Goal: Find specific page/section: Find specific page/section

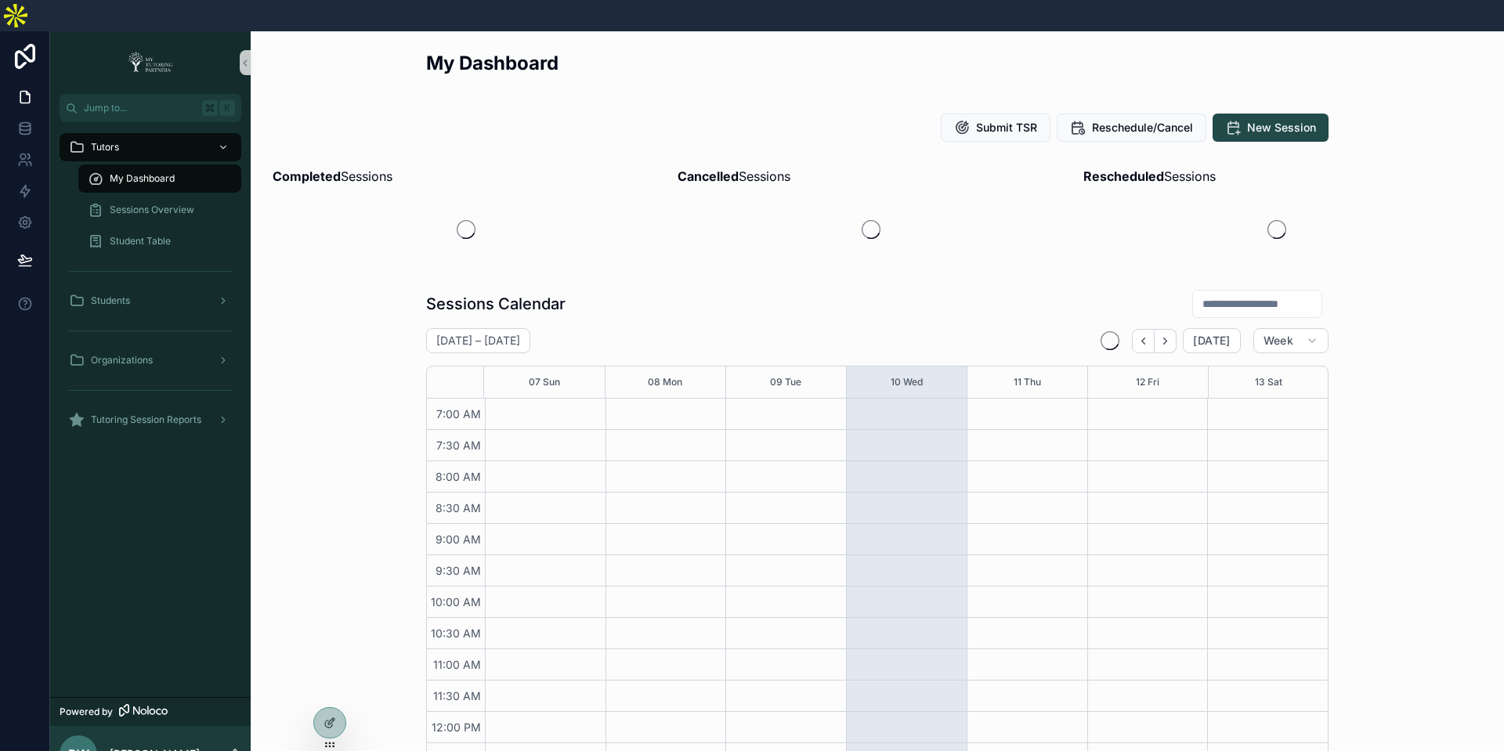
scroll to position [362, 0]
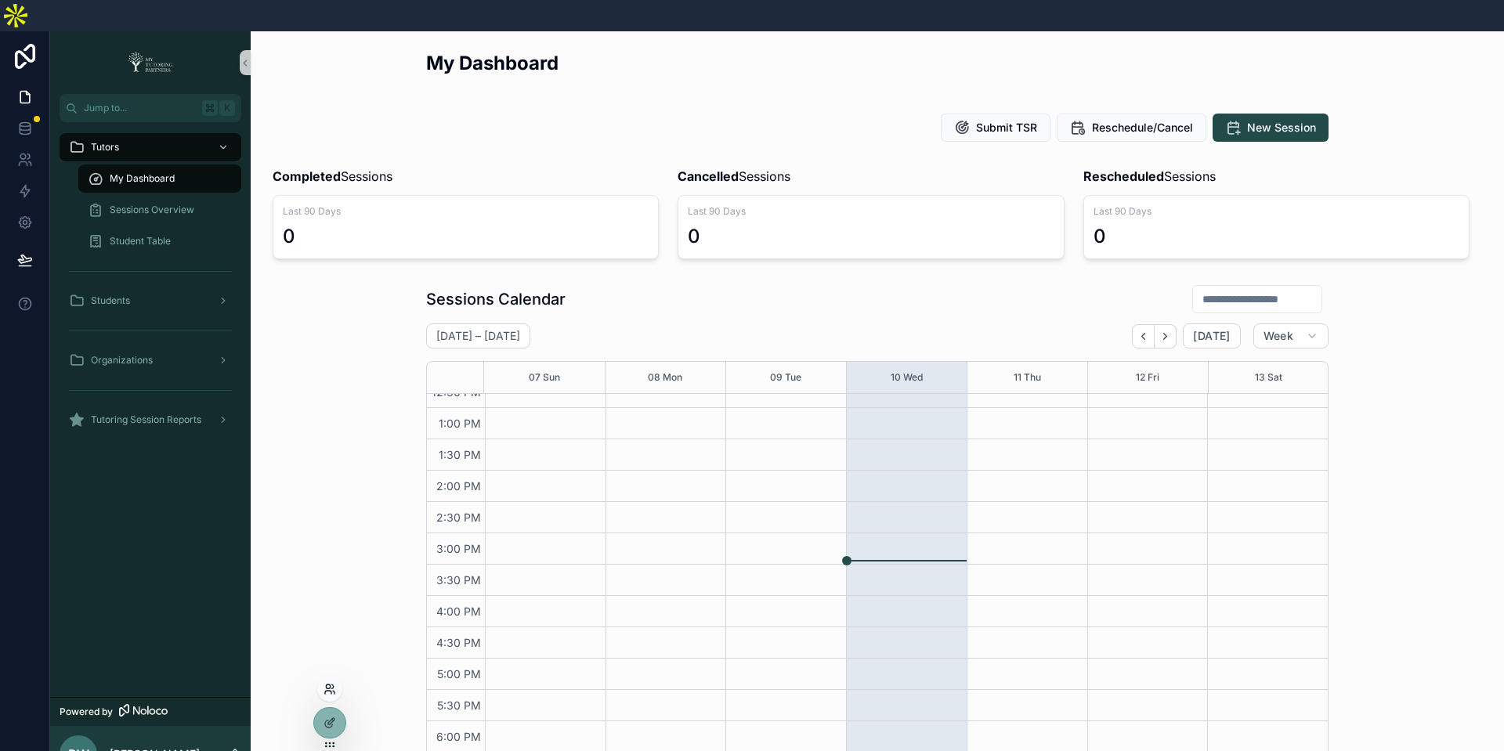
click at [327, 689] on icon at bounding box center [329, 689] width 13 height 13
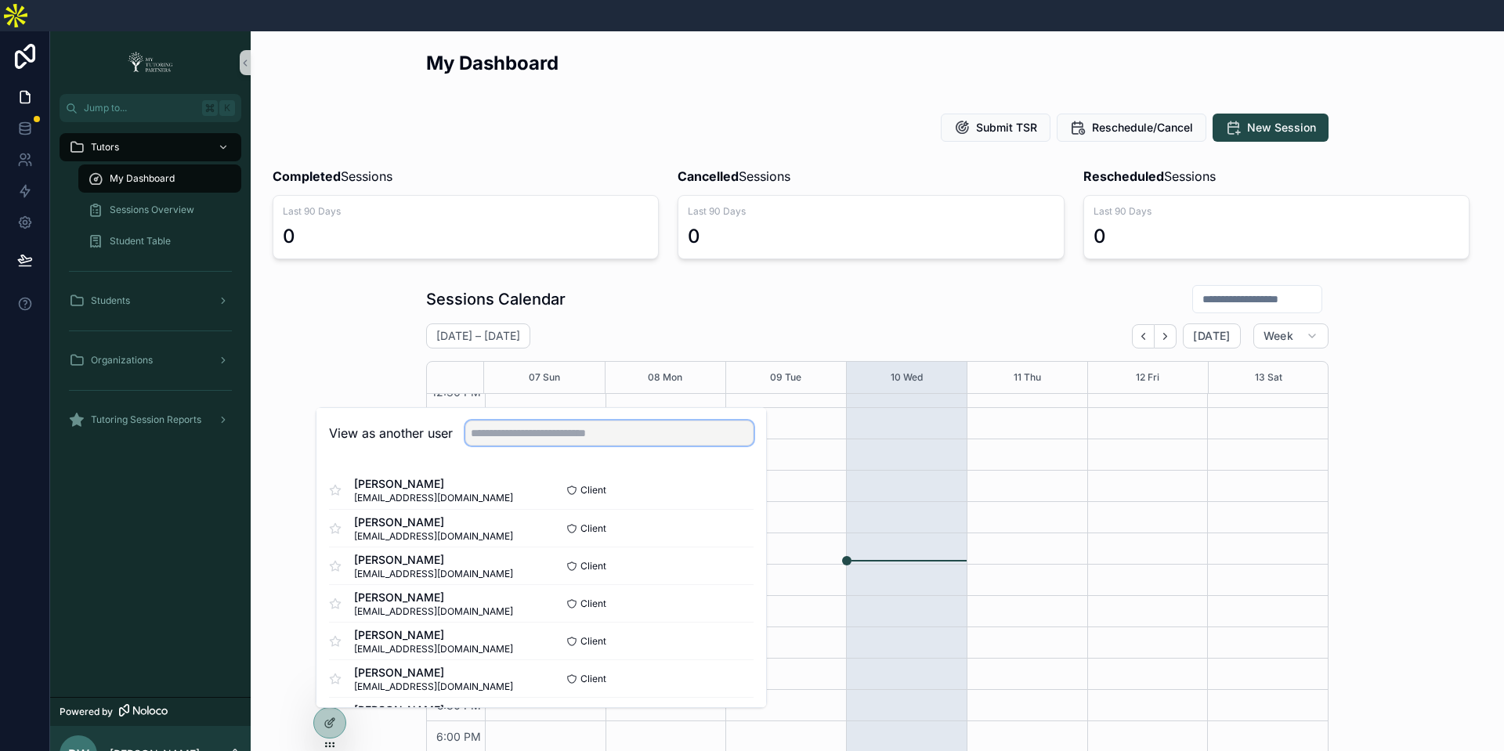
click at [583, 421] on input "text" at bounding box center [609, 433] width 288 height 25
type input "*"
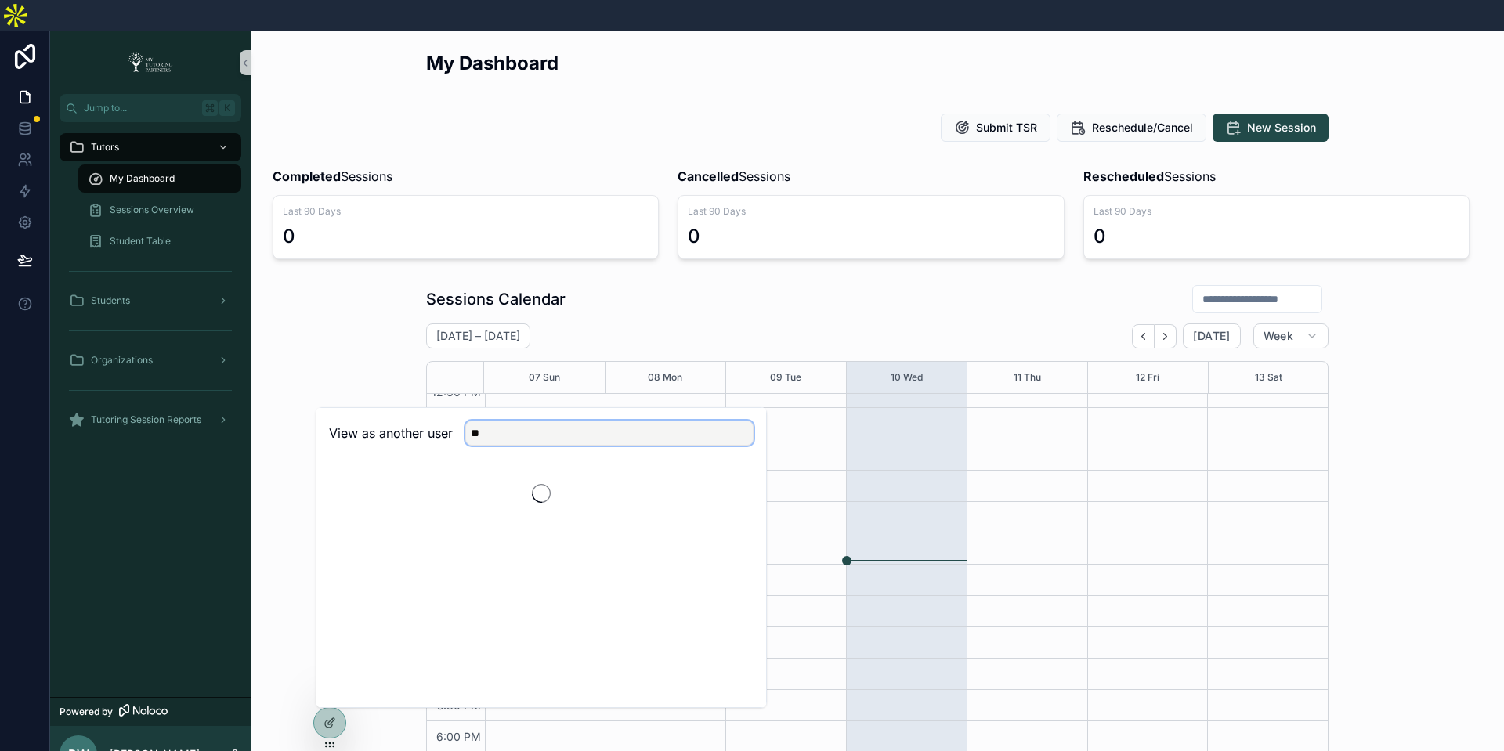
type input "*"
type input "****"
click at [735, 479] on button "Select" at bounding box center [733, 490] width 41 height 23
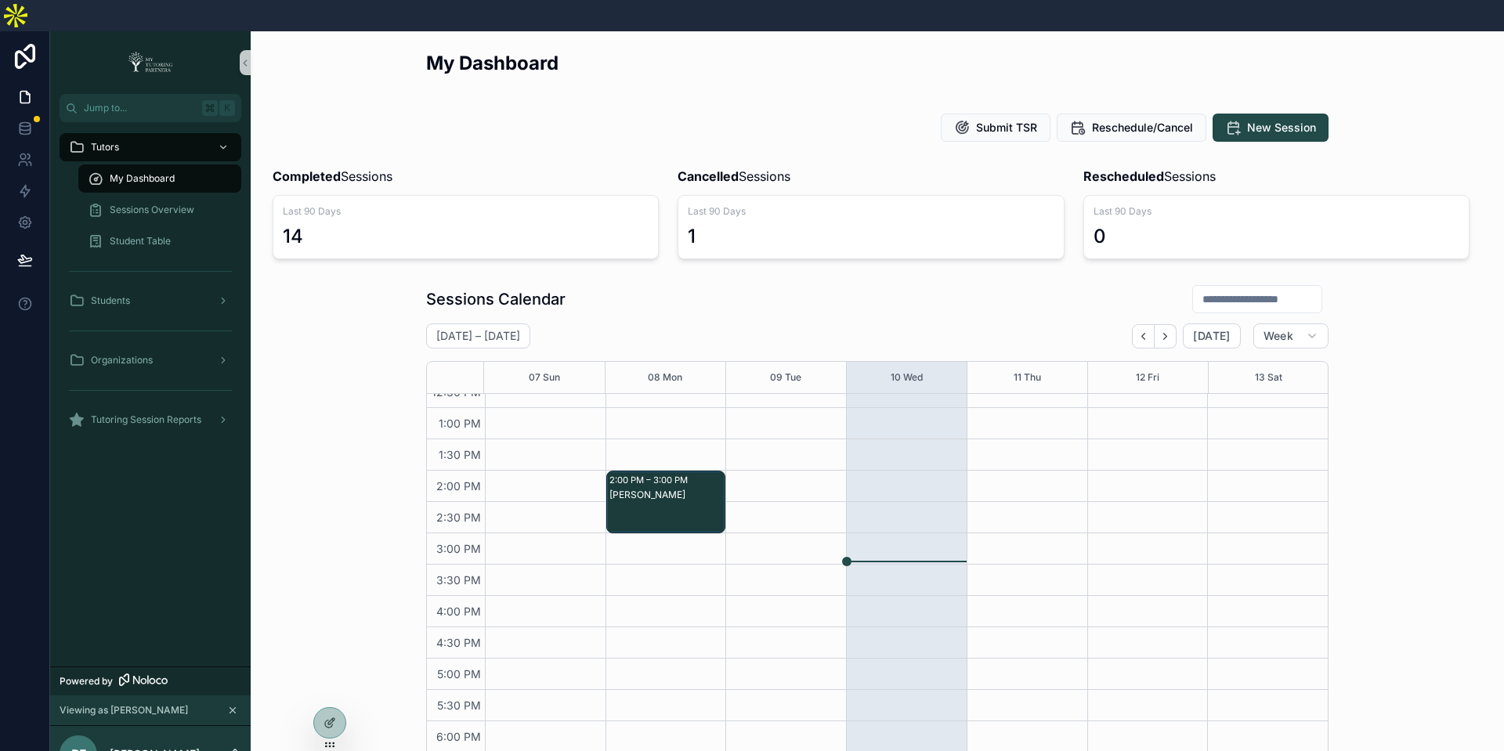
scroll to position [699, 0]
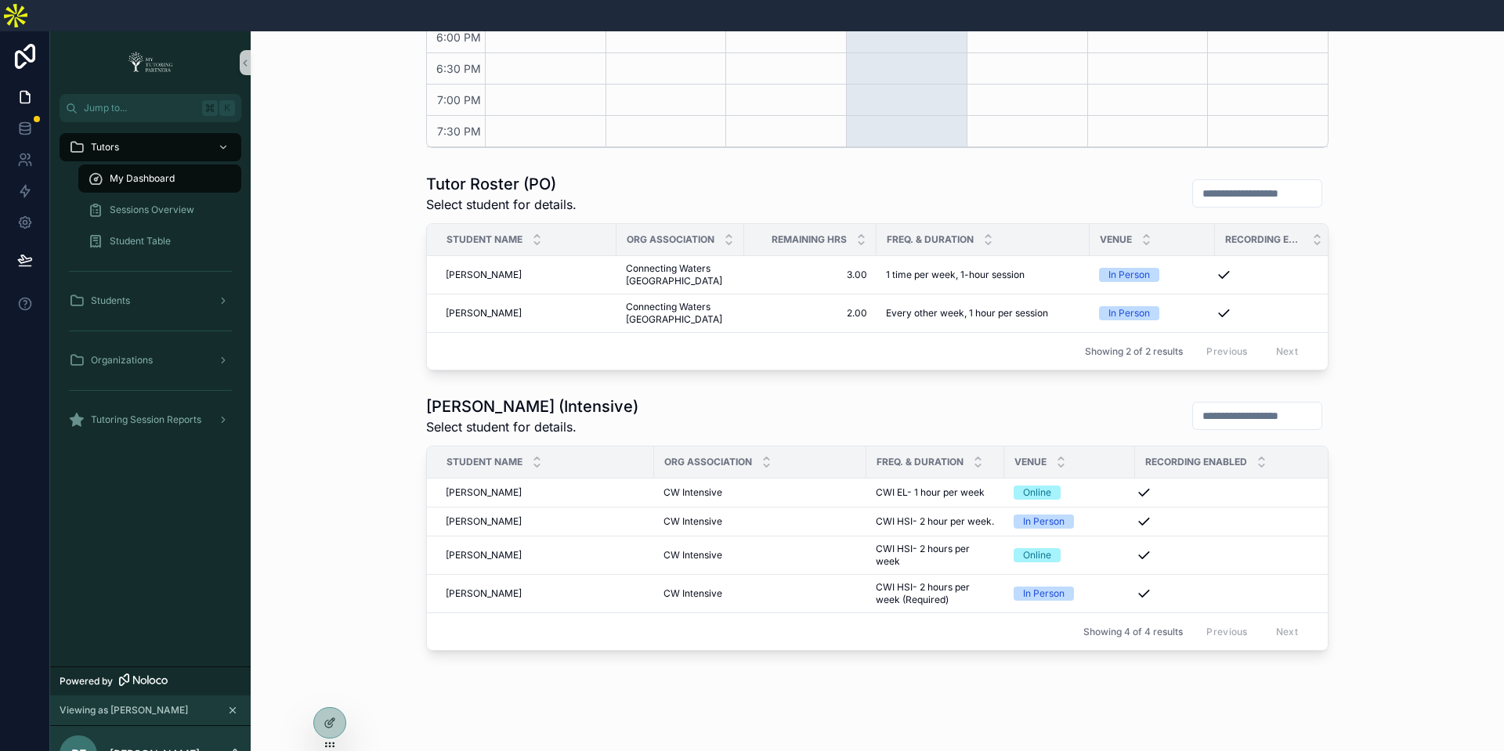
click at [364, 499] on div "Tutor Roster (Intensive) Select student for details. Student Name Org Associati…" at bounding box center [877, 523] width 1228 height 268
click at [456, 515] on span "Mateo Castillo" at bounding box center [484, 521] width 76 height 13
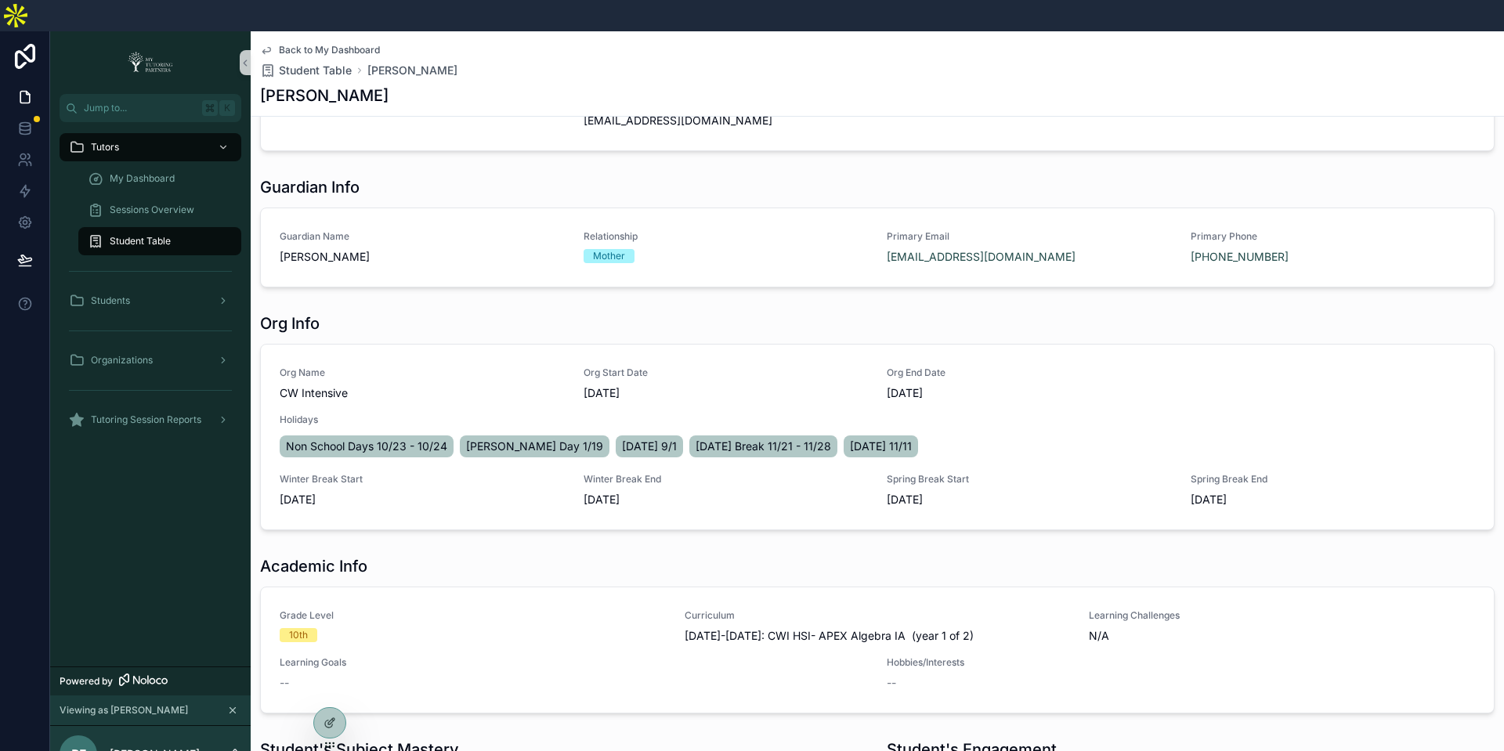
scroll to position [731, 0]
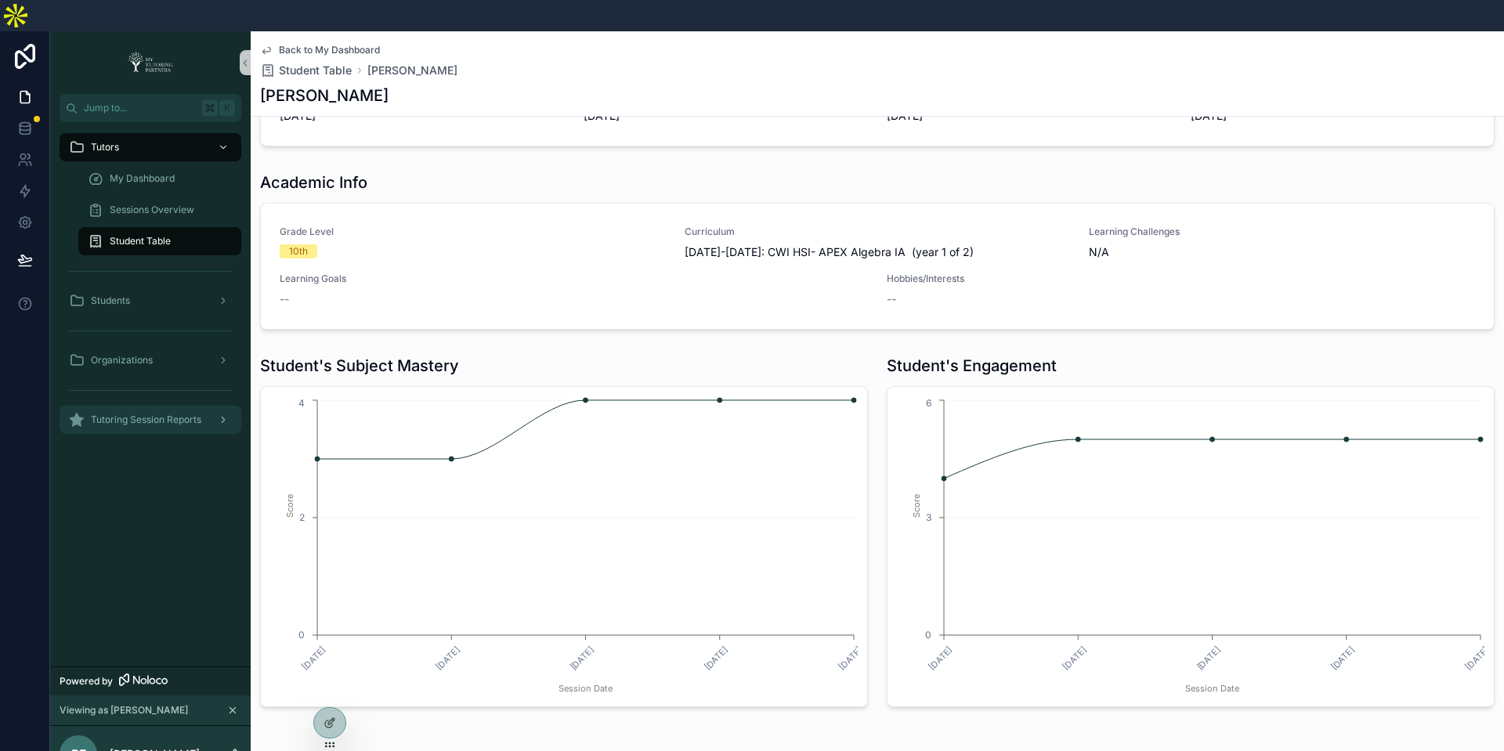
click at [168, 413] on span "Tutoring Session Reports" at bounding box center [146, 419] width 110 height 13
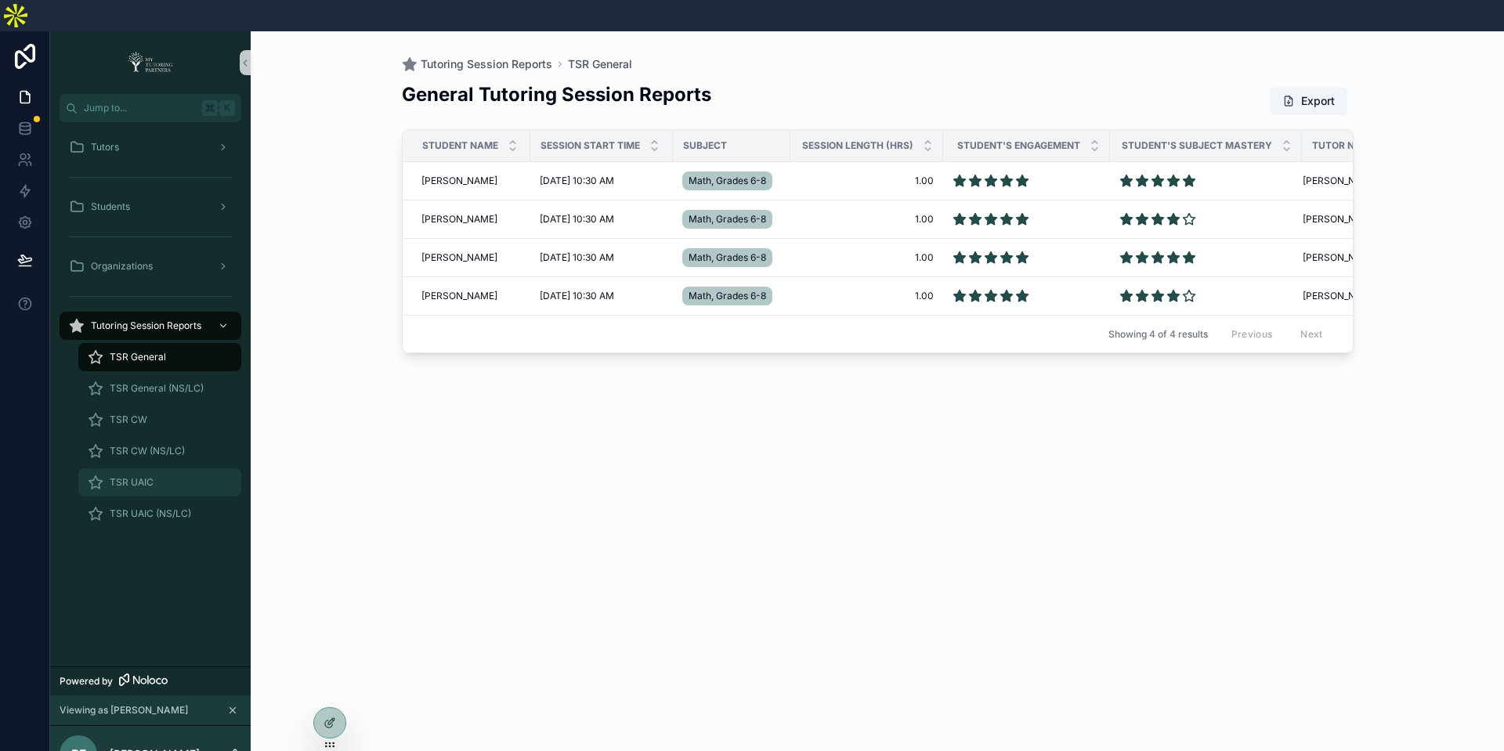
click at [172, 470] on div "TSR UAIC" at bounding box center [160, 482] width 144 height 25
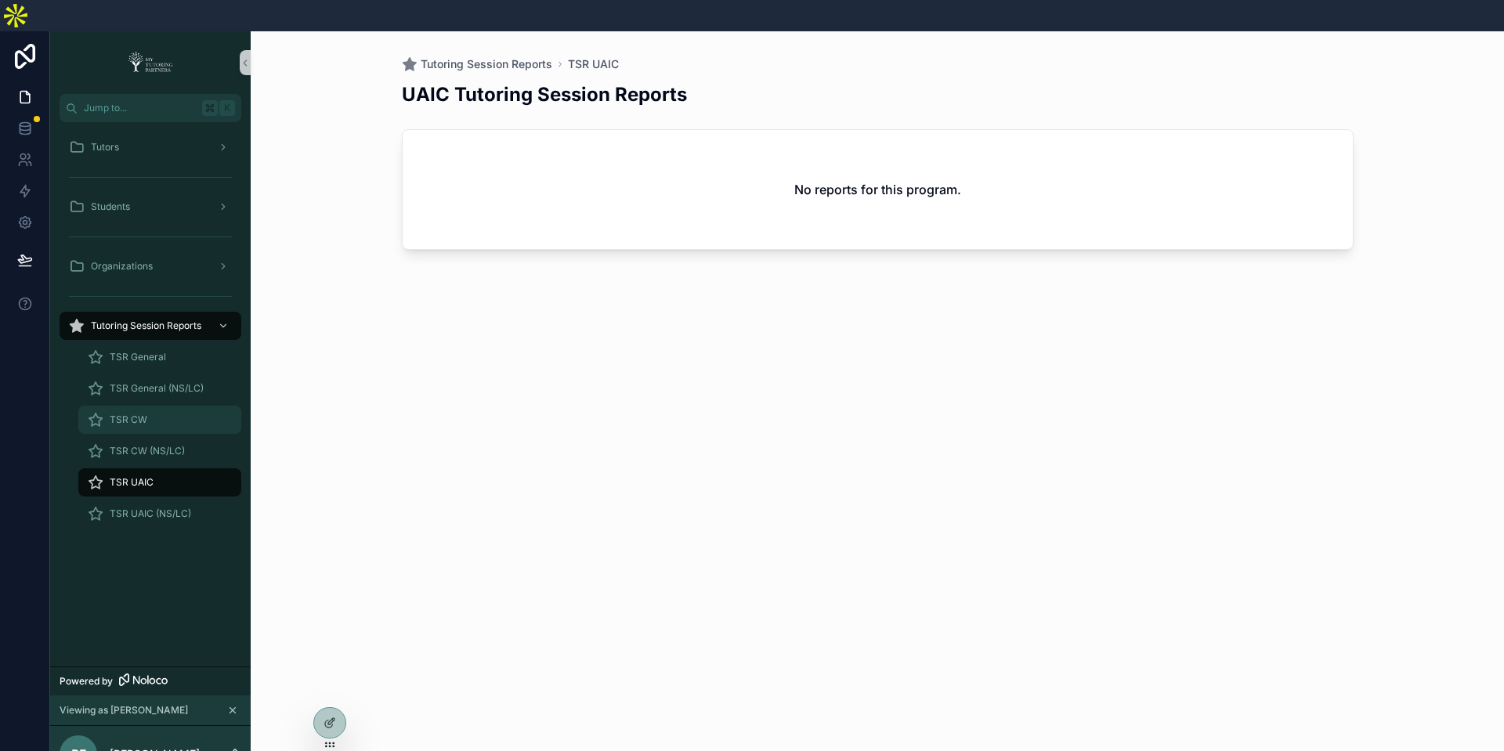
click at [164, 407] on div "TSR CW" at bounding box center [160, 419] width 144 height 25
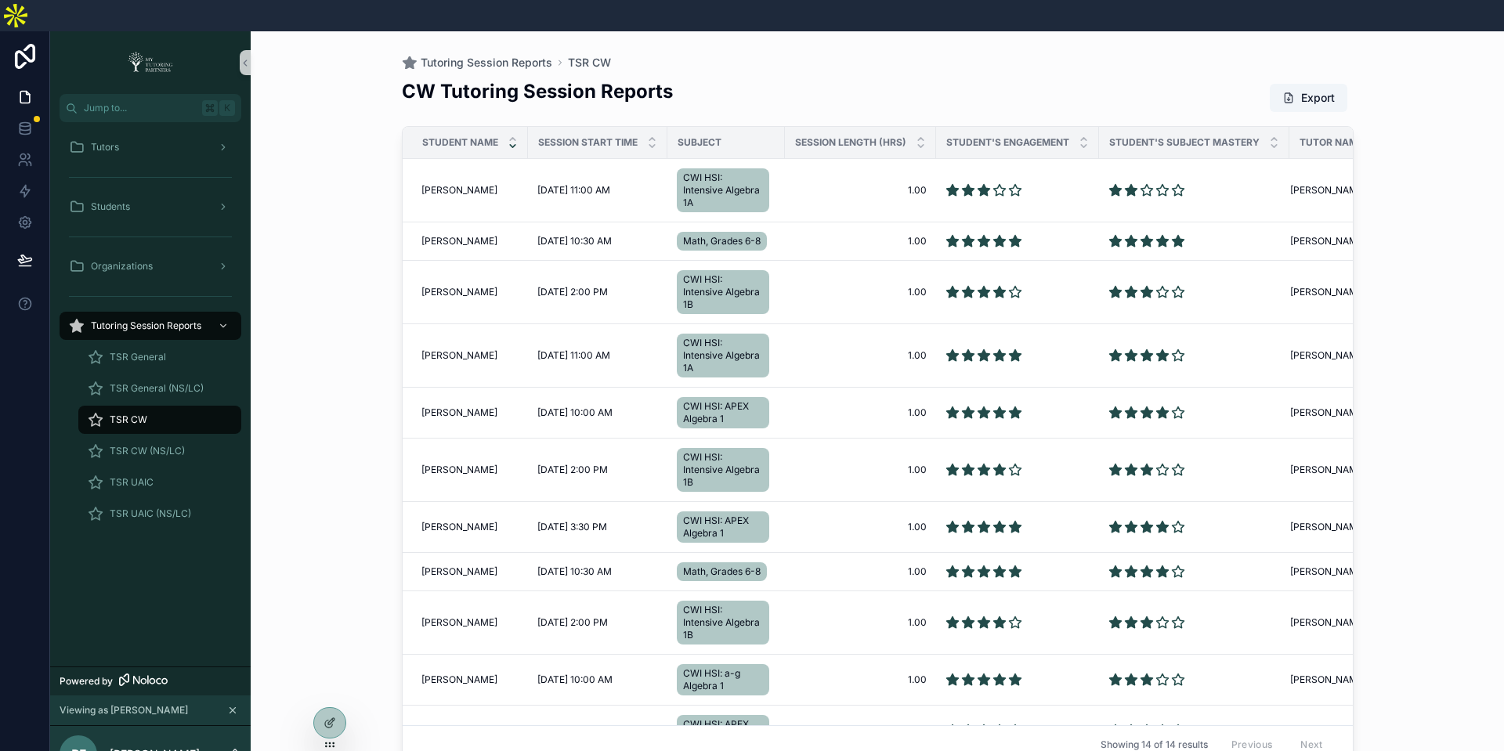
click at [514, 141] on icon "scrollable content" at bounding box center [512, 146] width 10 height 10
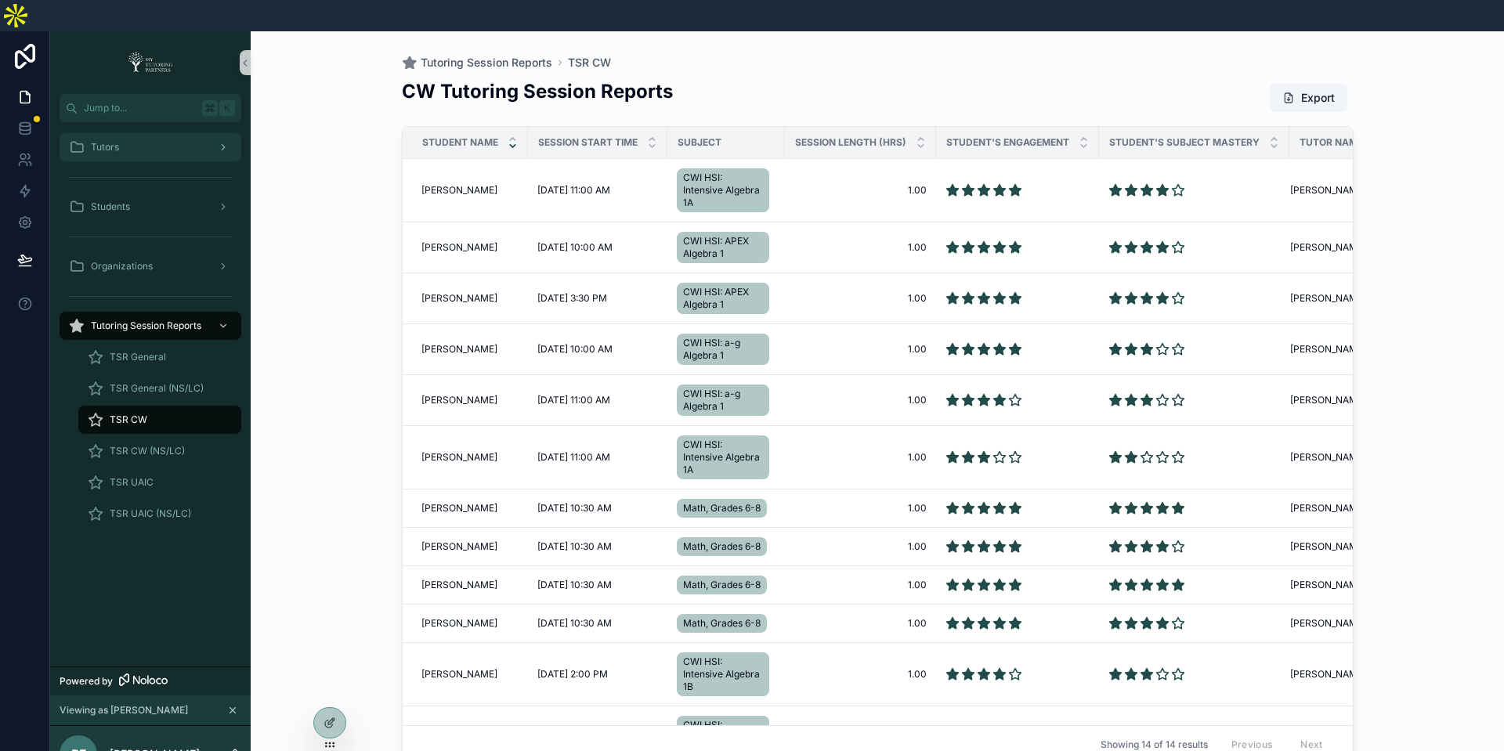
click at [175, 135] on div "Tutors" at bounding box center [150, 147] width 163 height 25
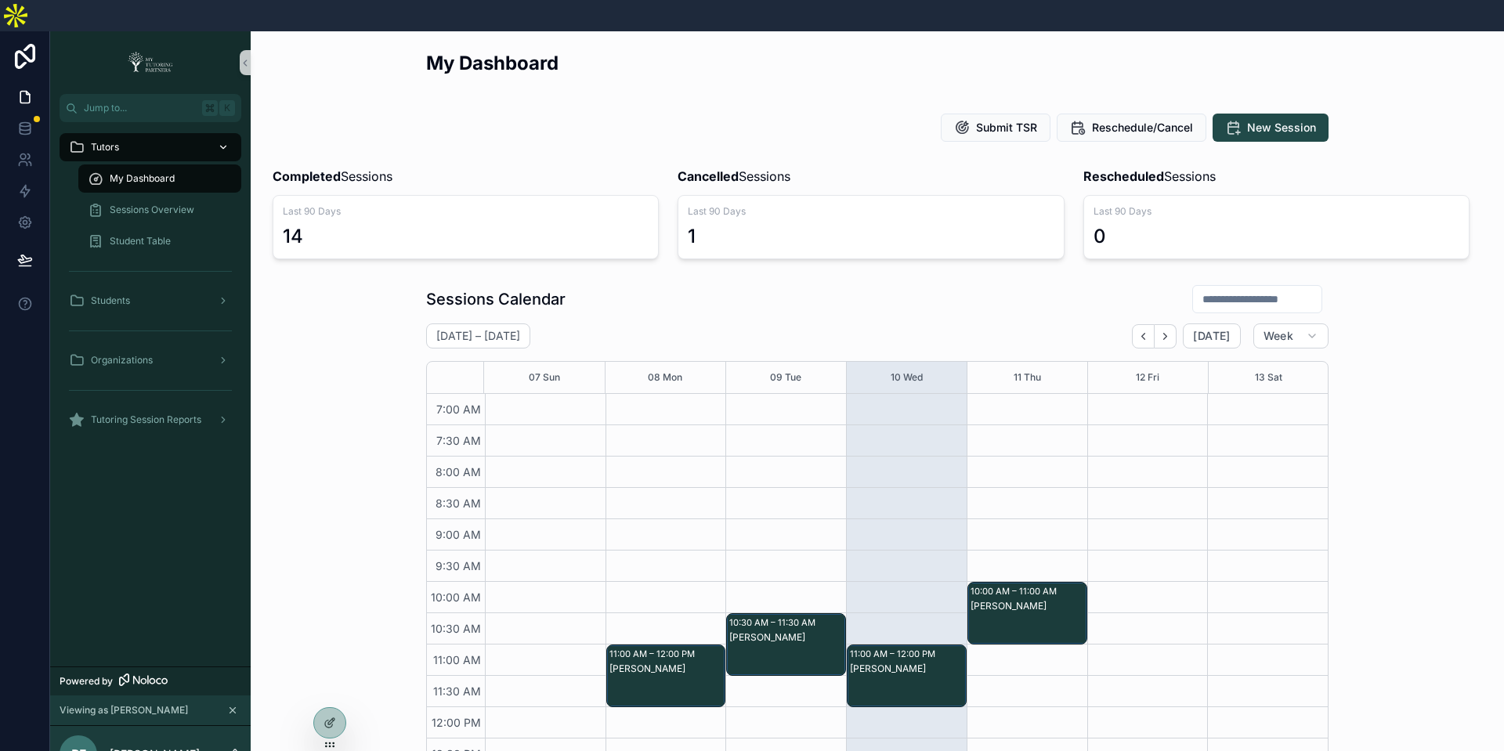
scroll to position [362, 0]
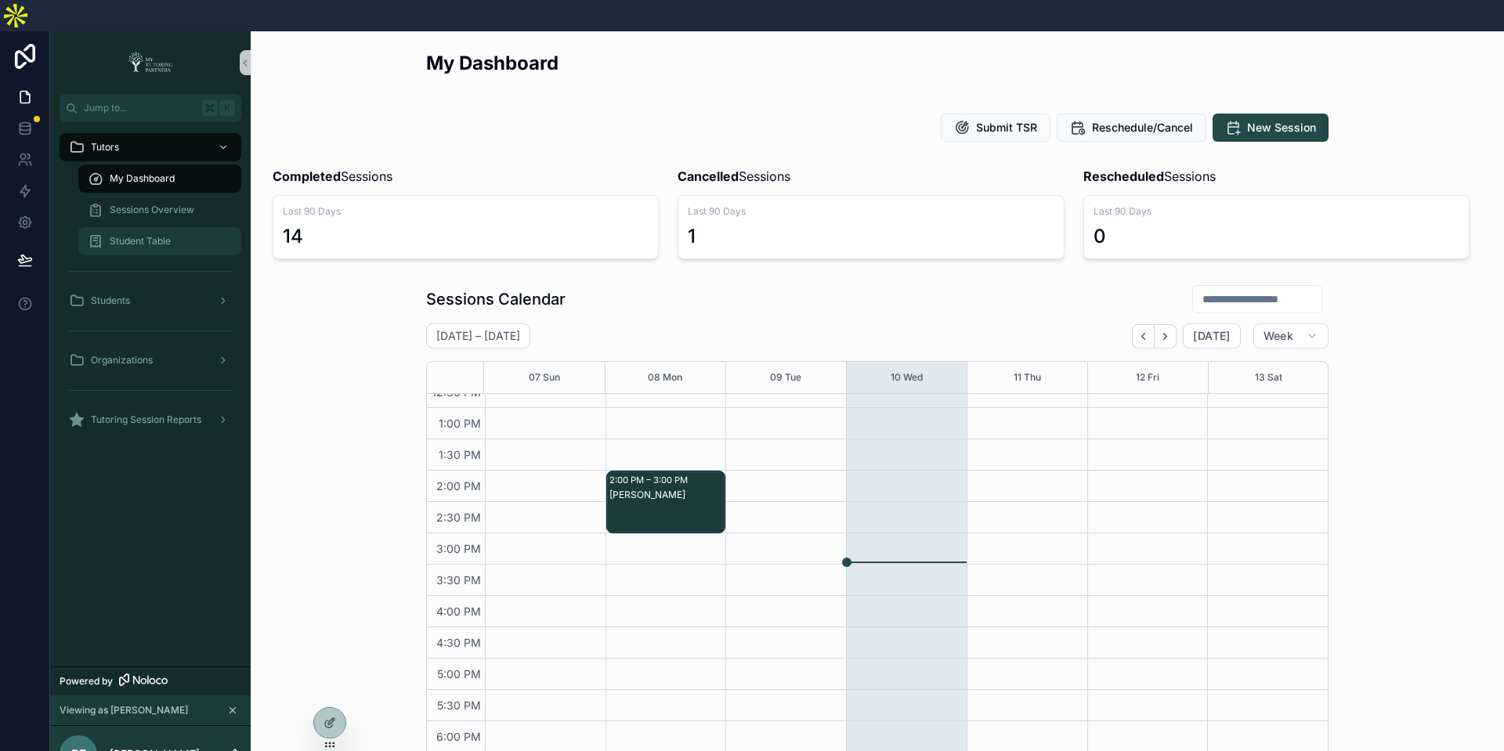
click at [175, 229] on div "Student Table" at bounding box center [160, 241] width 144 height 25
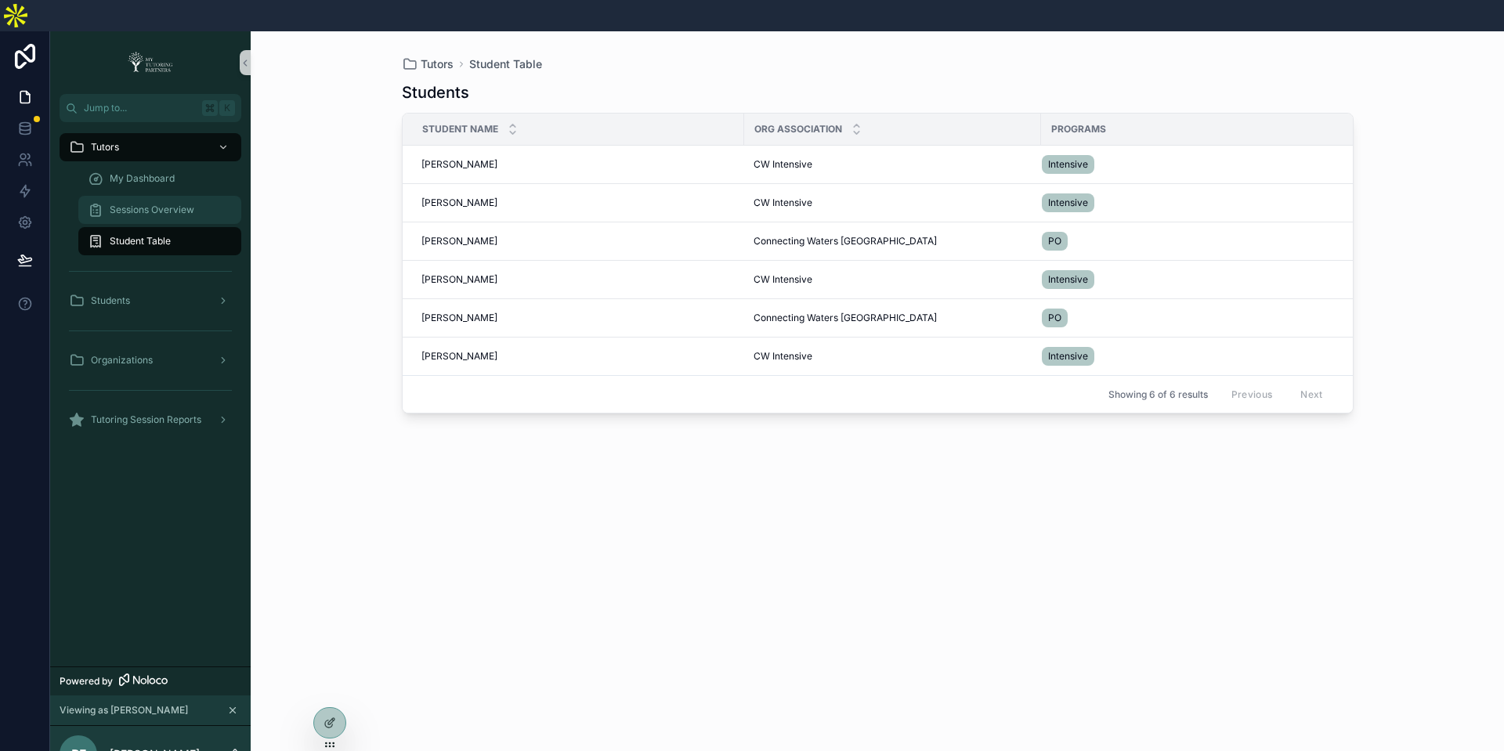
click at [176, 197] on div "Sessions Overview" at bounding box center [160, 209] width 144 height 25
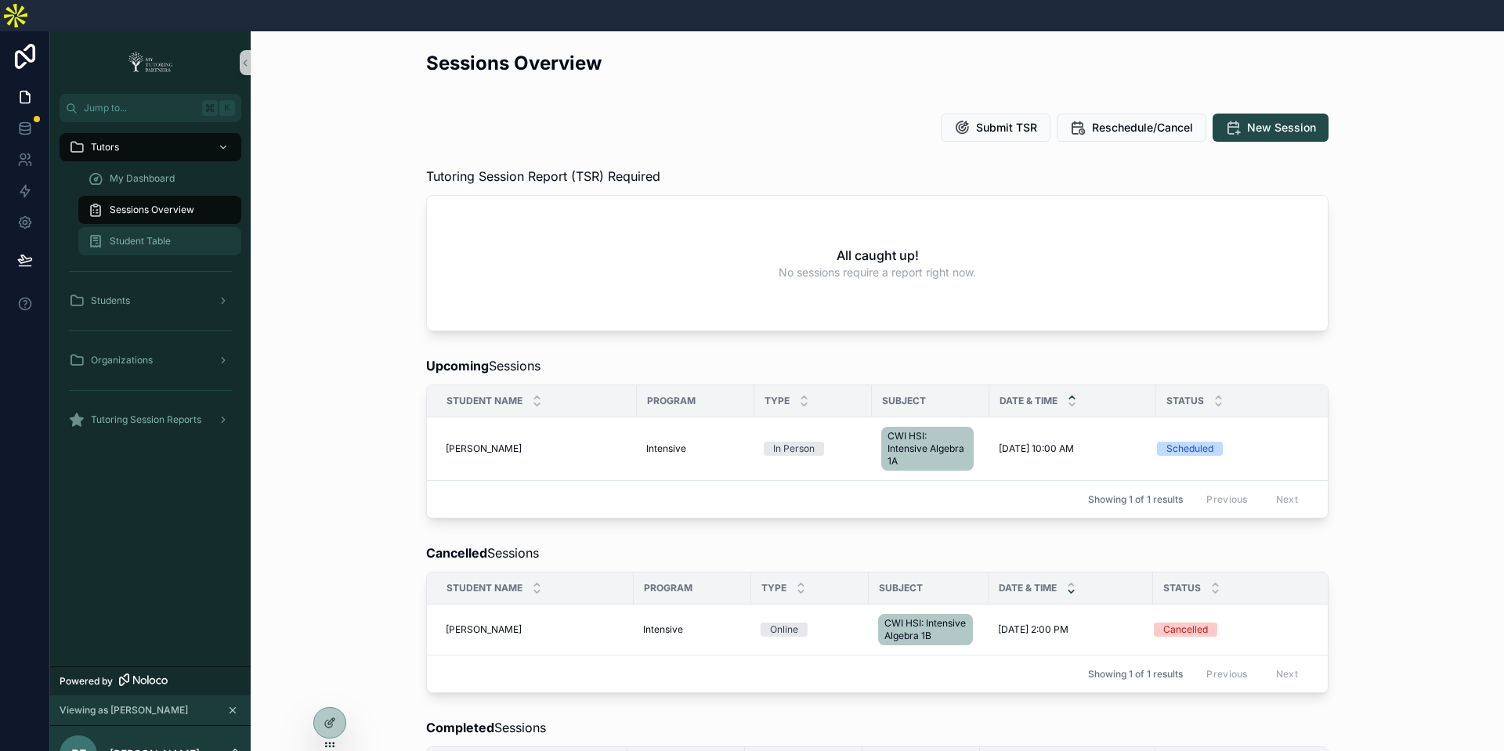
click at [123, 235] on span "Student Table" at bounding box center [140, 241] width 61 height 13
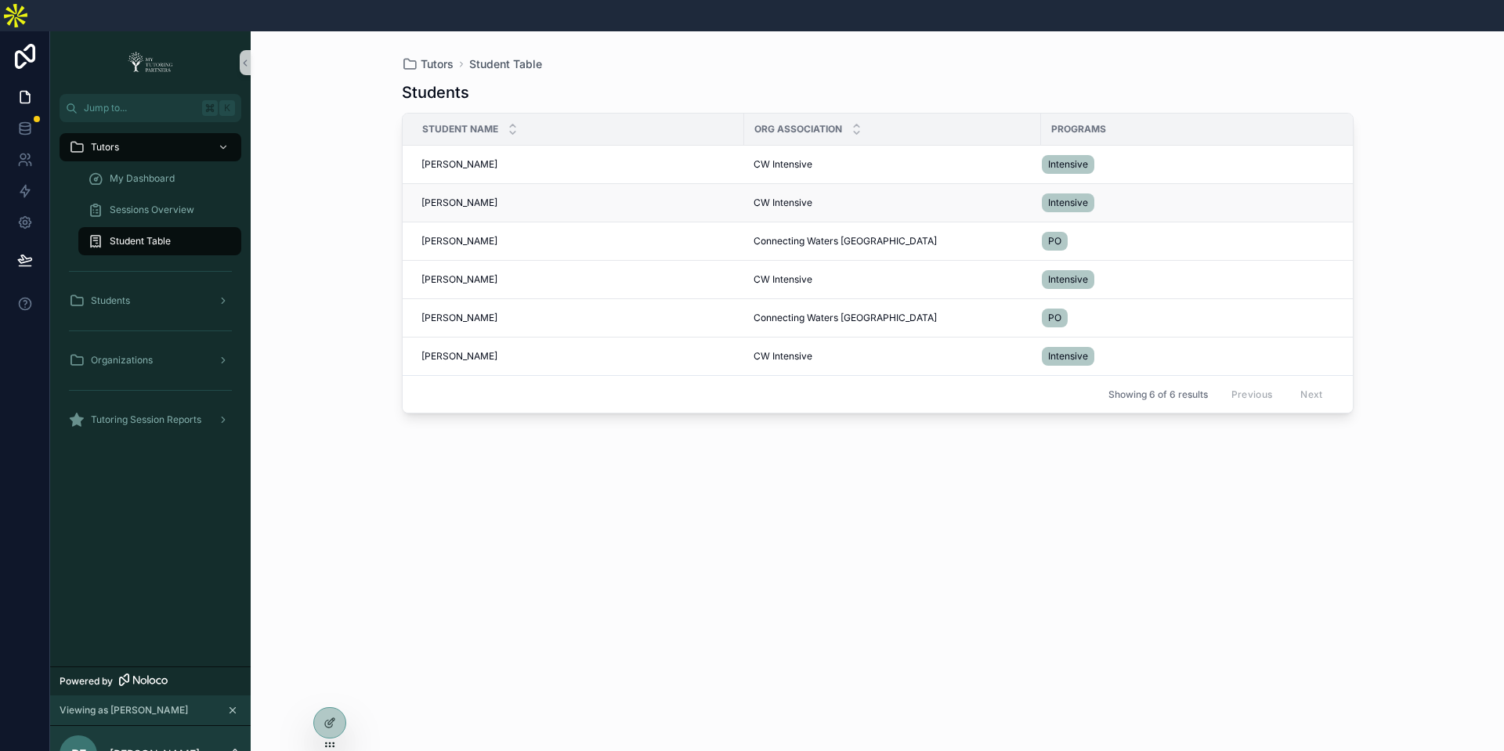
click at [475, 197] on span "Mateo Castillo" at bounding box center [459, 203] width 76 height 13
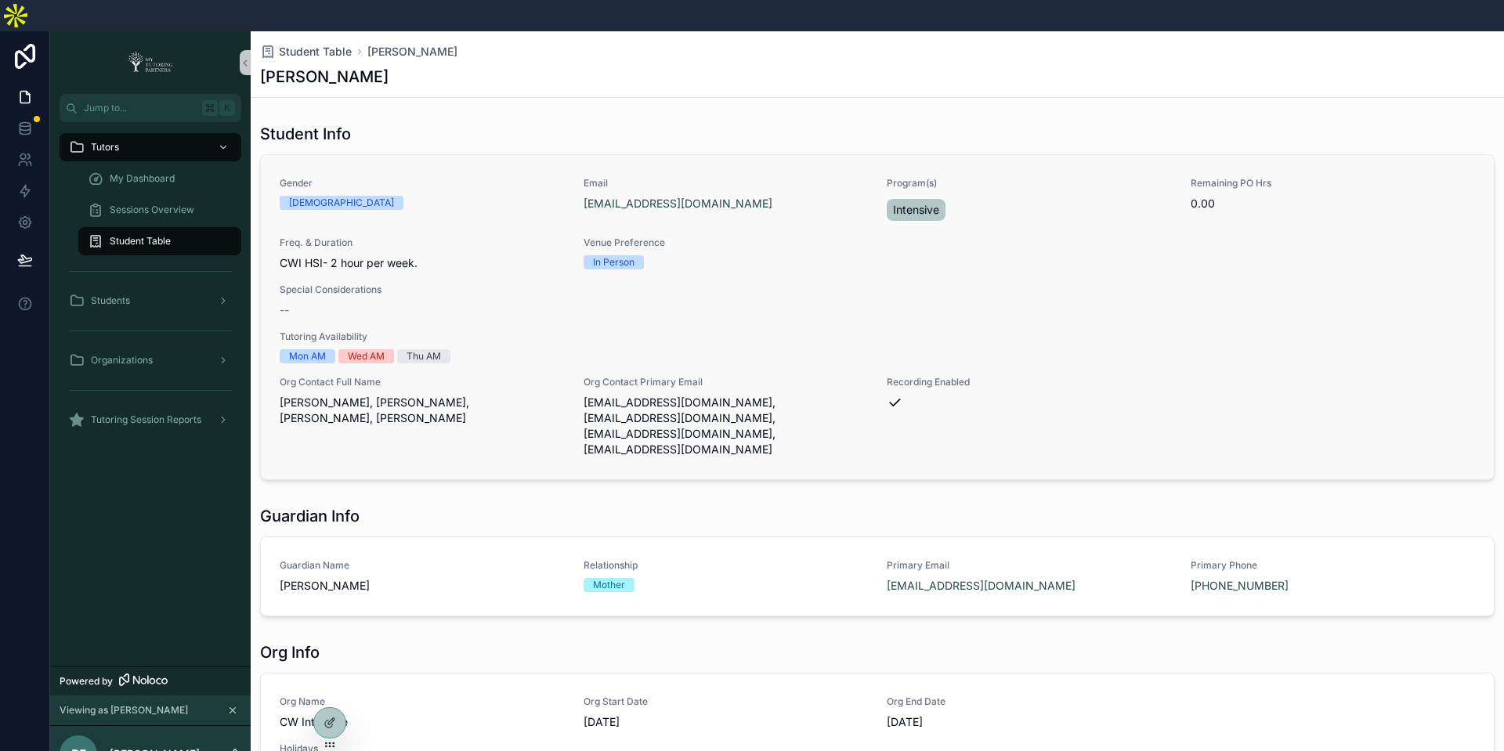
click at [1074, 330] on span "Tutoring Availability" at bounding box center [877, 336] width 1195 height 13
click at [205, 407] on div "Tutoring Session Reports" at bounding box center [150, 419] width 163 height 25
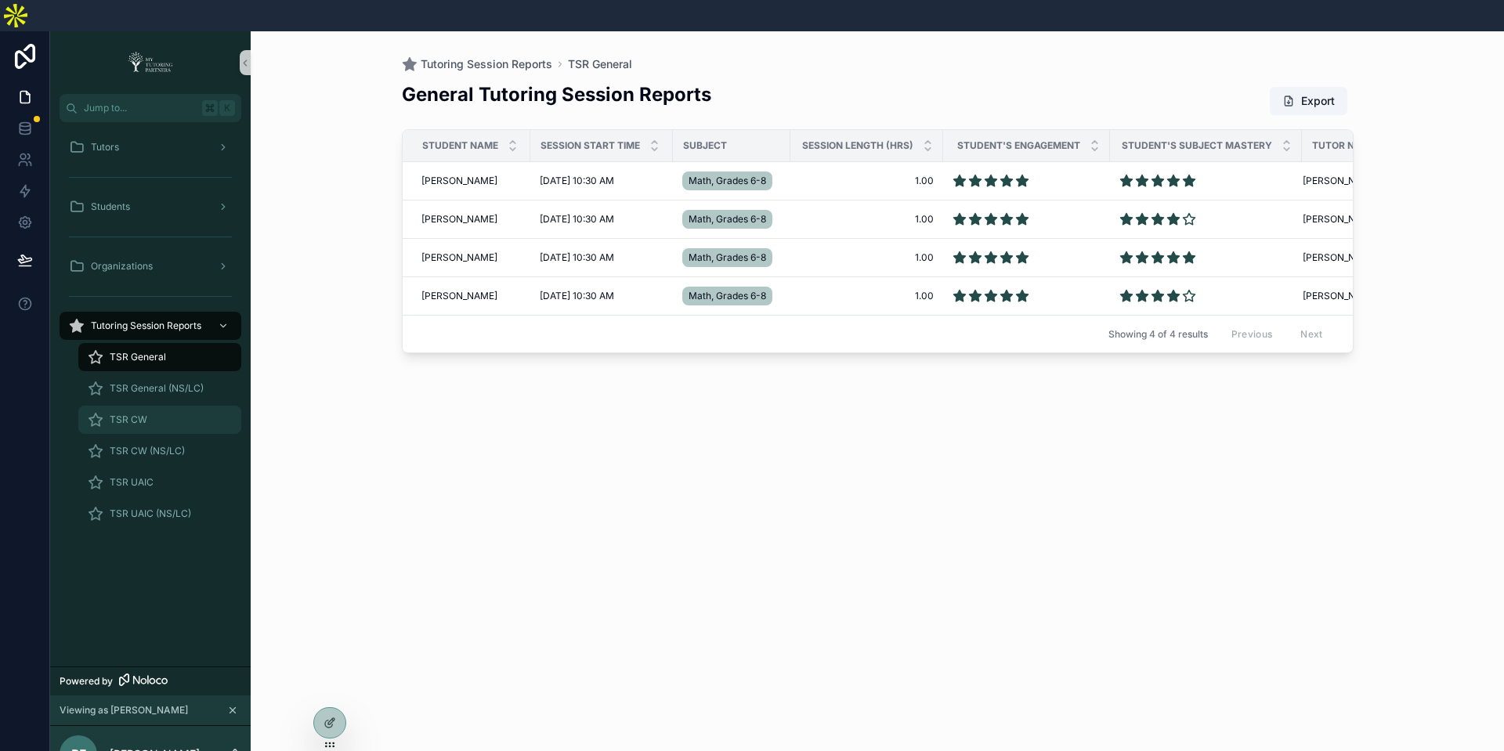
click at [151, 407] on div "TSR CW" at bounding box center [160, 419] width 144 height 25
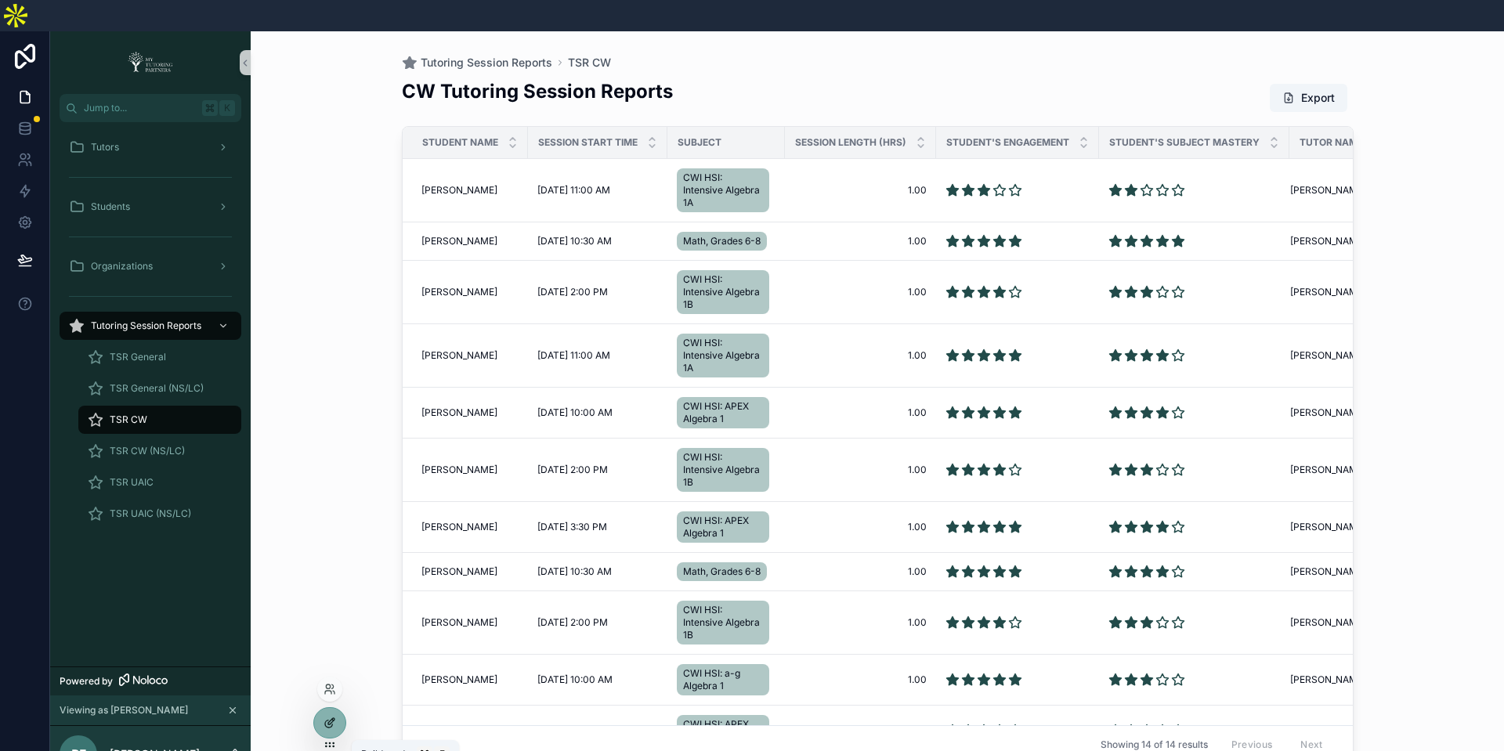
click at [337, 726] on div at bounding box center [329, 723] width 31 height 30
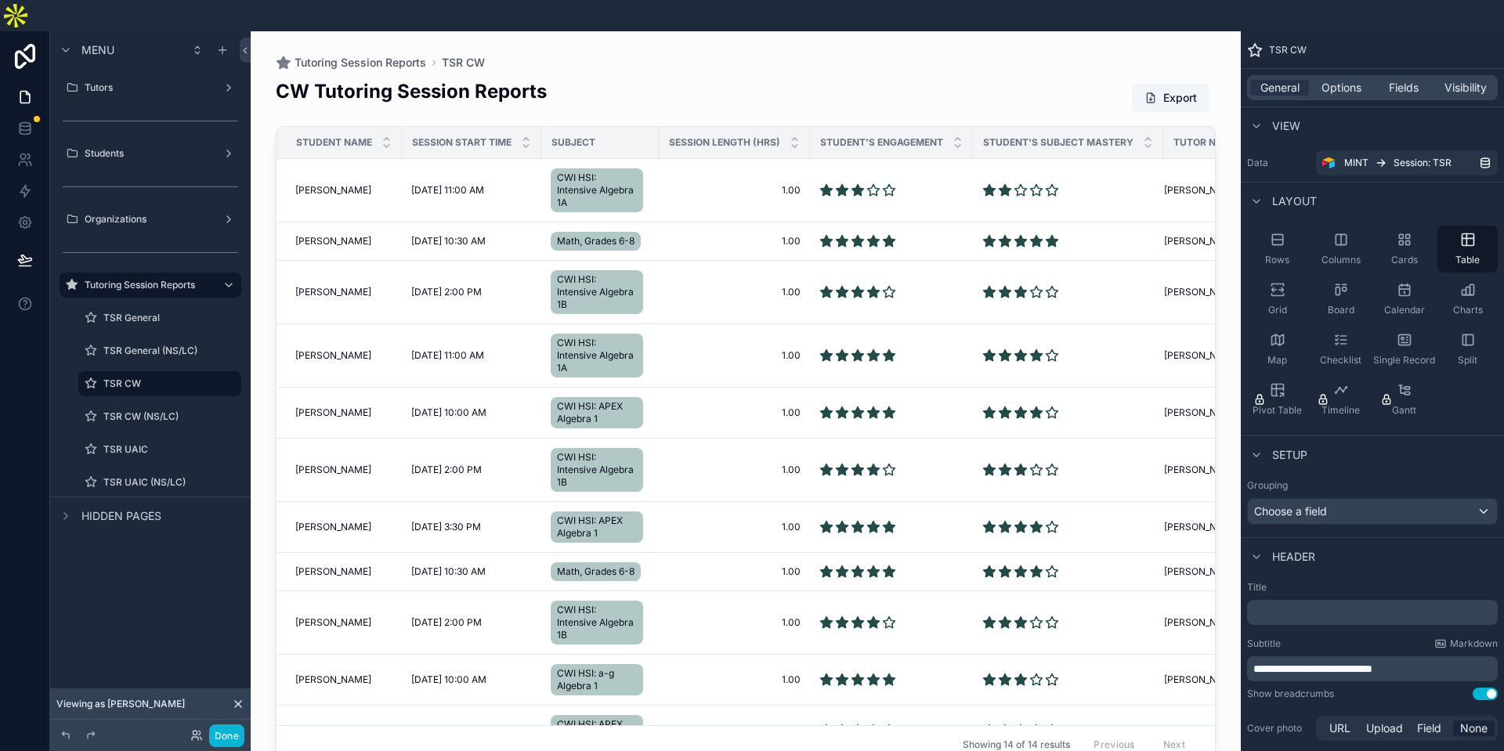
click at [494, 128] on div "Session Start Time" at bounding box center [472, 143] width 138 height 30
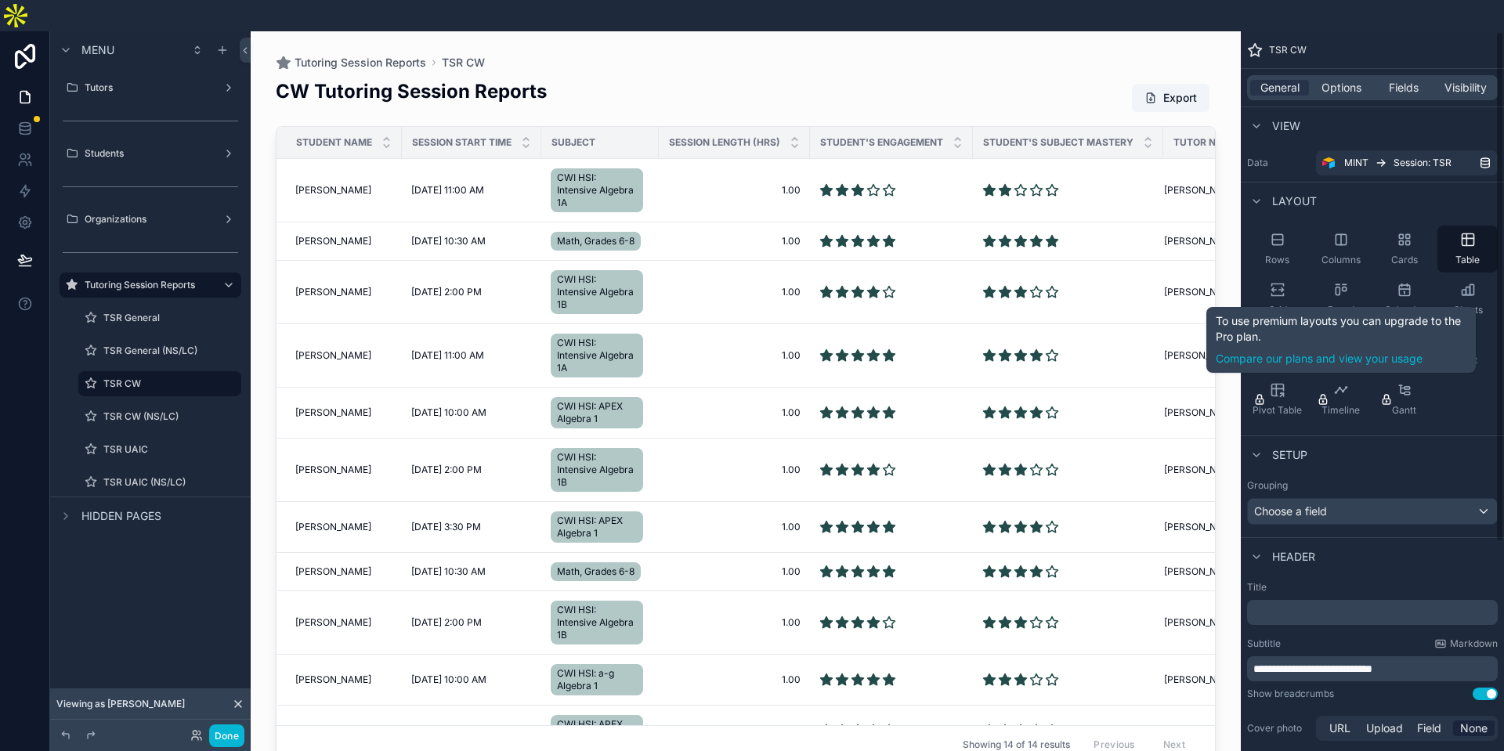
scroll to position [131, 0]
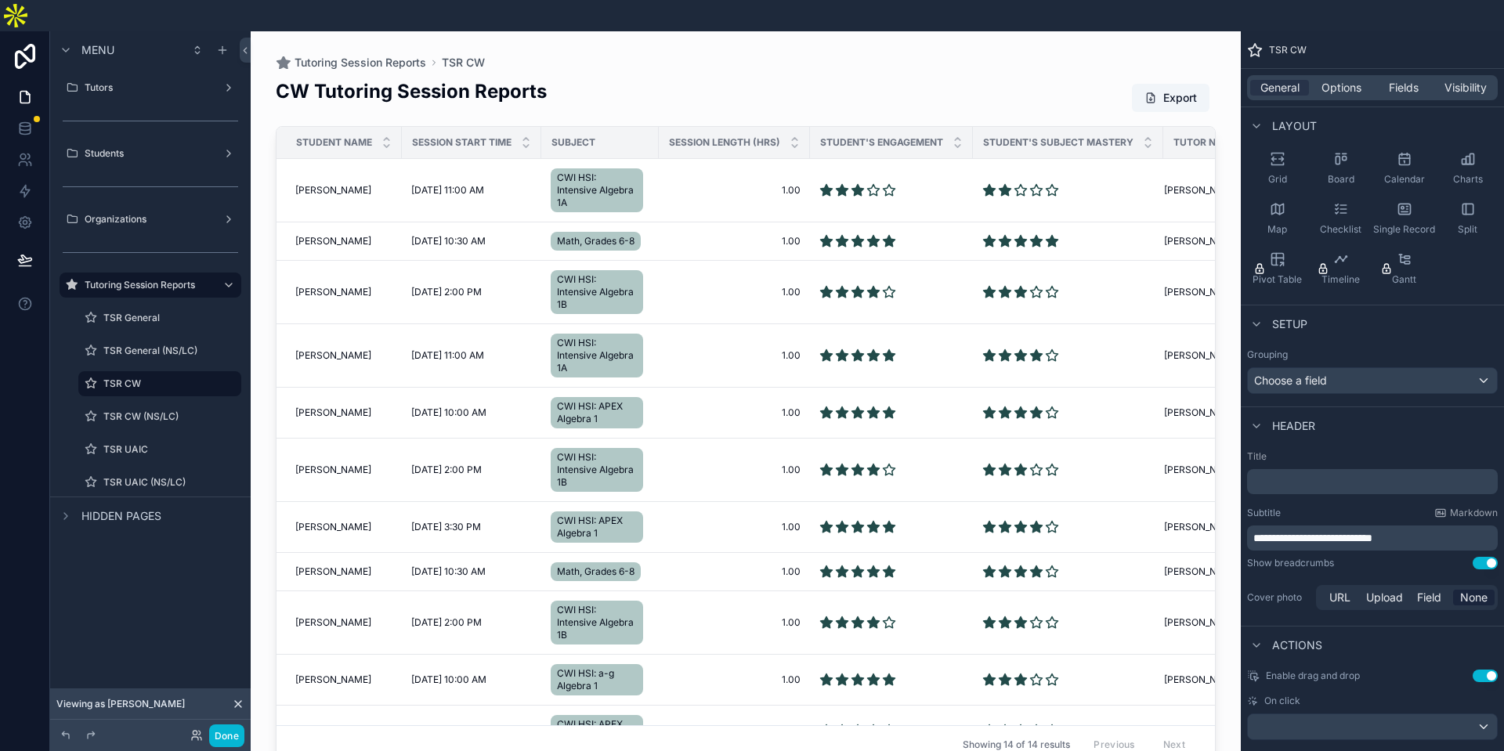
click at [323, 136] on span "Student Name" at bounding box center [334, 142] width 76 height 13
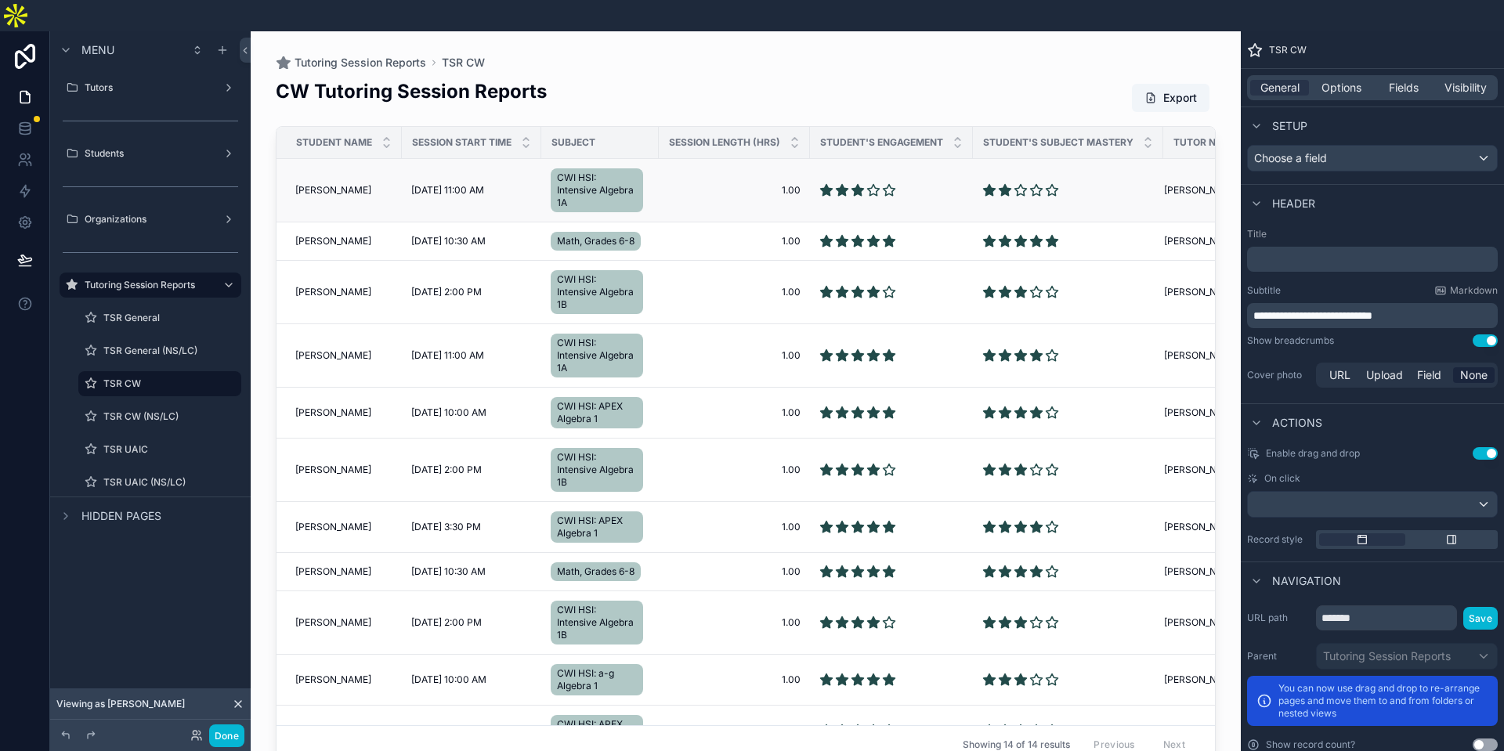
click at [741, 159] on td "1.00 1.00" at bounding box center [734, 190] width 151 height 63
click at [745, 136] on span "Session Length (Hrs)" at bounding box center [724, 142] width 111 height 13
click at [243, 706] on icon at bounding box center [238, 704] width 13 height 13
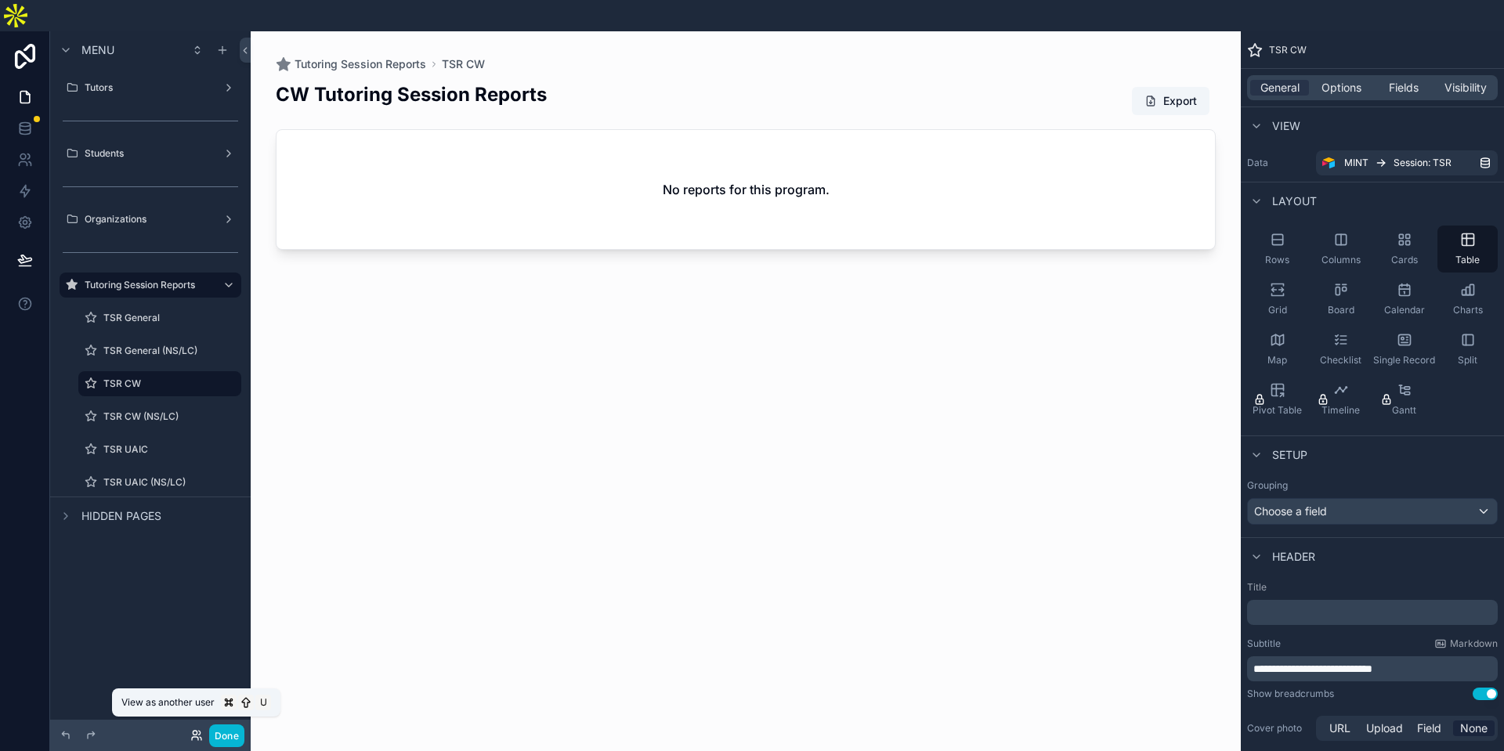
click at [196, 736] on icon at bounding box center [196, 735] width 13 height 13
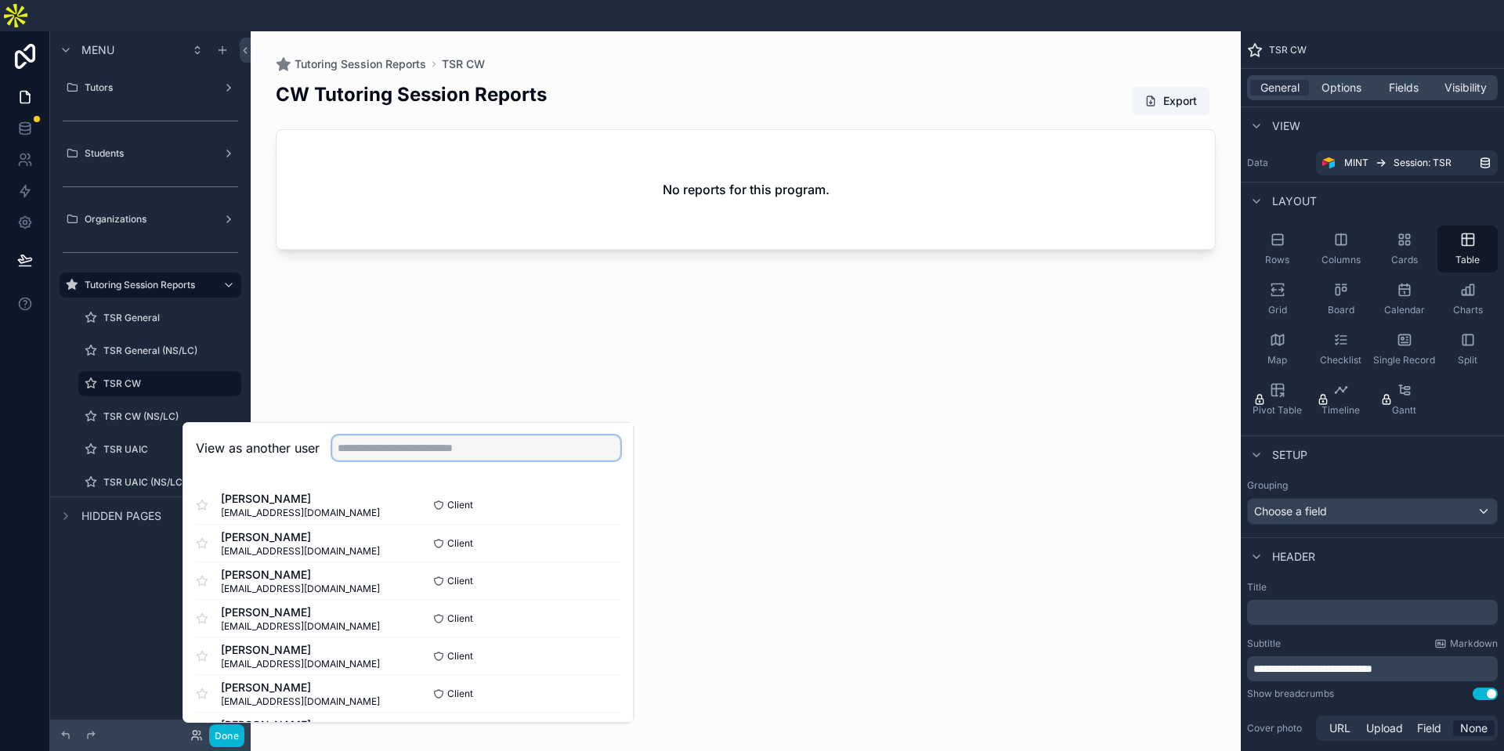
click at [373, 447] on input "text" at bounding box center [476, 447] width 288 height 25
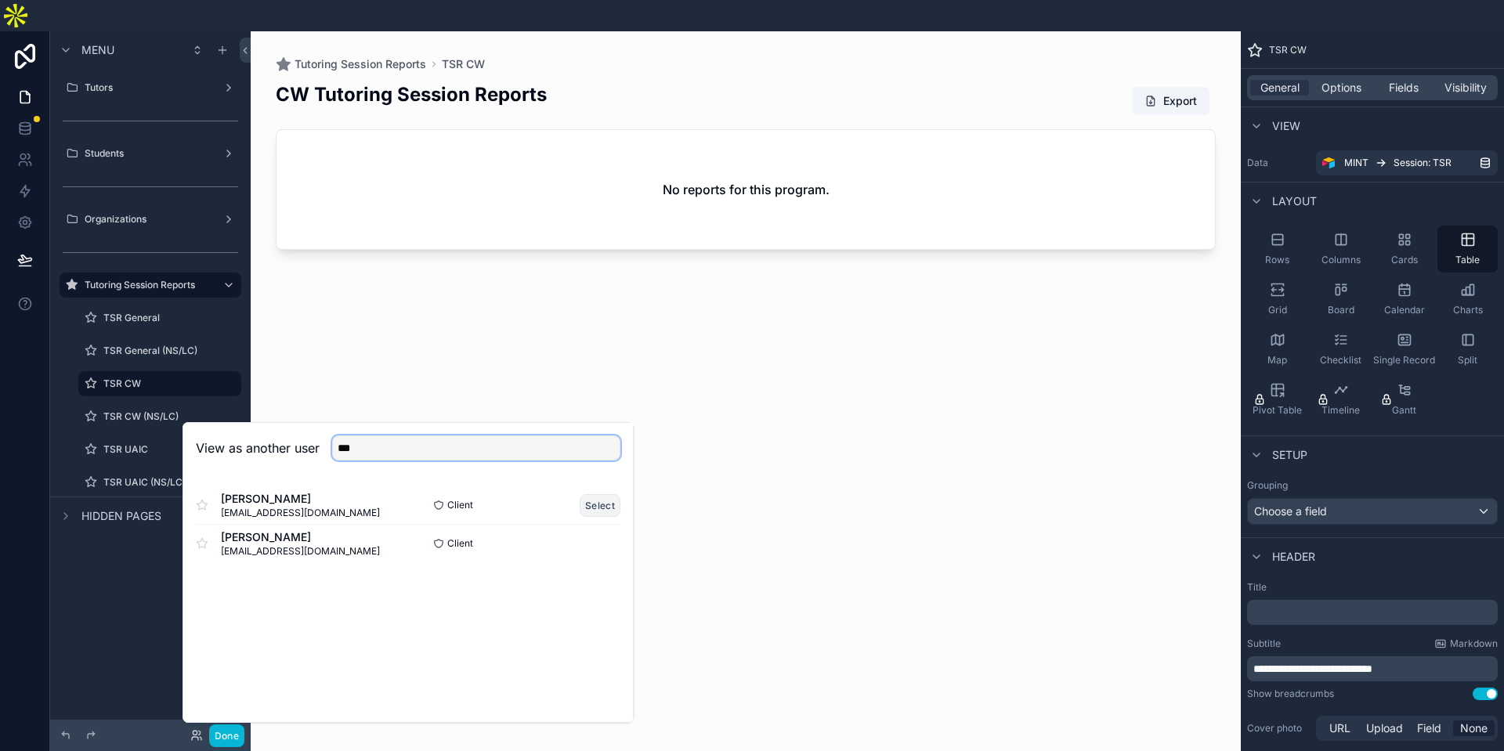
type input "***"
click at [606, 508] on button "Select" at bounding box center [599, 505] width 41 height 23
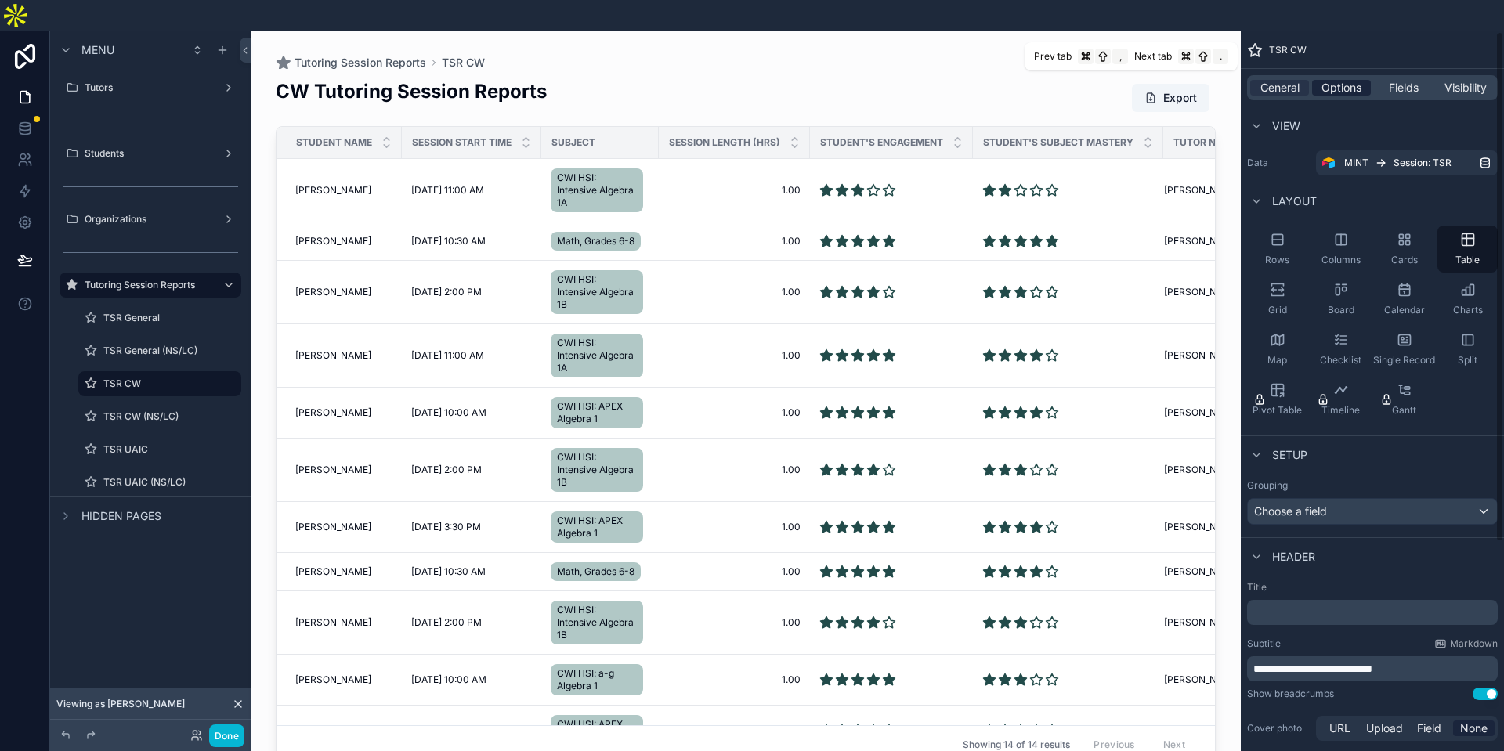
click at [1352, 80] on span "Options" at bounding box center [1341, 88] width 40 height 16
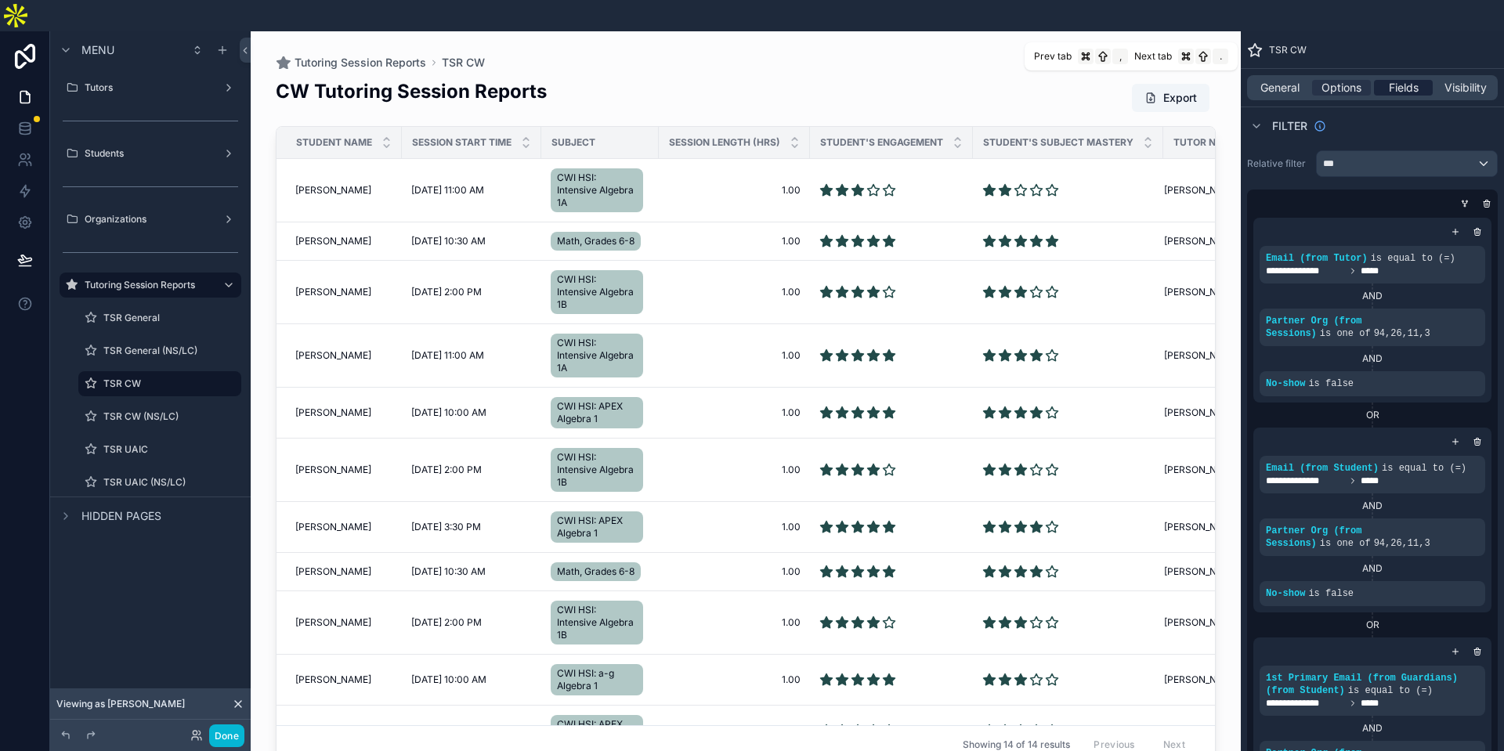
click at [1410, 80] on span "Fields" at bounding box center [1403, 88] width 30 height 16
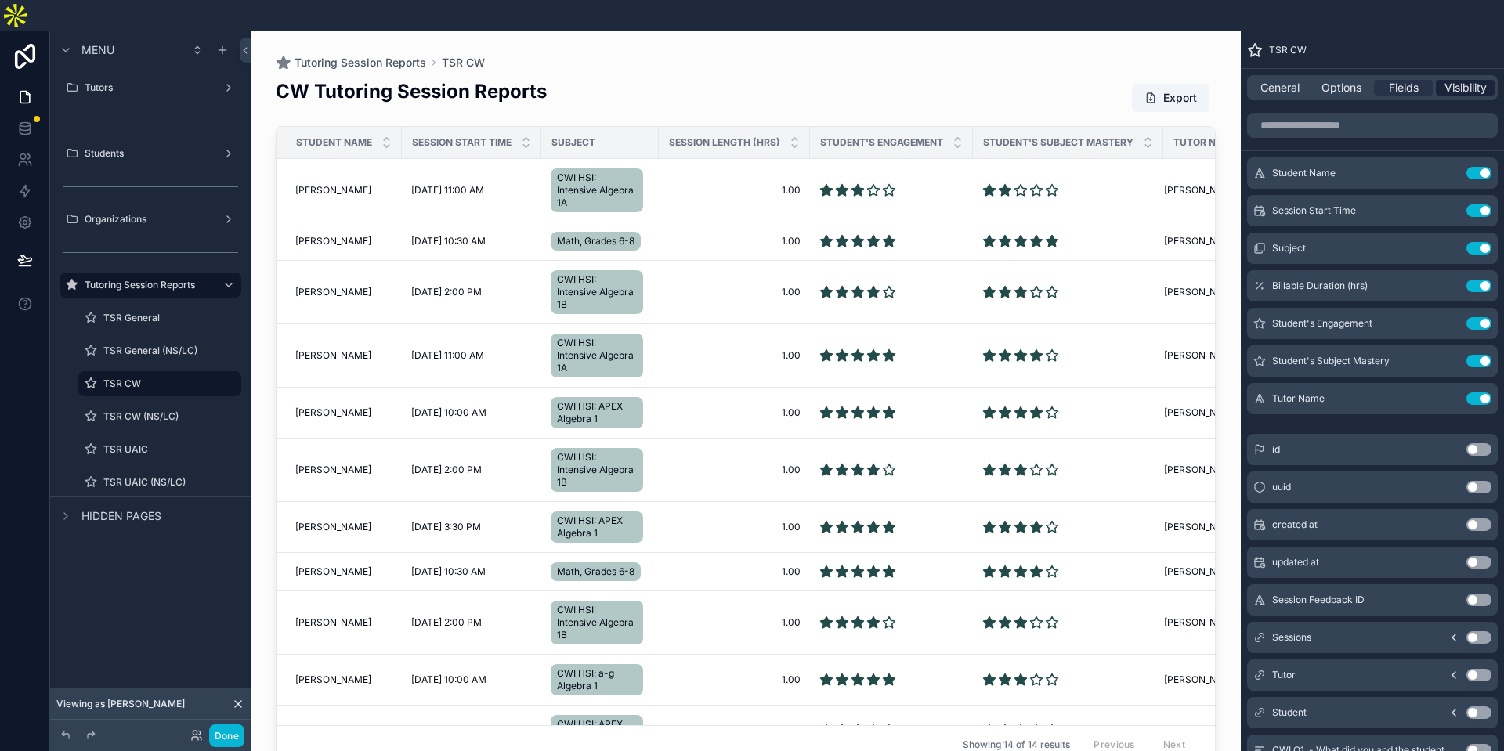
click at [1460, 80] on span "Visibility" at bounding box center [1465, 88] width 42 height 16
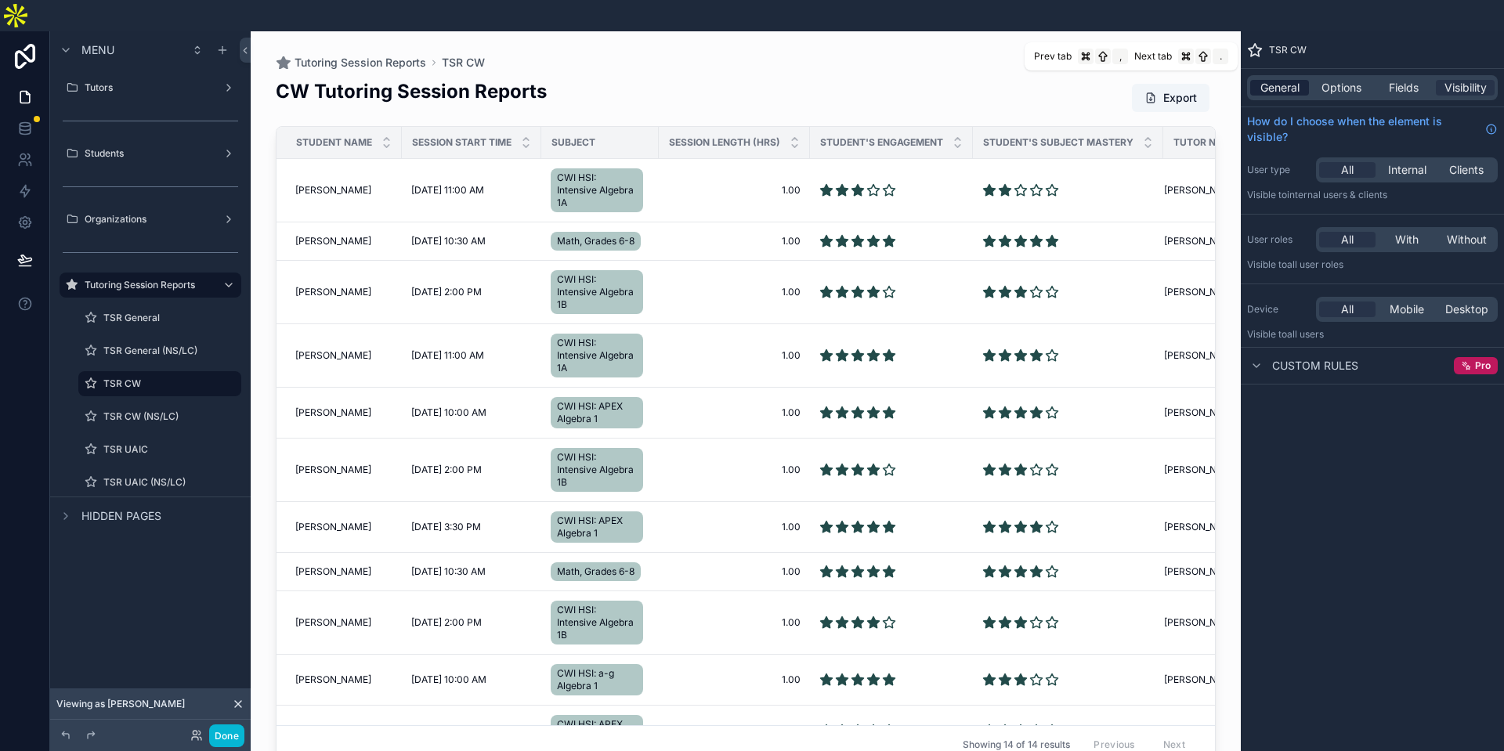
click at [1275, 80] on span "General" at bounding box center [1279, 88] width 39 height 16
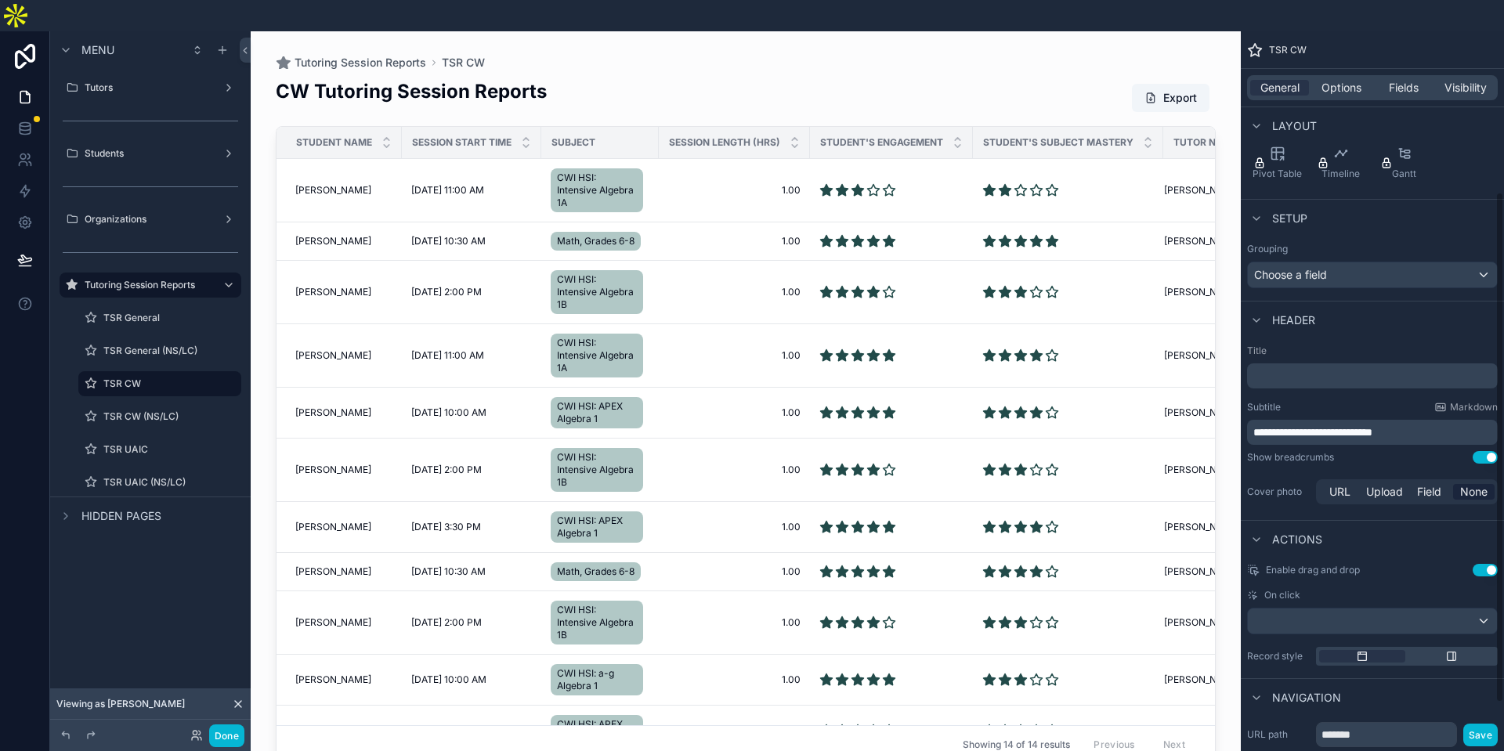
scroll to position [353, 0]
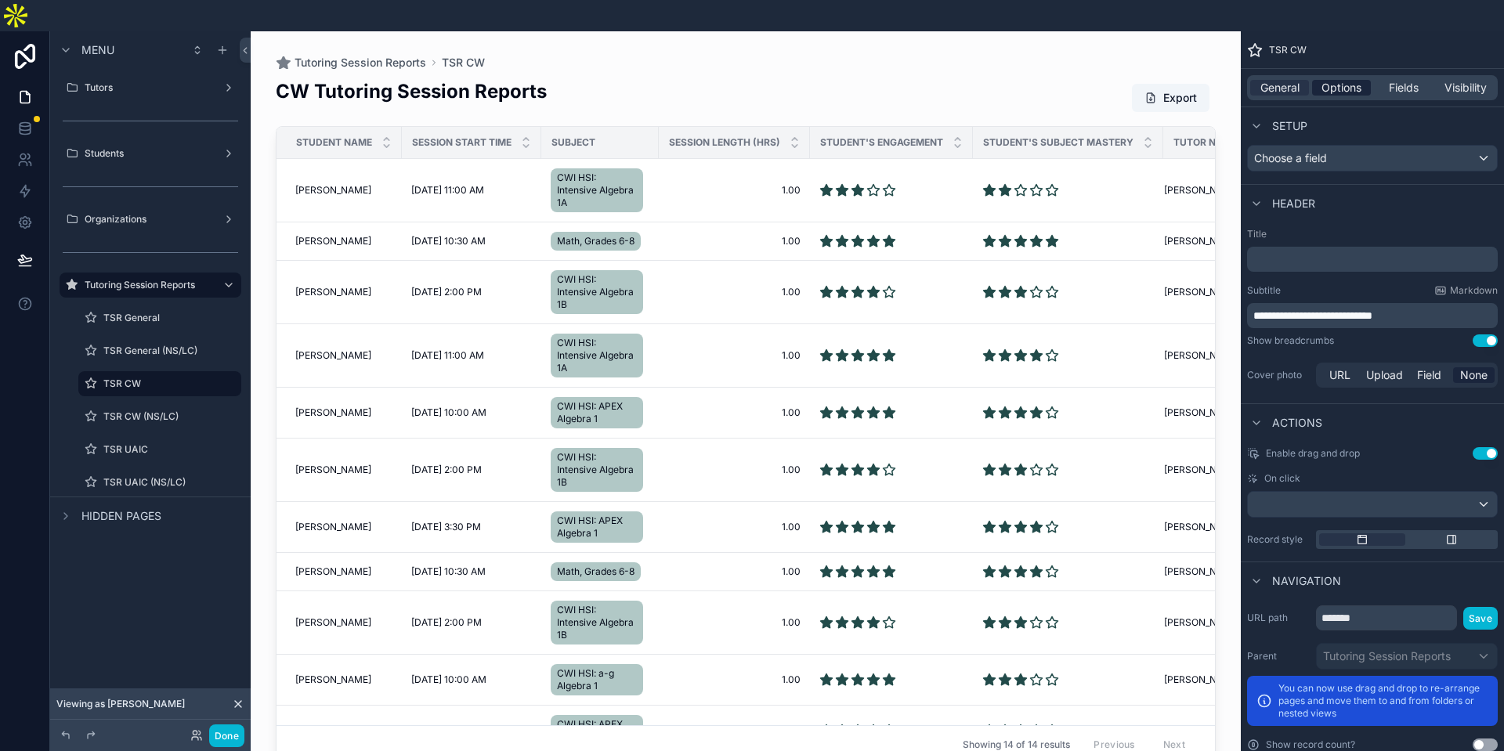
click at [1345, 80] on span "Options" at bounding box center [1341, 88] width 40 height 16
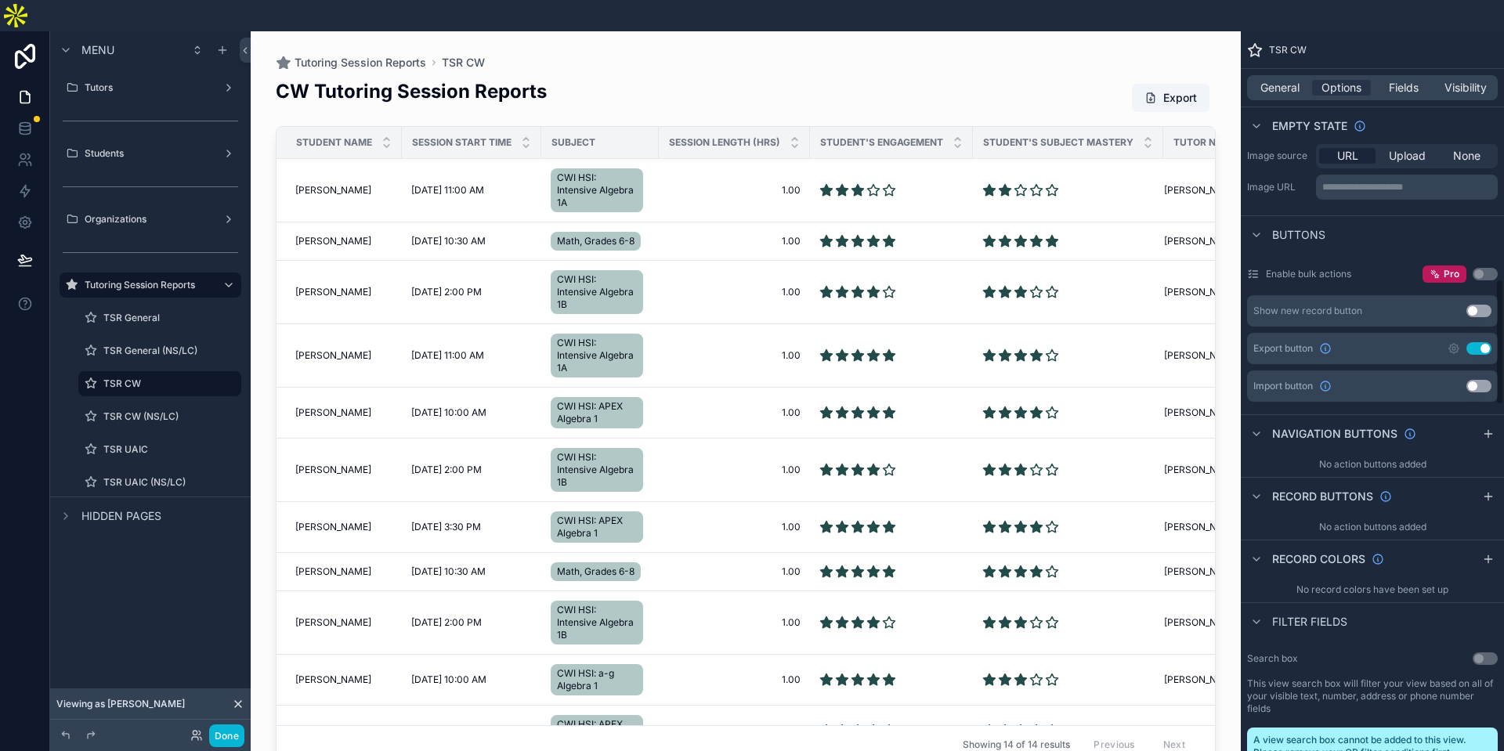
scroll to position [1477, 0]
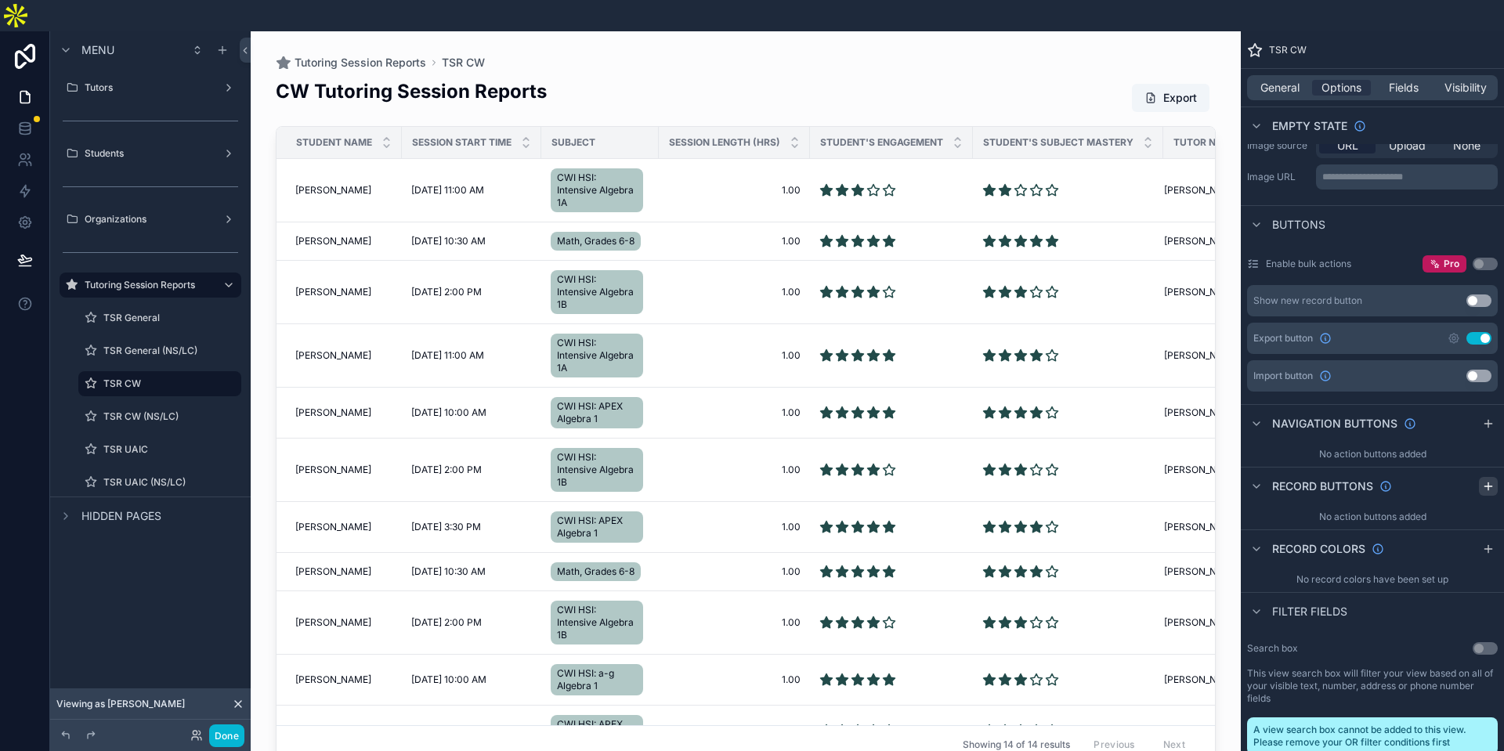
click at [1488, 482] on icon "scrollable content" at bounding box center [1488, 485] width 0 height 7
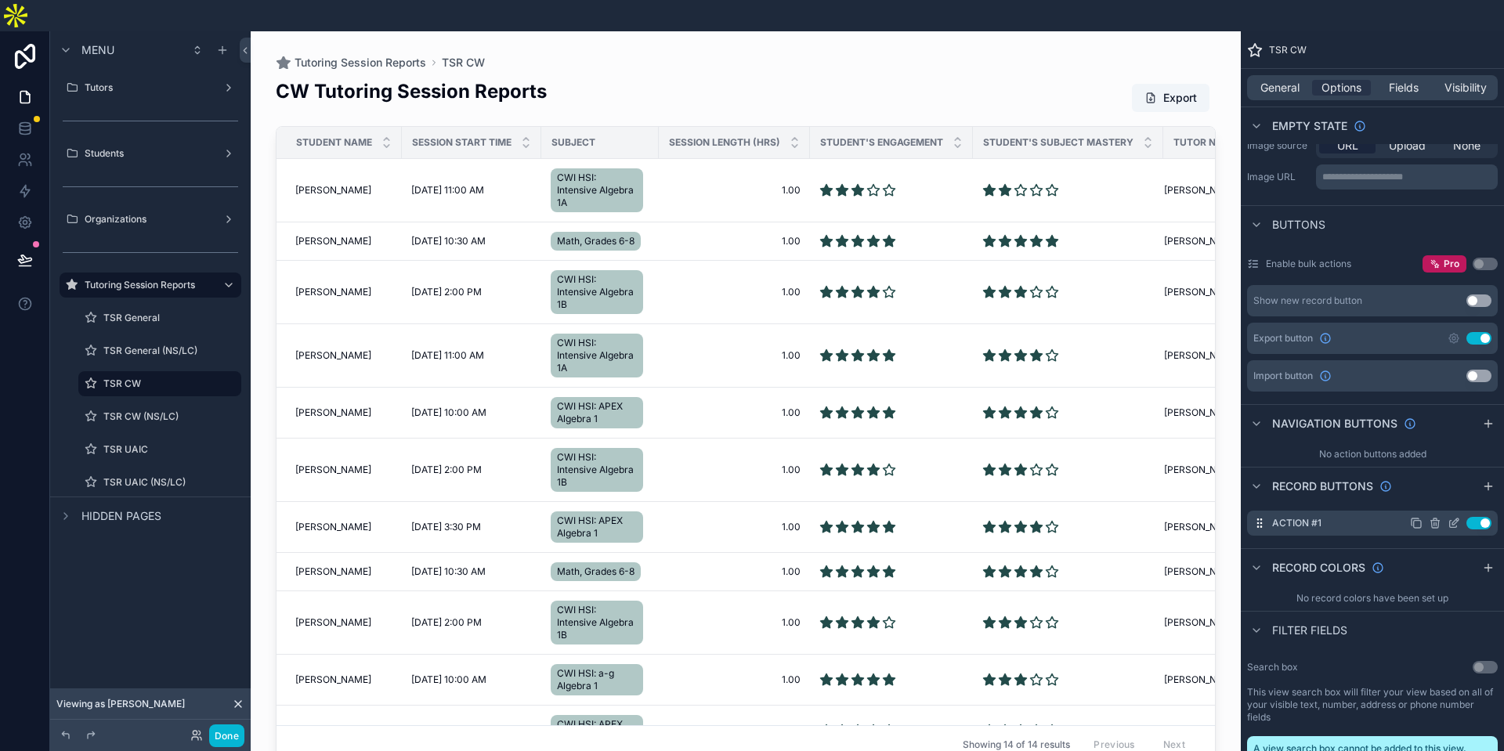
click at [1482, 517] on button "Use setting" at bounding box center [1478, 523] width 25 height 13
click at [1439, 517] on icon "scrollable content" at bounding box center [1434, 523] width 13 height 13
click at [1461, 469] on icon at bounding box center [1459, 466] width 13 height 13
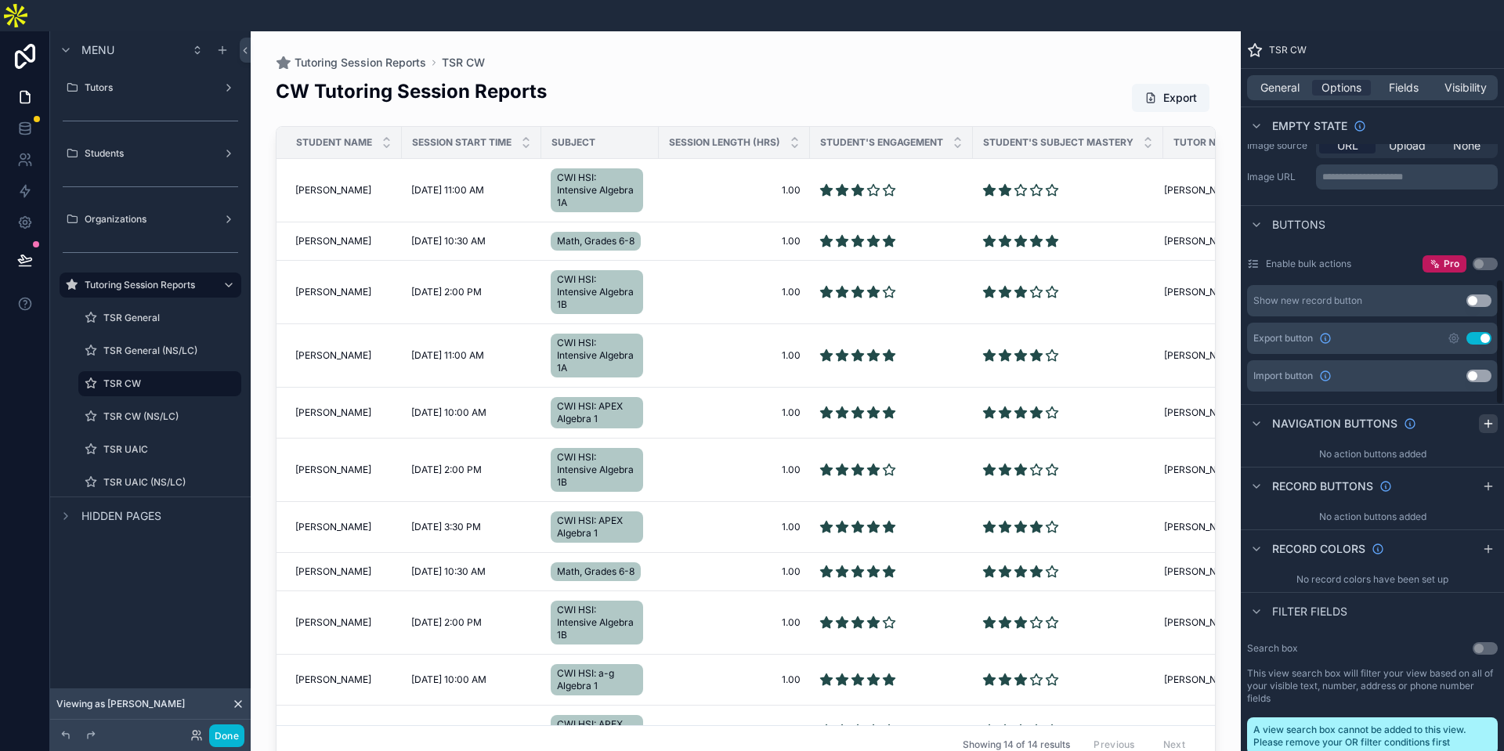
click at [1491, 417] on icon "scrollable content" at bounding box center [1488, 423] width 13 height 13
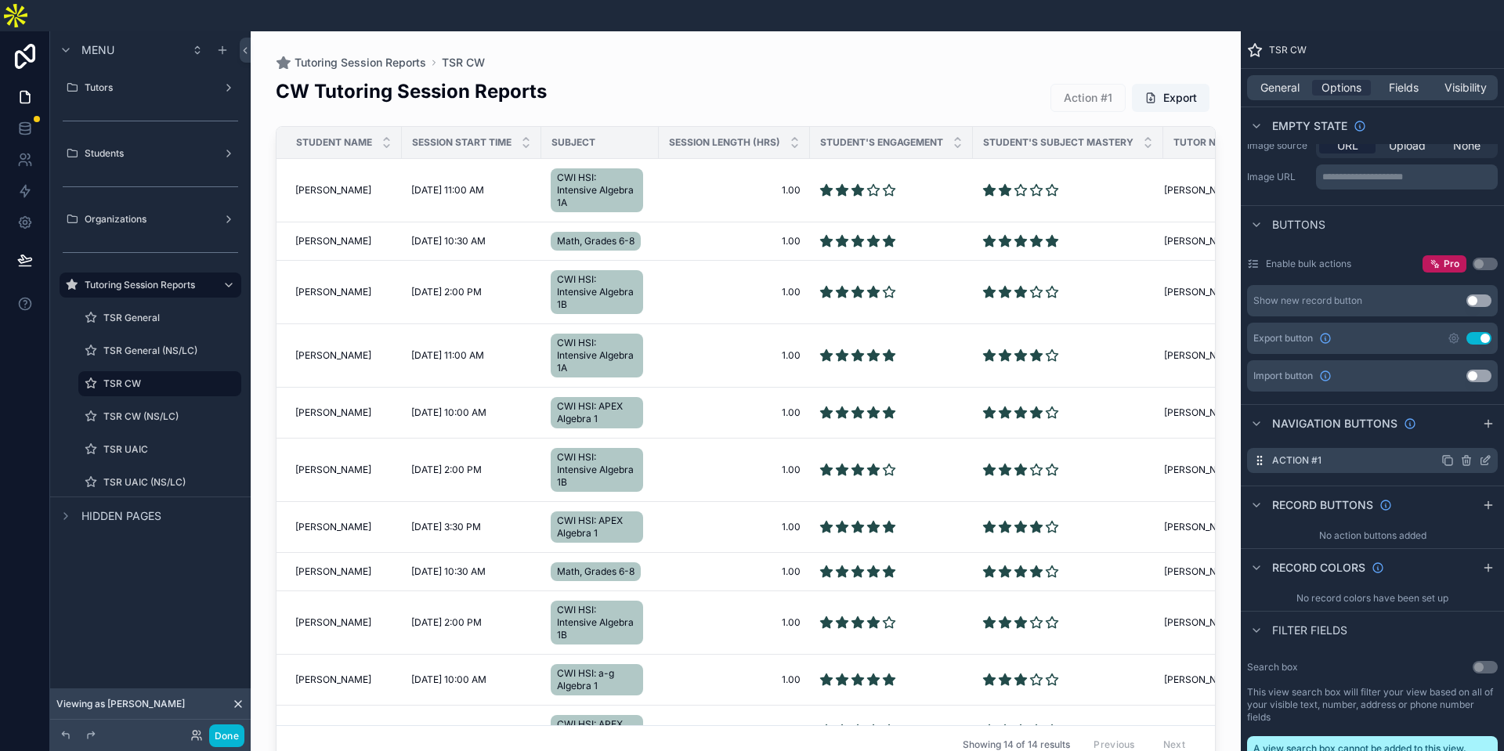
click at [1467, 454] on icon "scrollable content" at bounding box center [1466, 460] width 13 height 13
click at [1460, 402] on icon at bounding box center [1459, 404] width 13 height 13
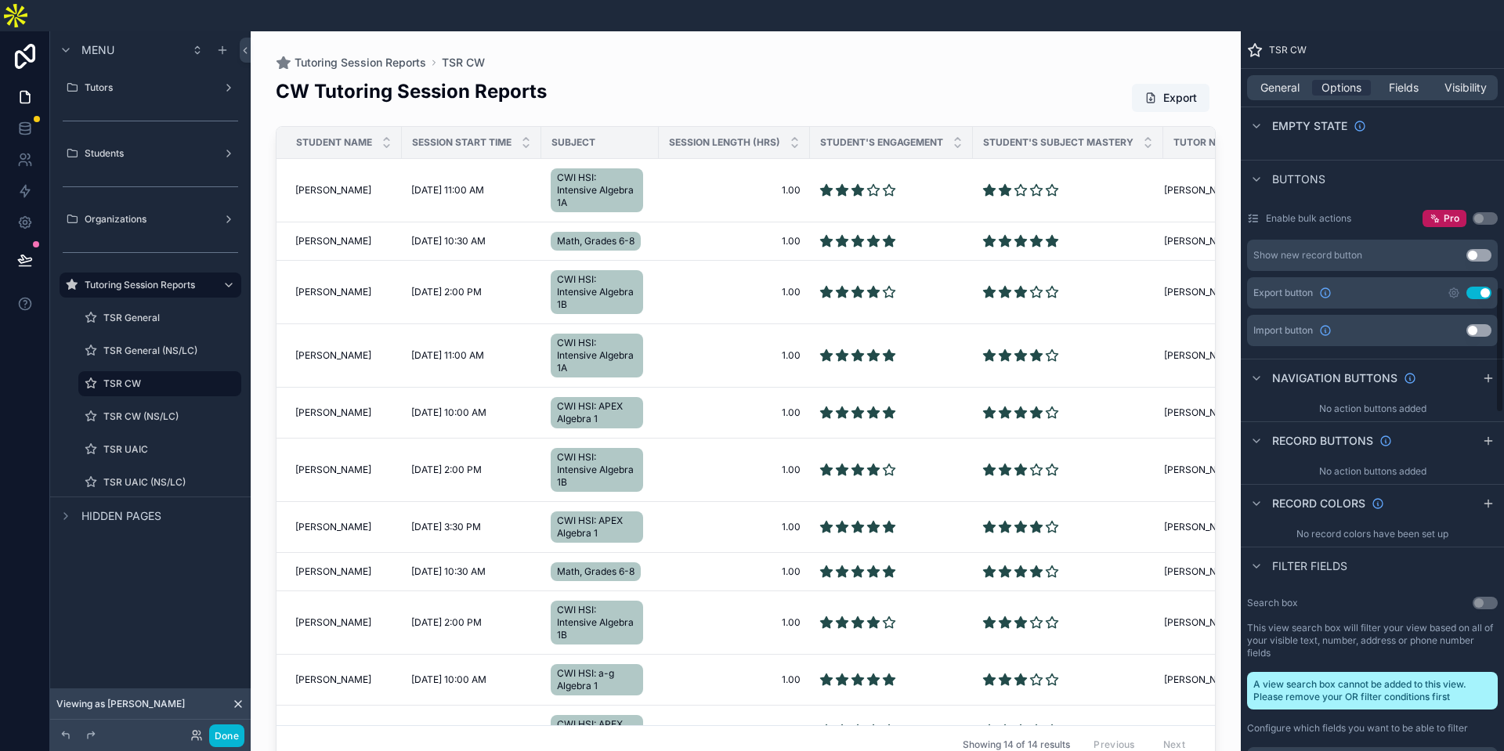
click at [1339, 558] on span "Filter fields" at bounding box center [1309, 566] width 75 height 16
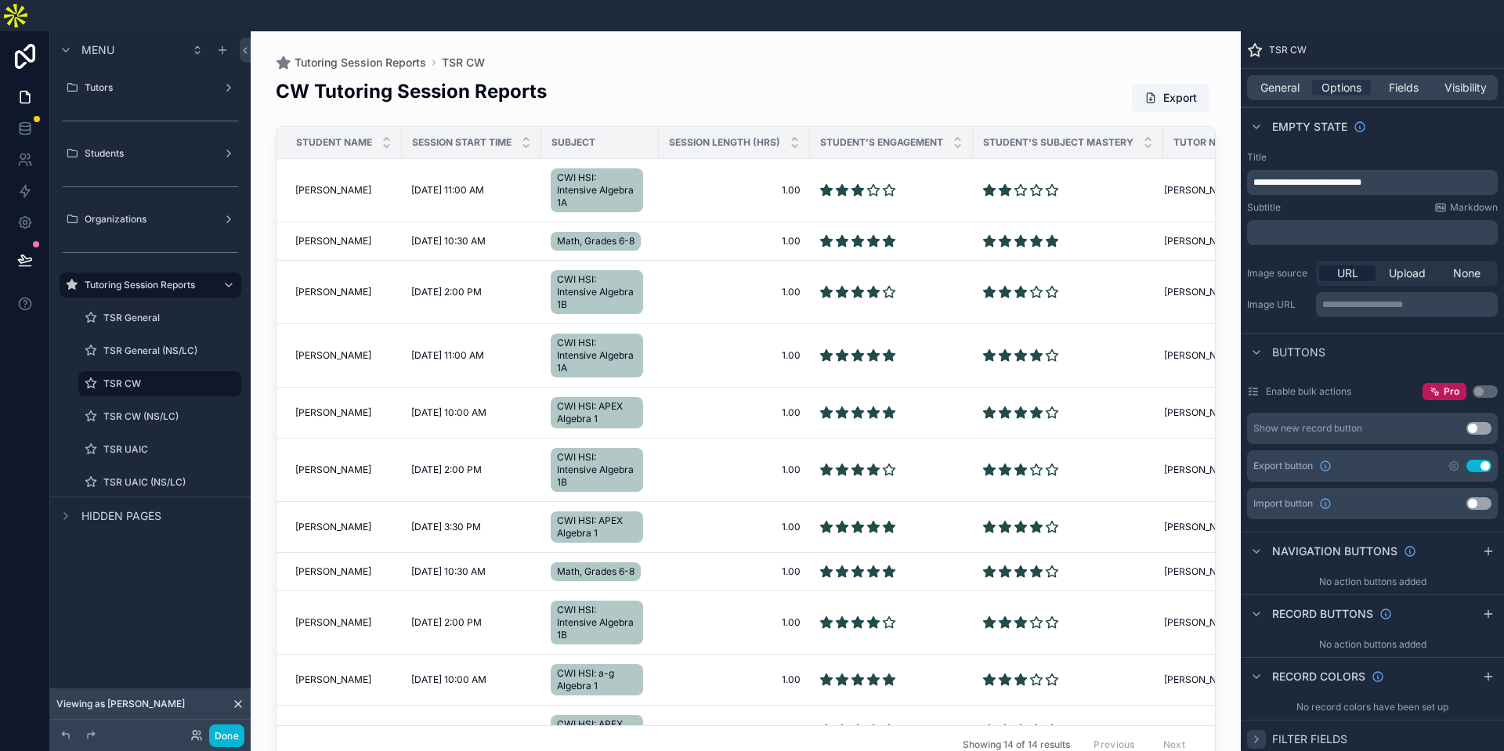
click at [1254, 733] on icon "scrollable content" at bounding box center [1256, 739] width 13 height 13
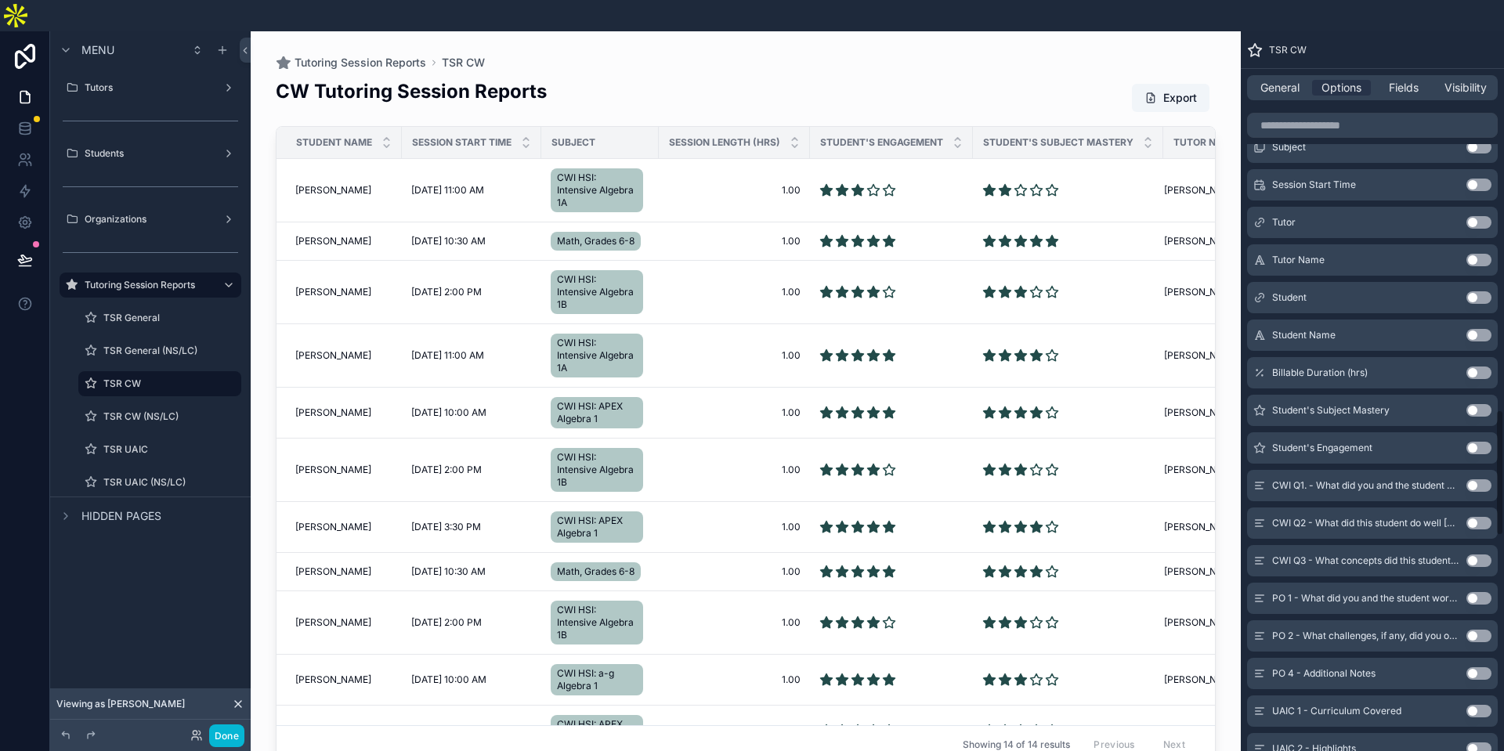
scroll to position [2172, 0]
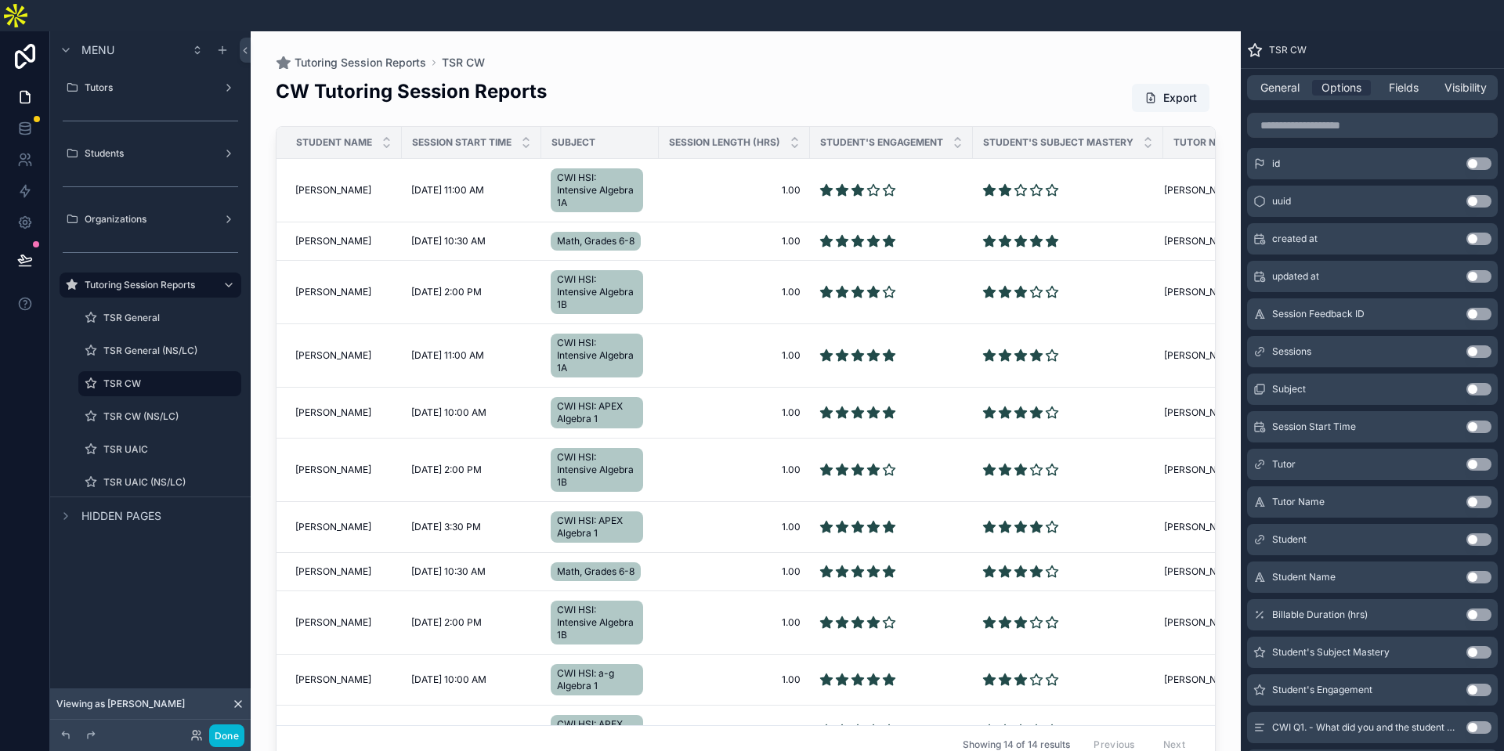
click at [1478, 571] on button "Use setting" at bounding box center [1478, 577] width 25 height 13
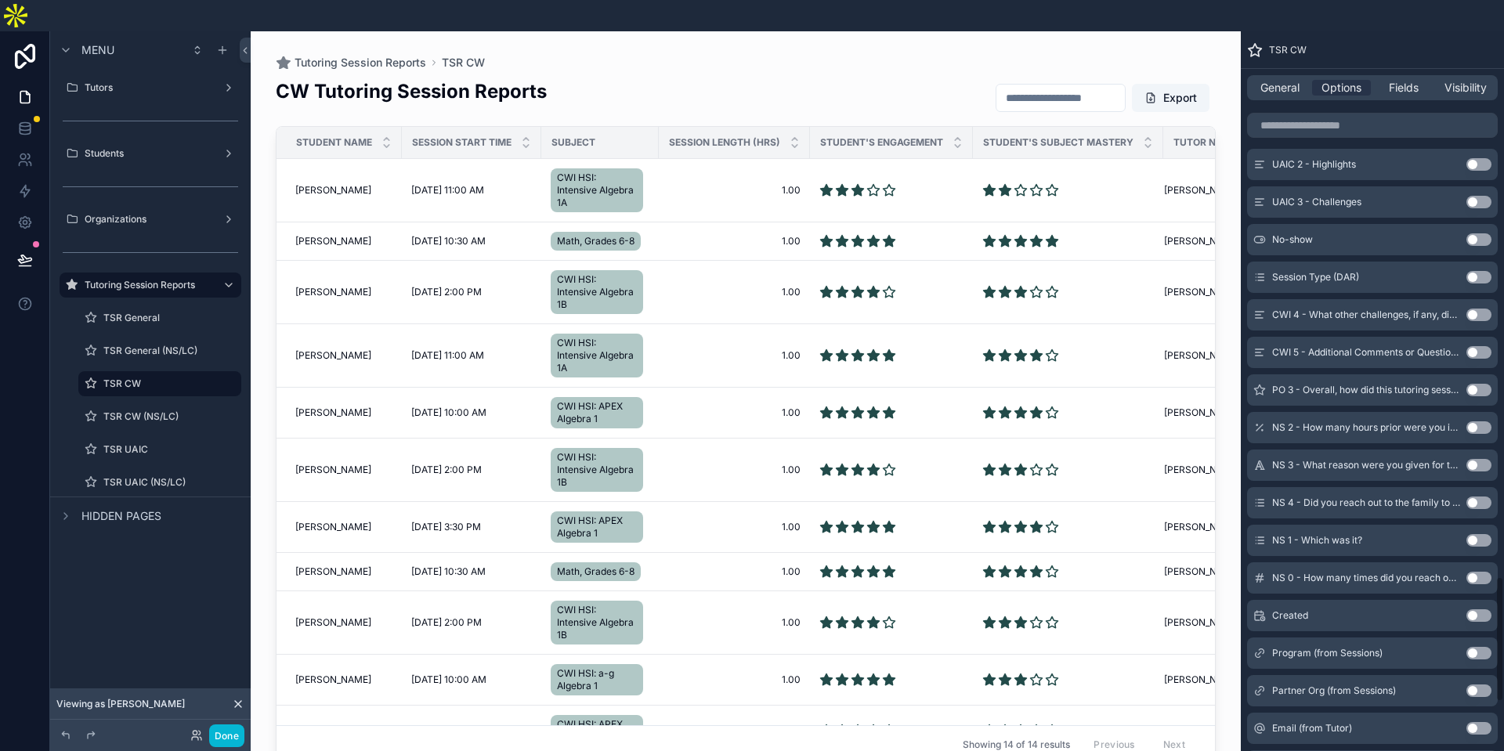
scroll to position [3327, 0]
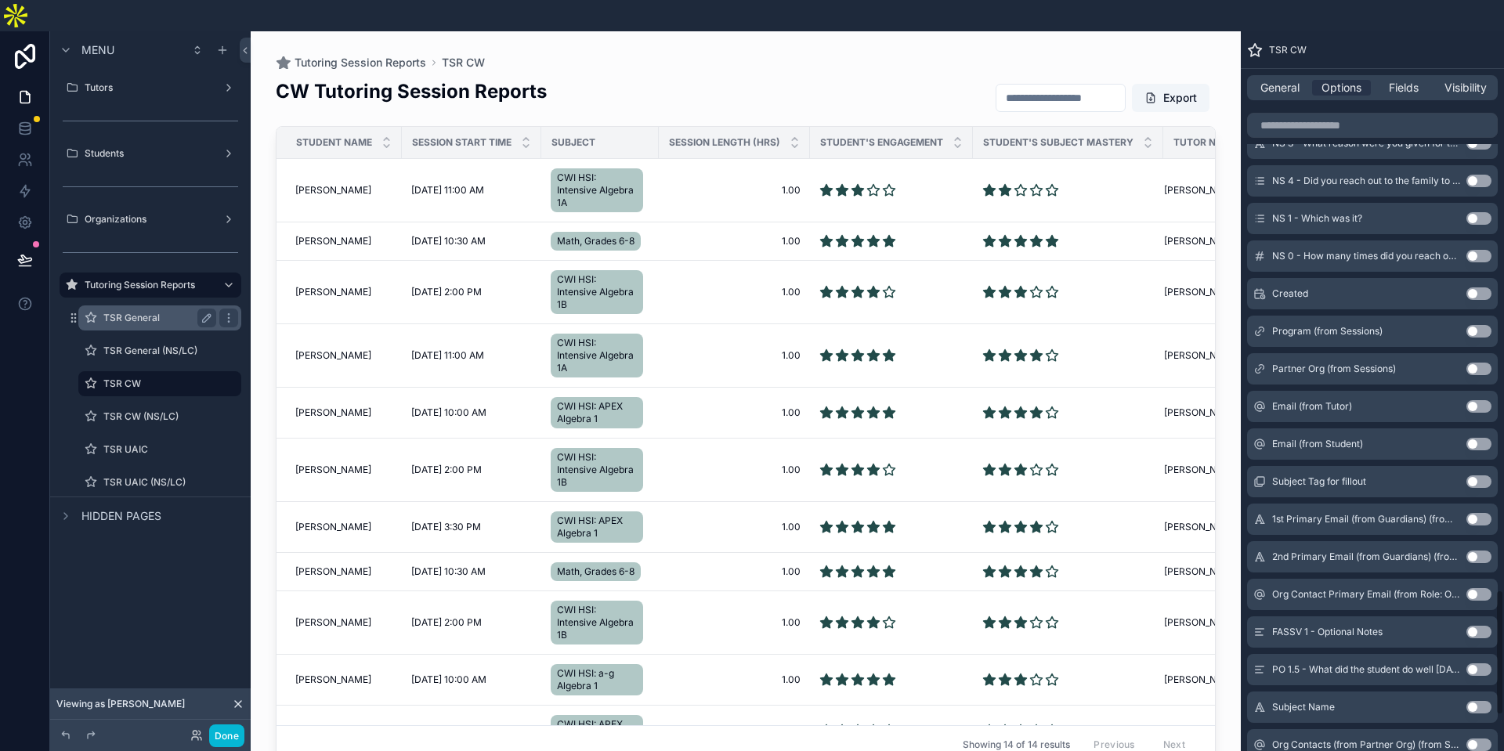
click at [146, 312] on label "TSR General" at bounding box center [156, 318] width 106 height 13
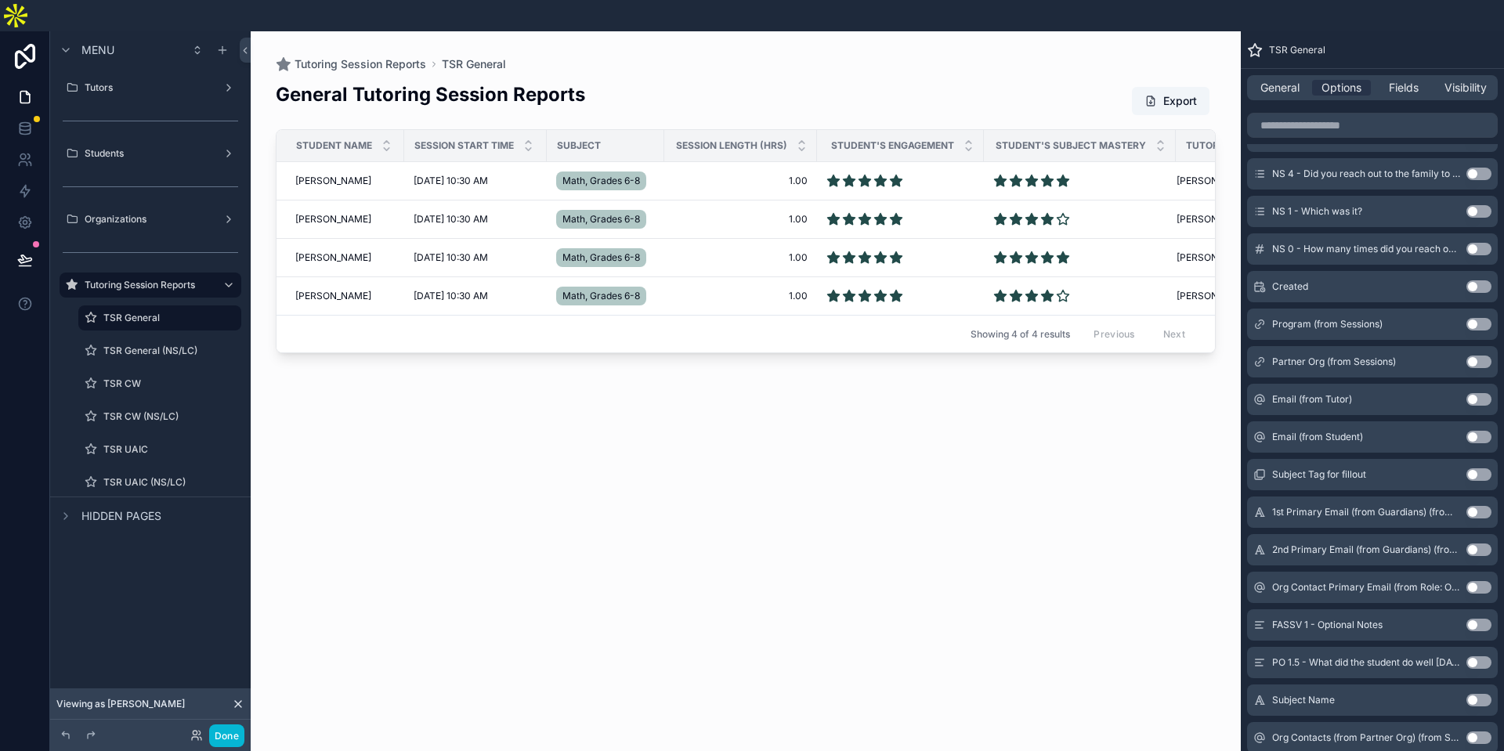
click at [910, 158] on div "scrollable content" at bounding box center [746, 397] width 990 height 732
click at [905, 139] on span "Student's Engagement" at bounding box center [892, 145] width 123 height 13
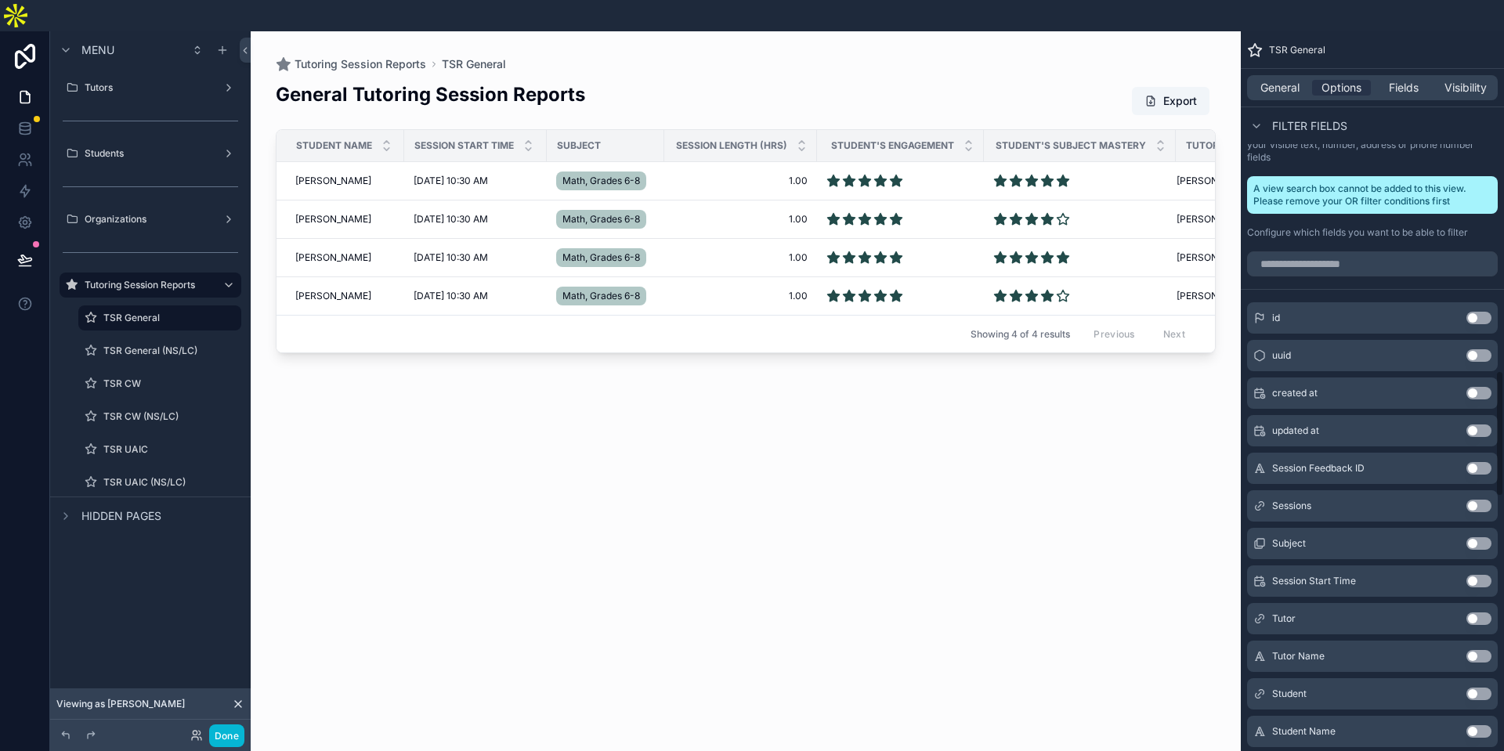
scroll to position [2055, 0]
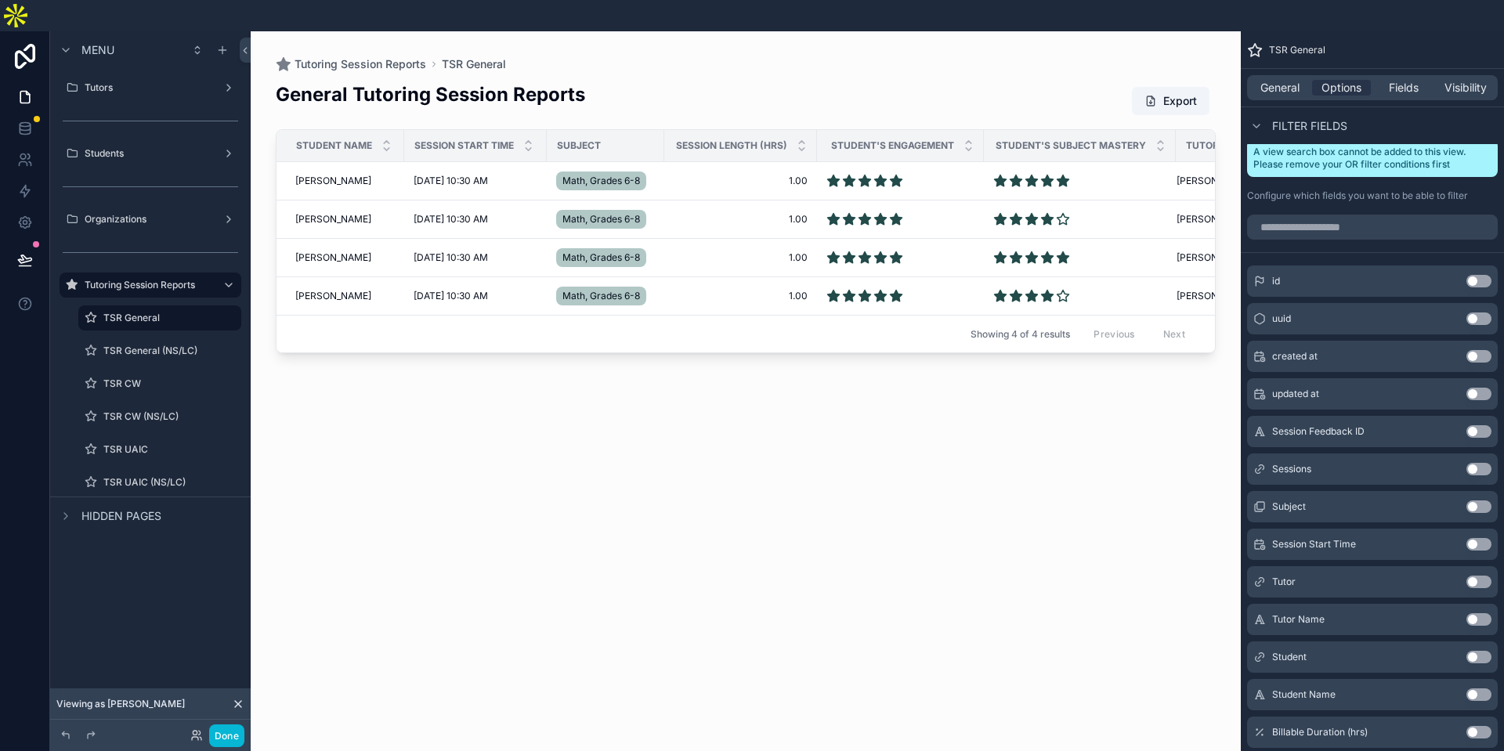
click at [1484, 688] on button "Use setting" at bounding box center [1478, 694] width 25 height 13
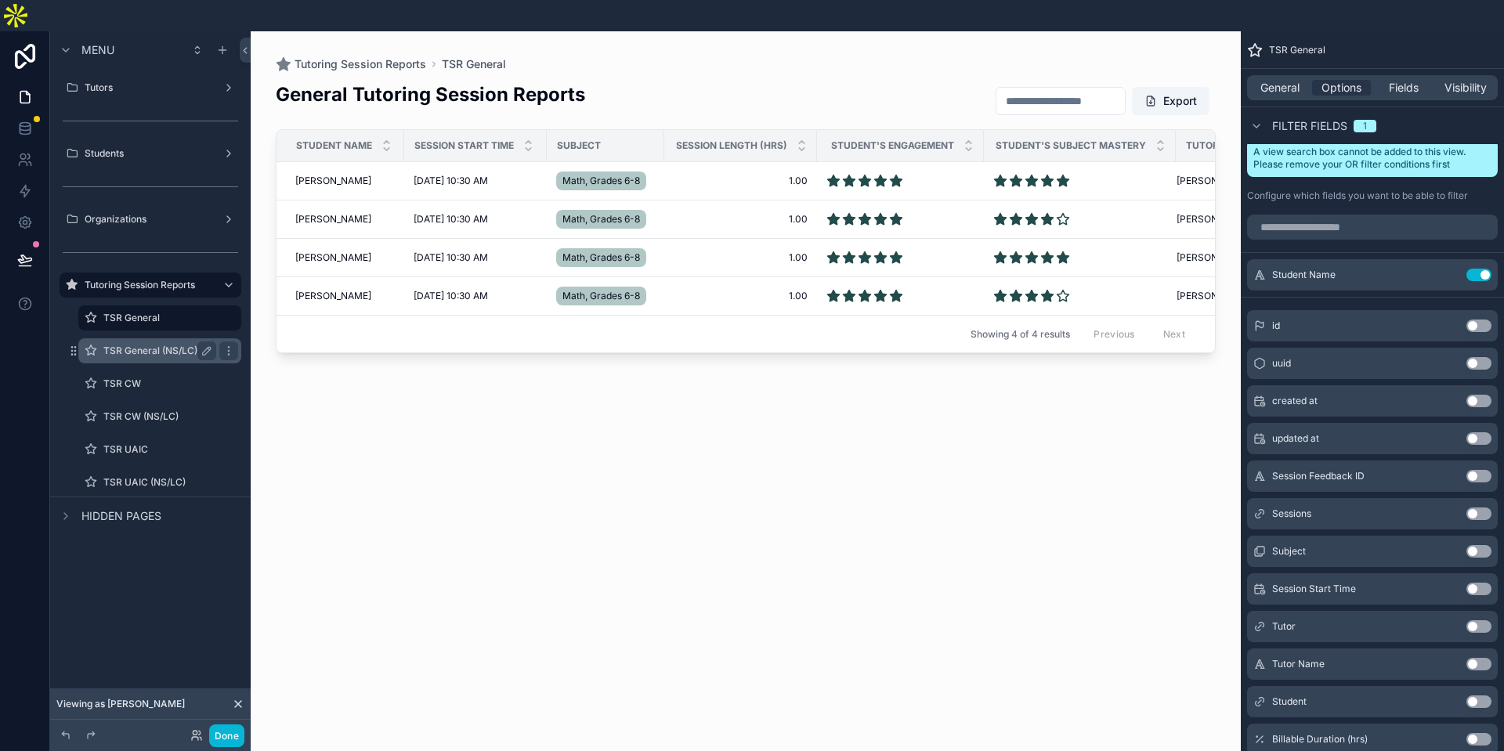
click at [146, 345] on label "TSR General (NS/LC)" at bounding box center [156, 351] width 106 height 13
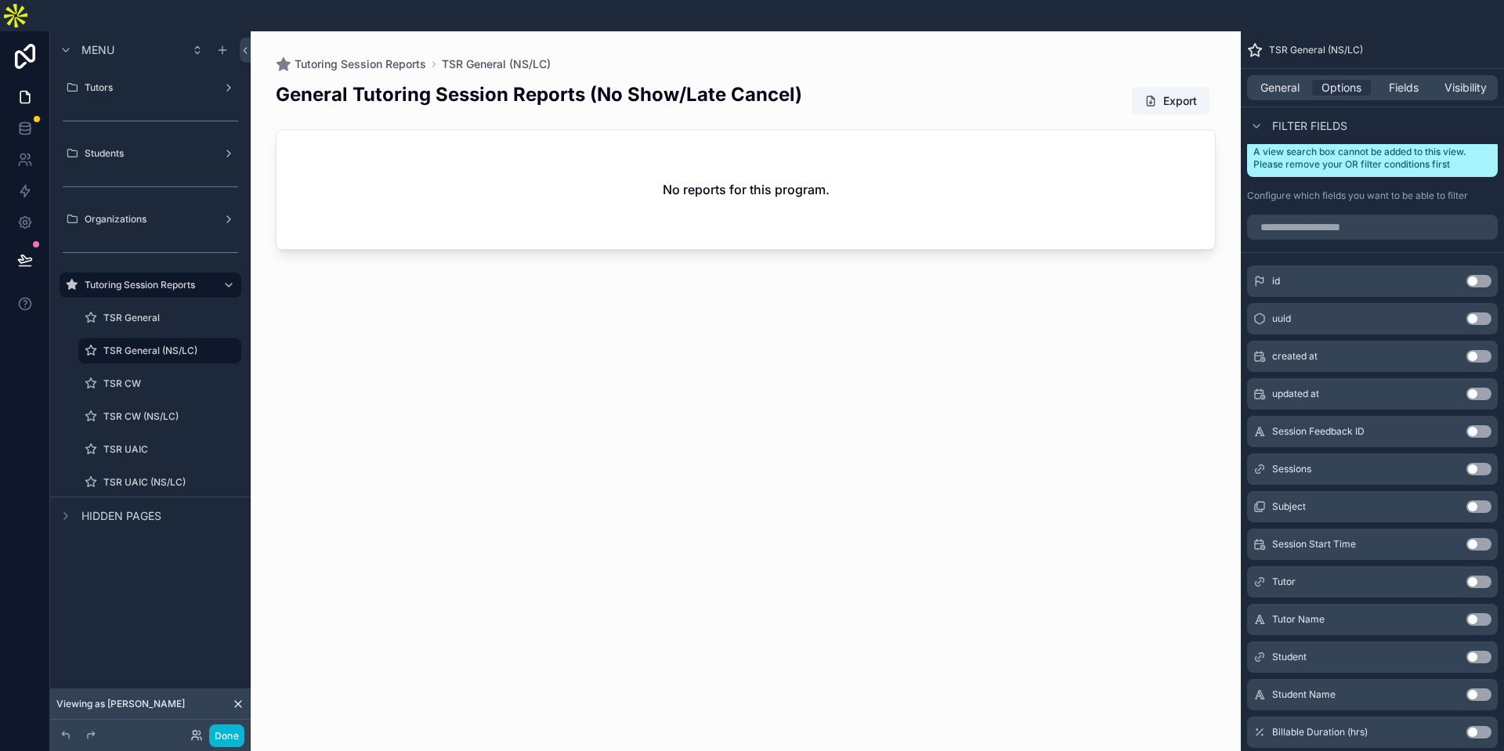
click at [1485, 688] on button "Use setting" at bounding box center [1478, 694] width 25 height 13
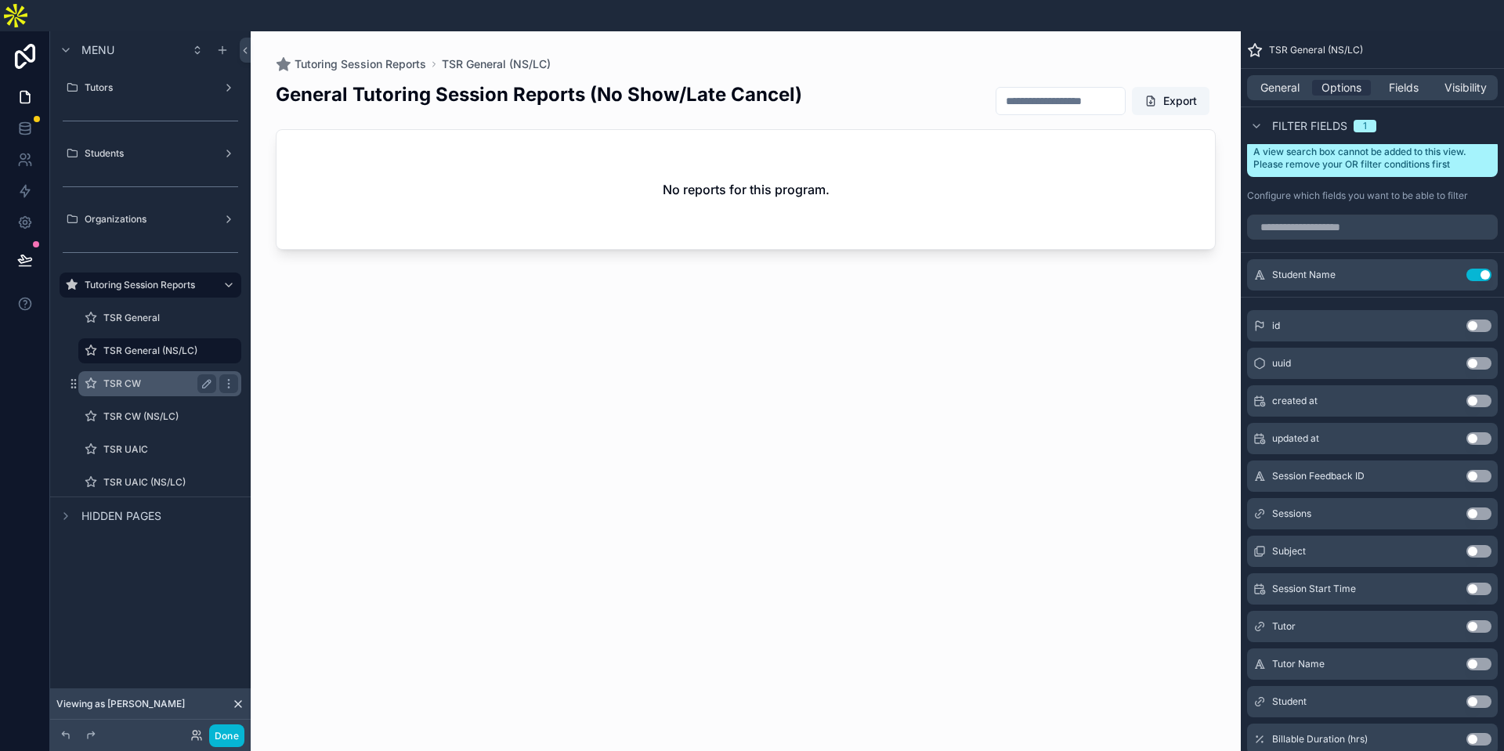
click at [168, 374] on div "TSR CW" at bounding box center [159, 383] width 113 height 19
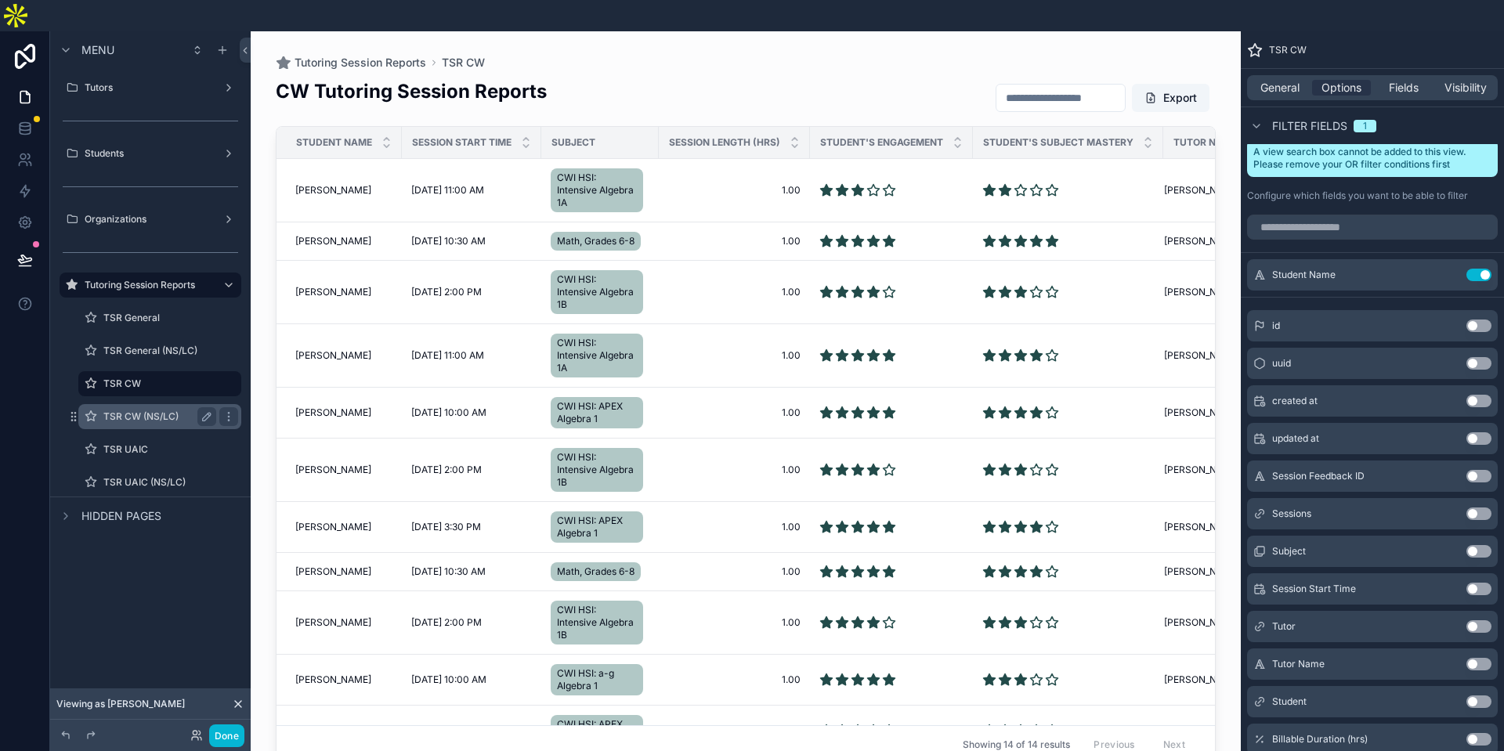
click at [168, 410] on label "TSR CW (NS/LC)" at bounding box center [156, 416] width 106 height 13
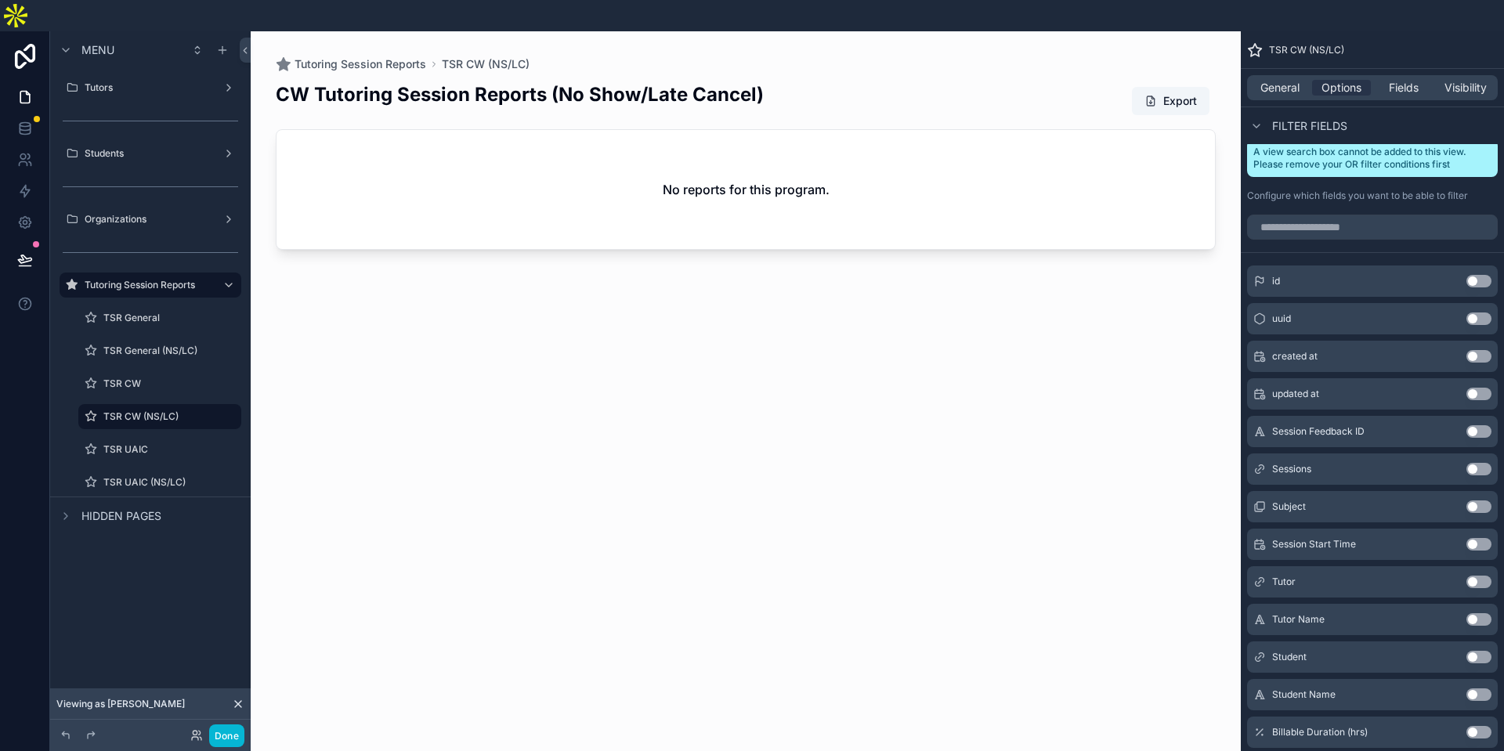
click at [1478, 688] on button "Use setting" at bounding box center [1478, 694] width 25 height 13
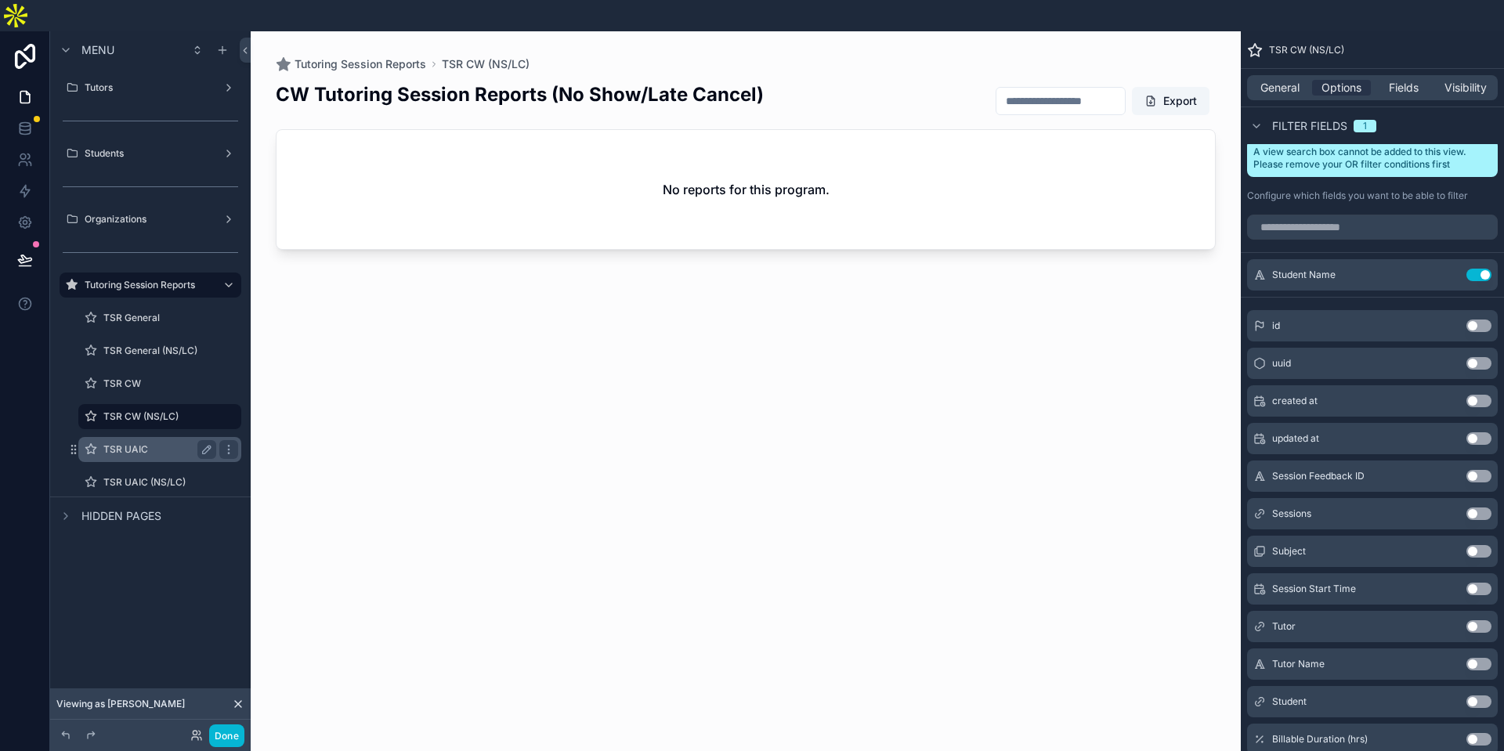
click at [116, 443] on label "TSR UAIC" at bounding box center [156, 449] width 106 height 13
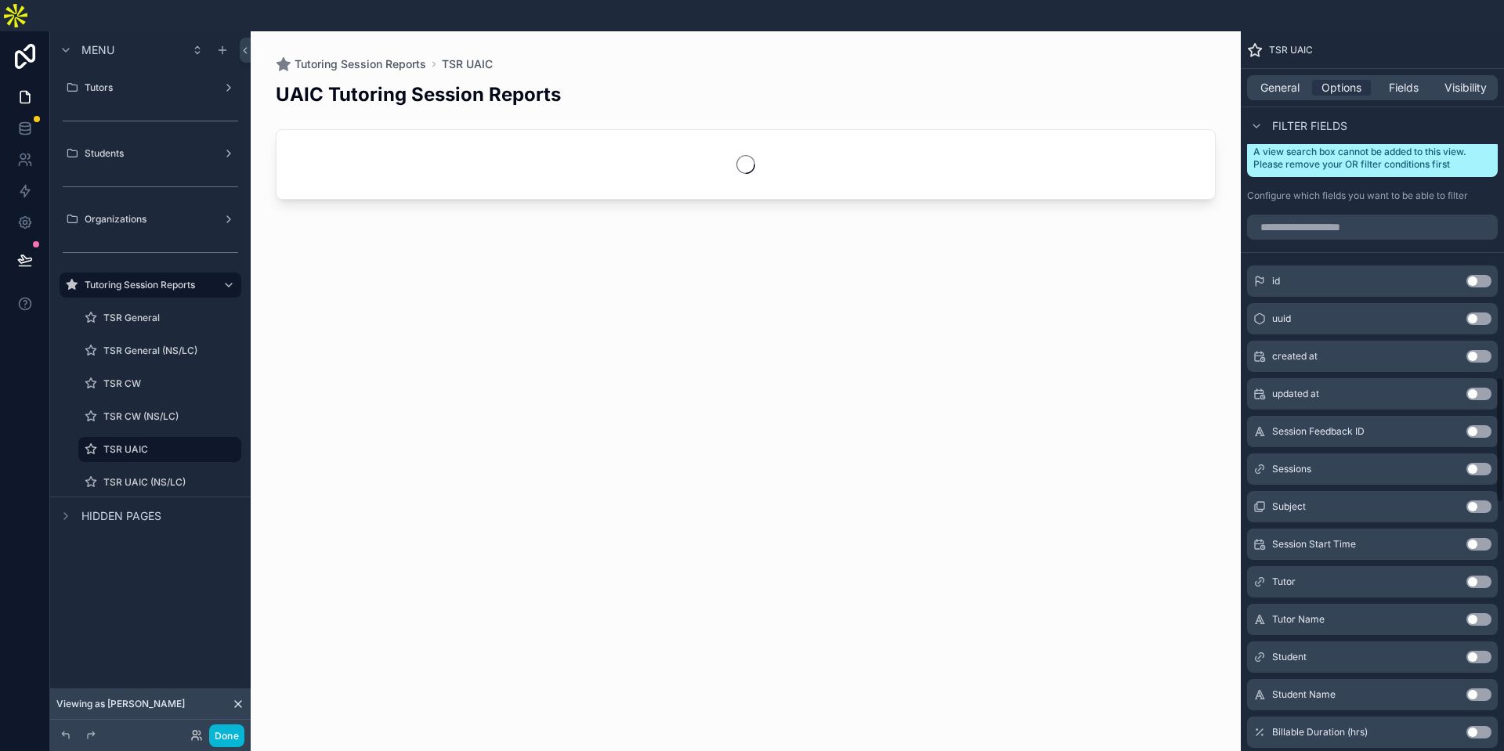
click at [1484, 688] on button "Use setting" at bounding box center [1478, 694] width 25 height 13
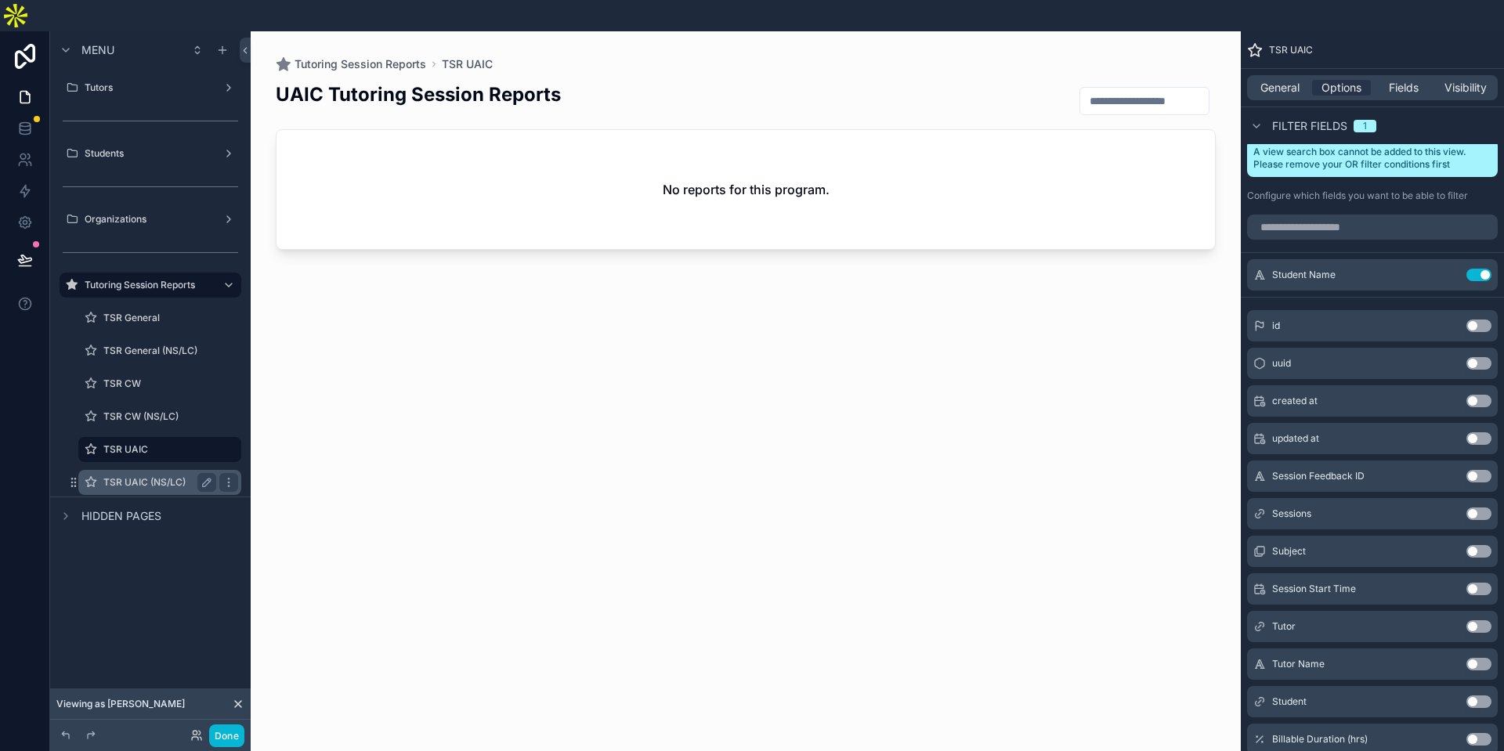
click at [143, 476] on label "TSR UAIC (NS/LC)" at bounding box center [156, 482] width 106 height 13
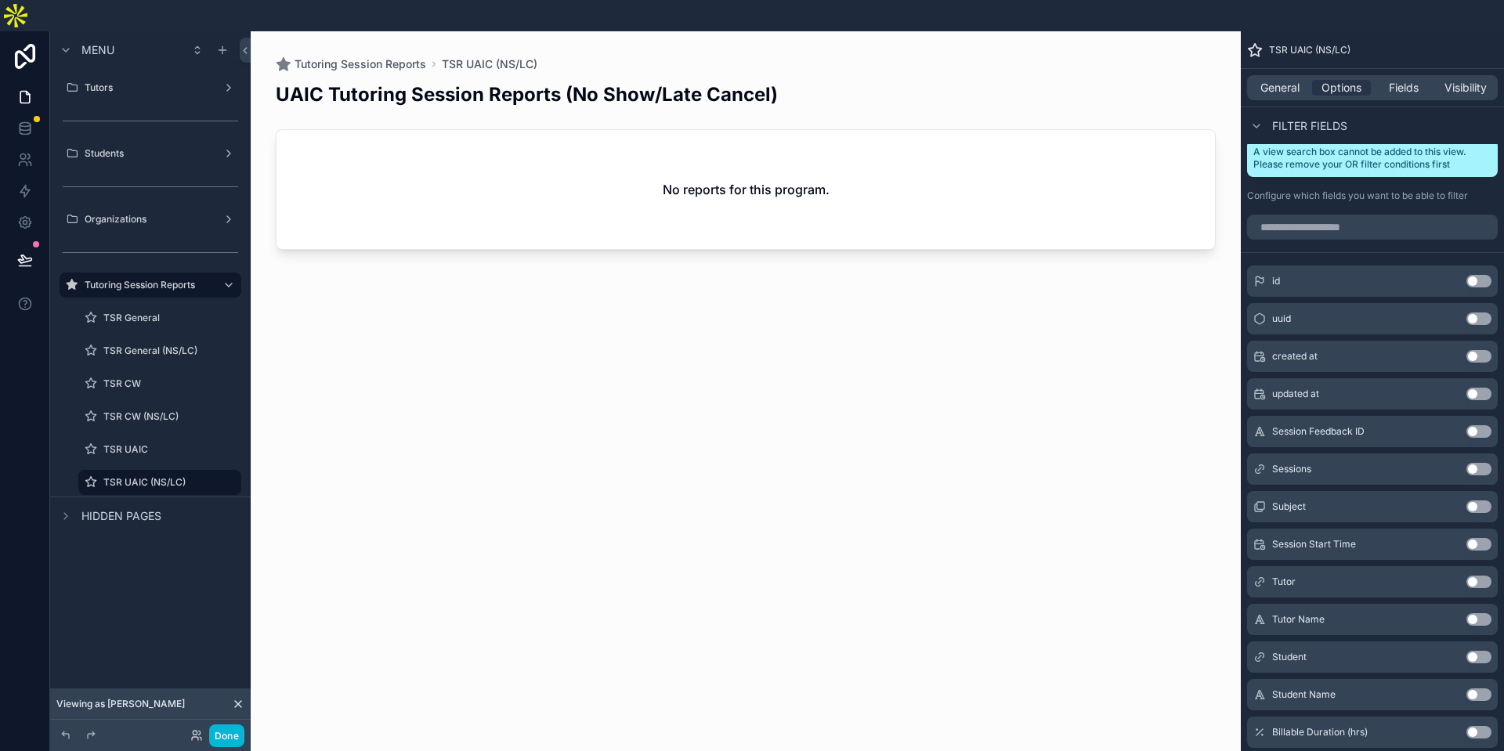
click at [1471, 688] on button "Use setting" at bounding box center [1478, 694] width 25 height 13
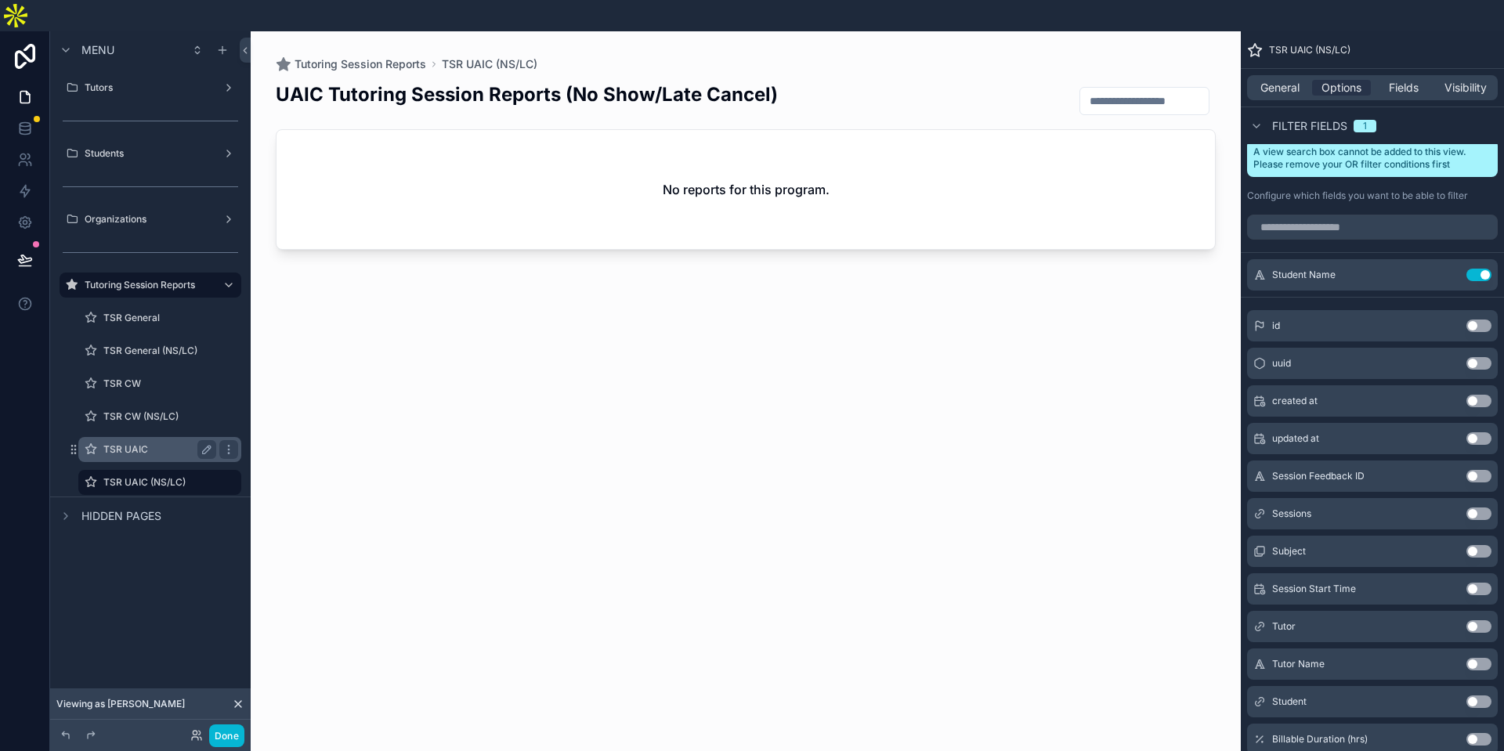
click at [141, 443] on label "TSR UAIC" at bounding box center [156, 449] width 106 height 13
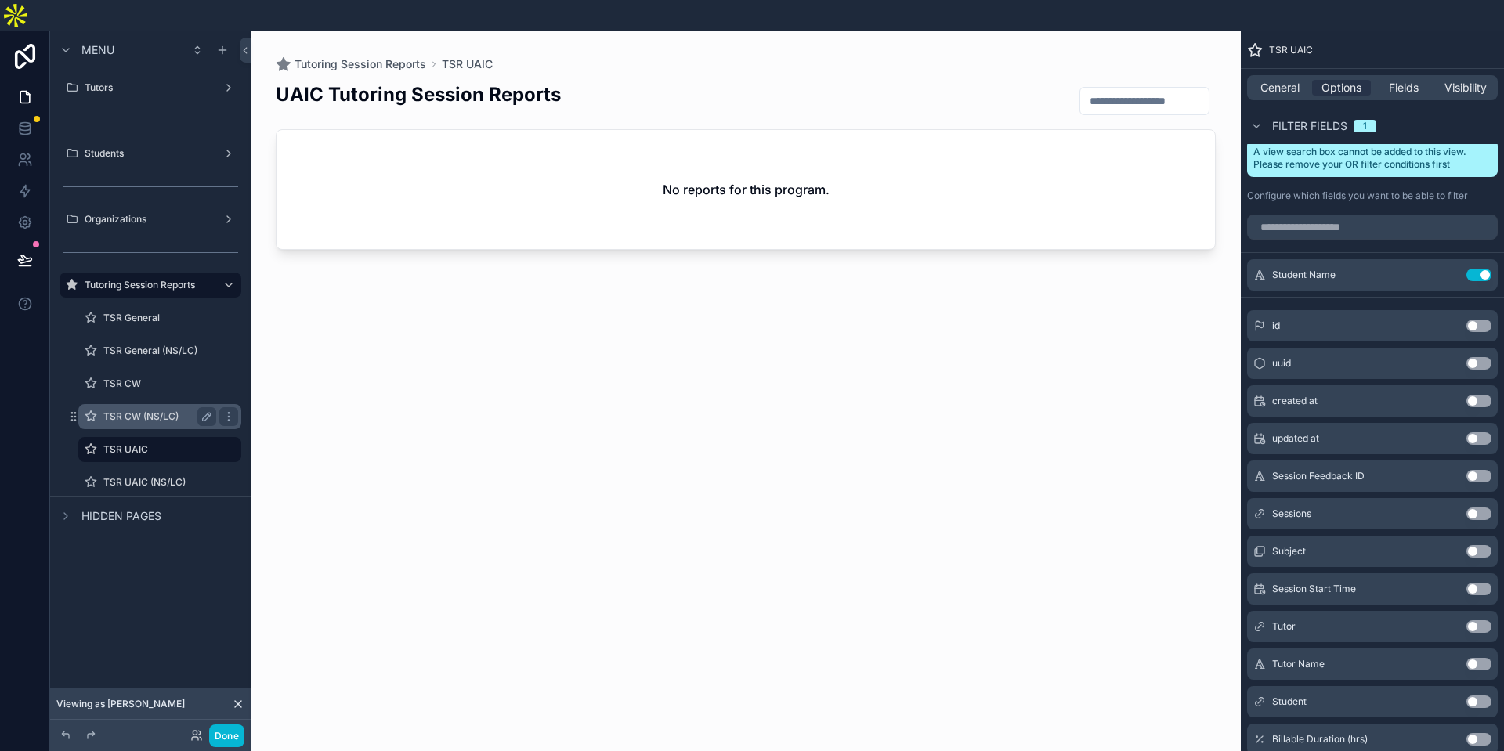
click at [146, 410] on label "TSR CW (NS/LC)" at bounding box center [156, 416] width 106 height 13
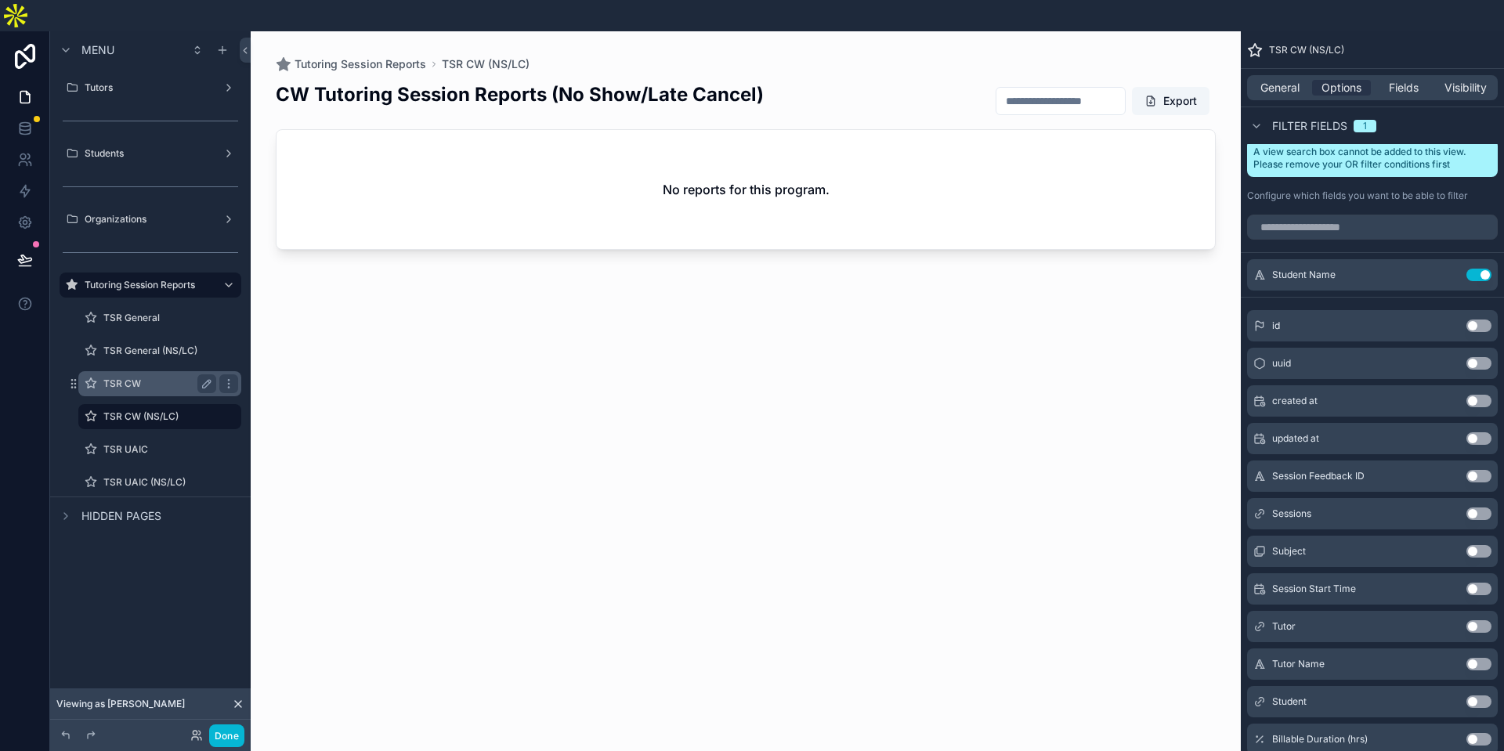
click at [148, 377] on label "TSR CW" at bounding box center [156, 383] width 106 height 13
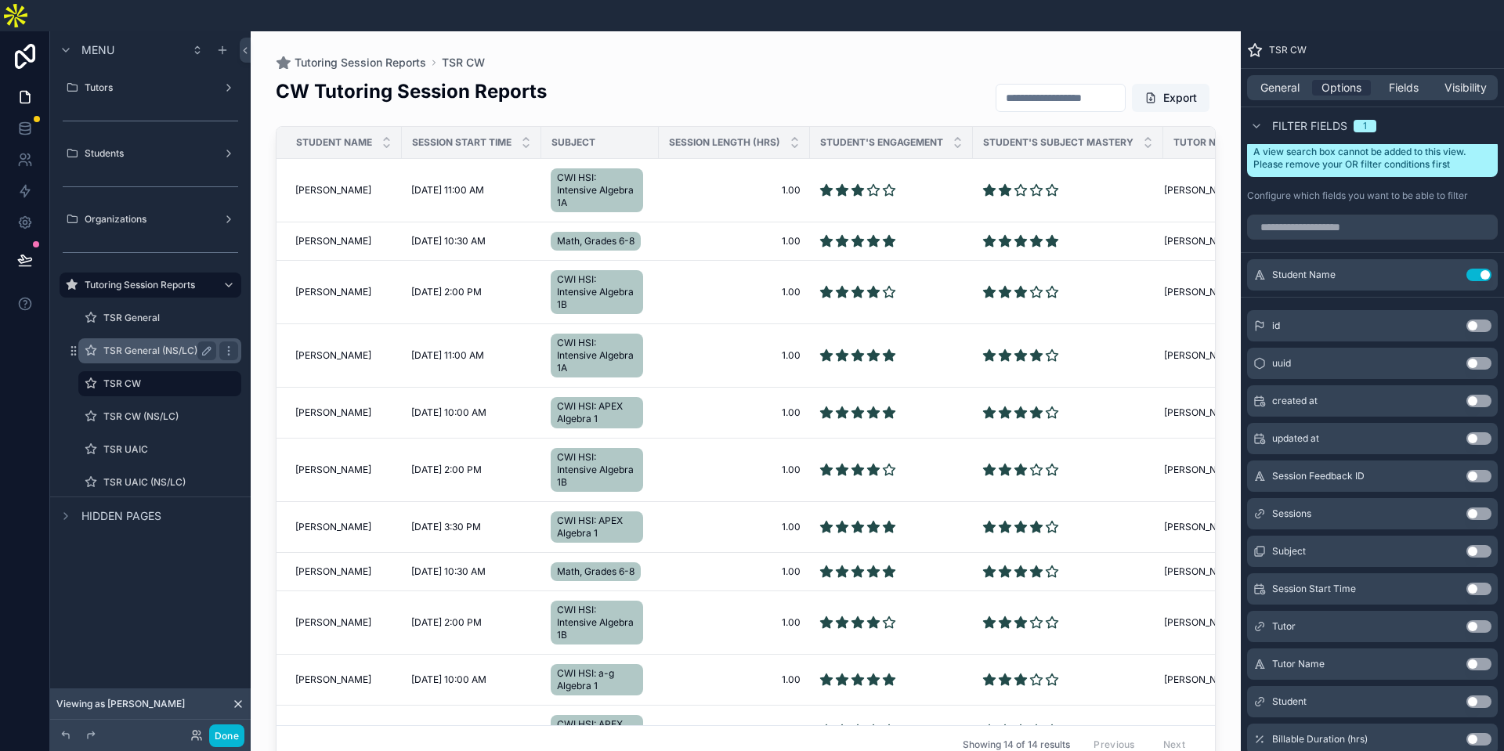
click at [147, 345] on label "TSR General (NS/LC)" at bounding box center [156, 351] width 106 height 13
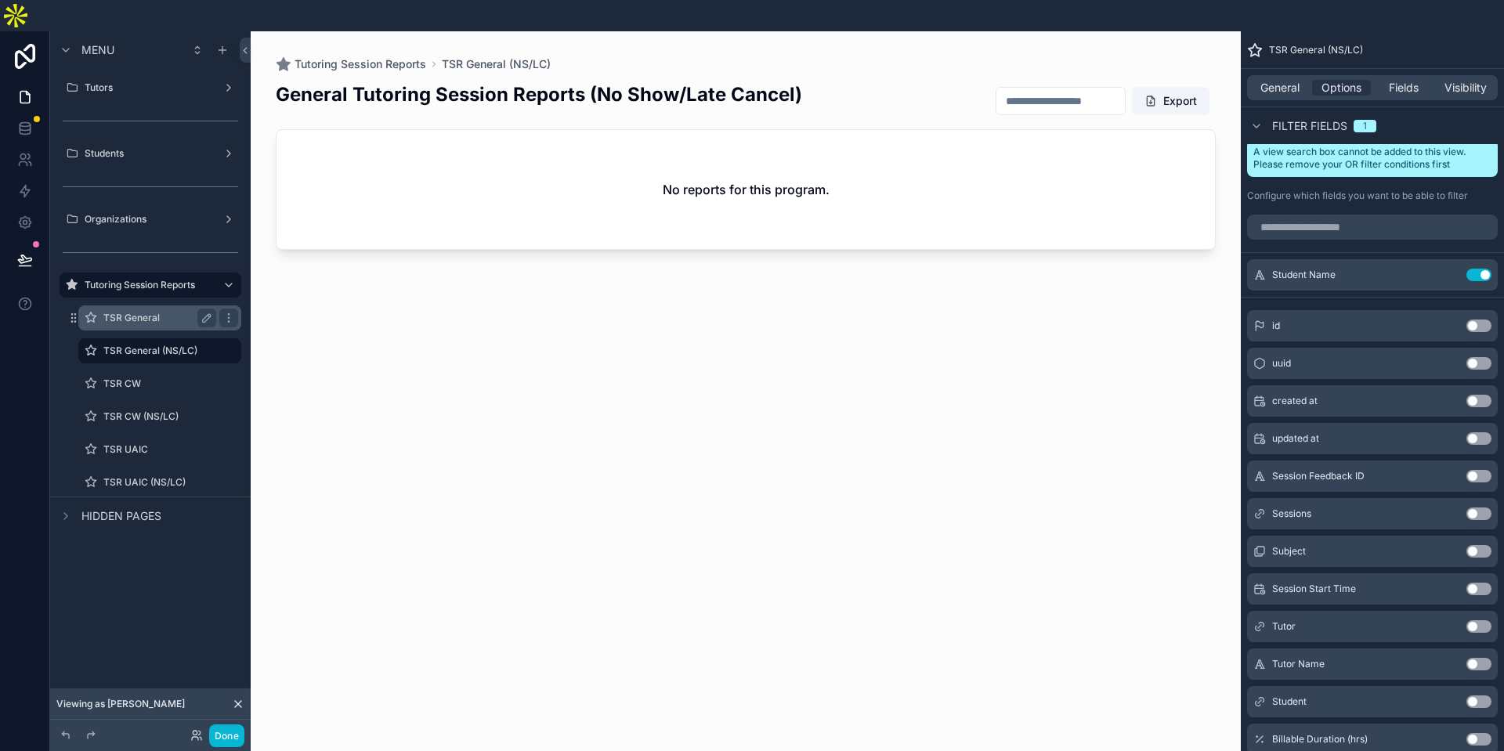
click at [131, 312] on label "TSR General" at bounding box center [156, 318] width 106 height 13
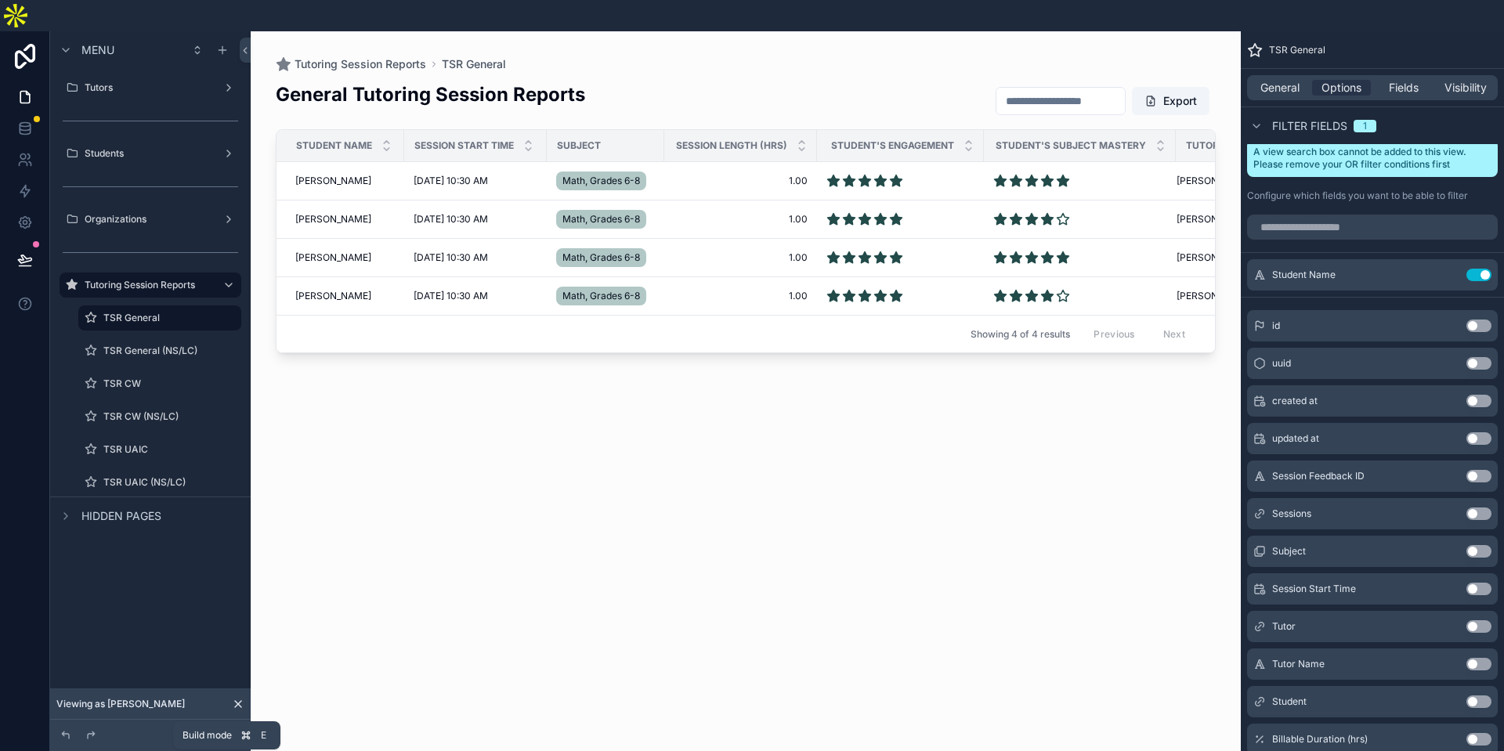
click at [222, 736] on button "Done" at bounding box center [226, 735] width 35 height 23
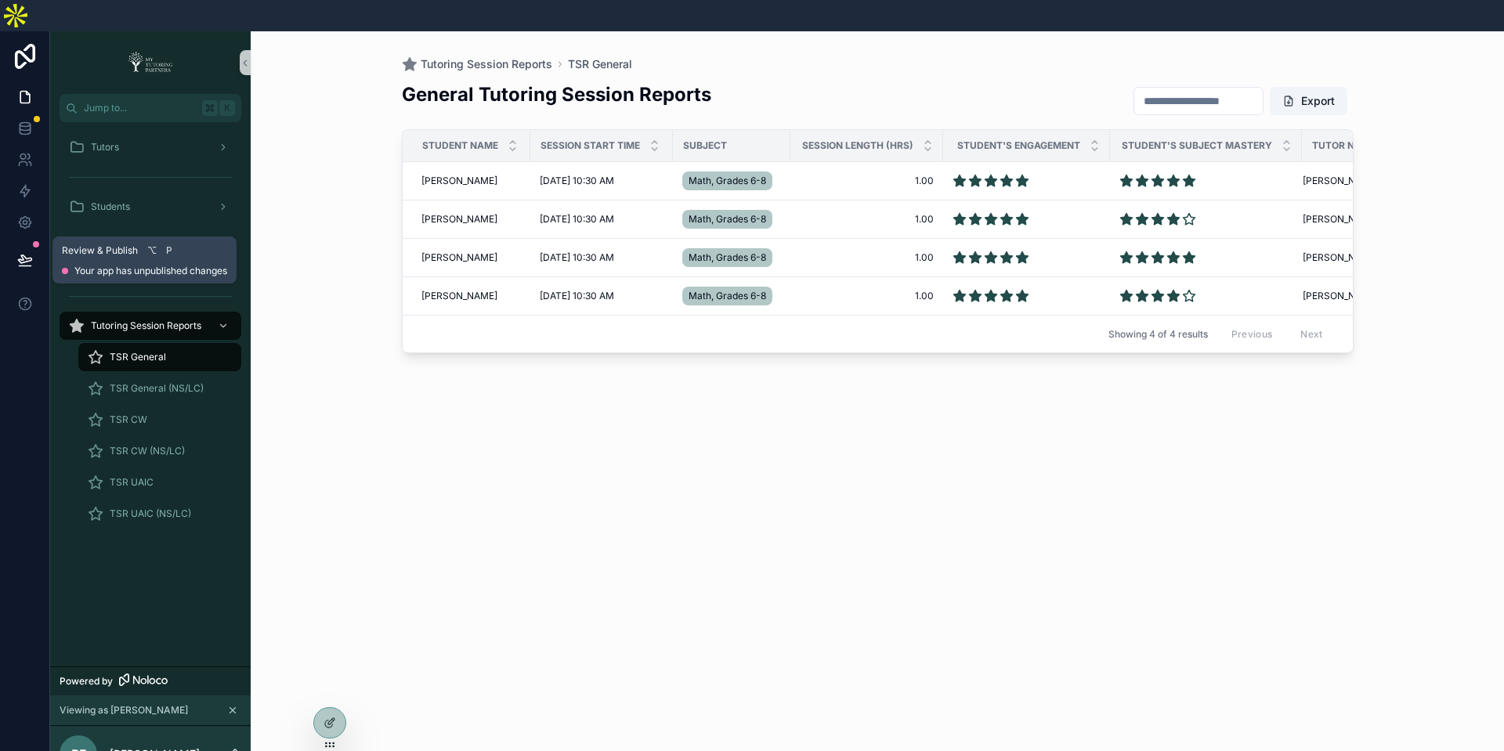
click at [29, 252] on icon at bounding box center [25, 260] width 16 height 16
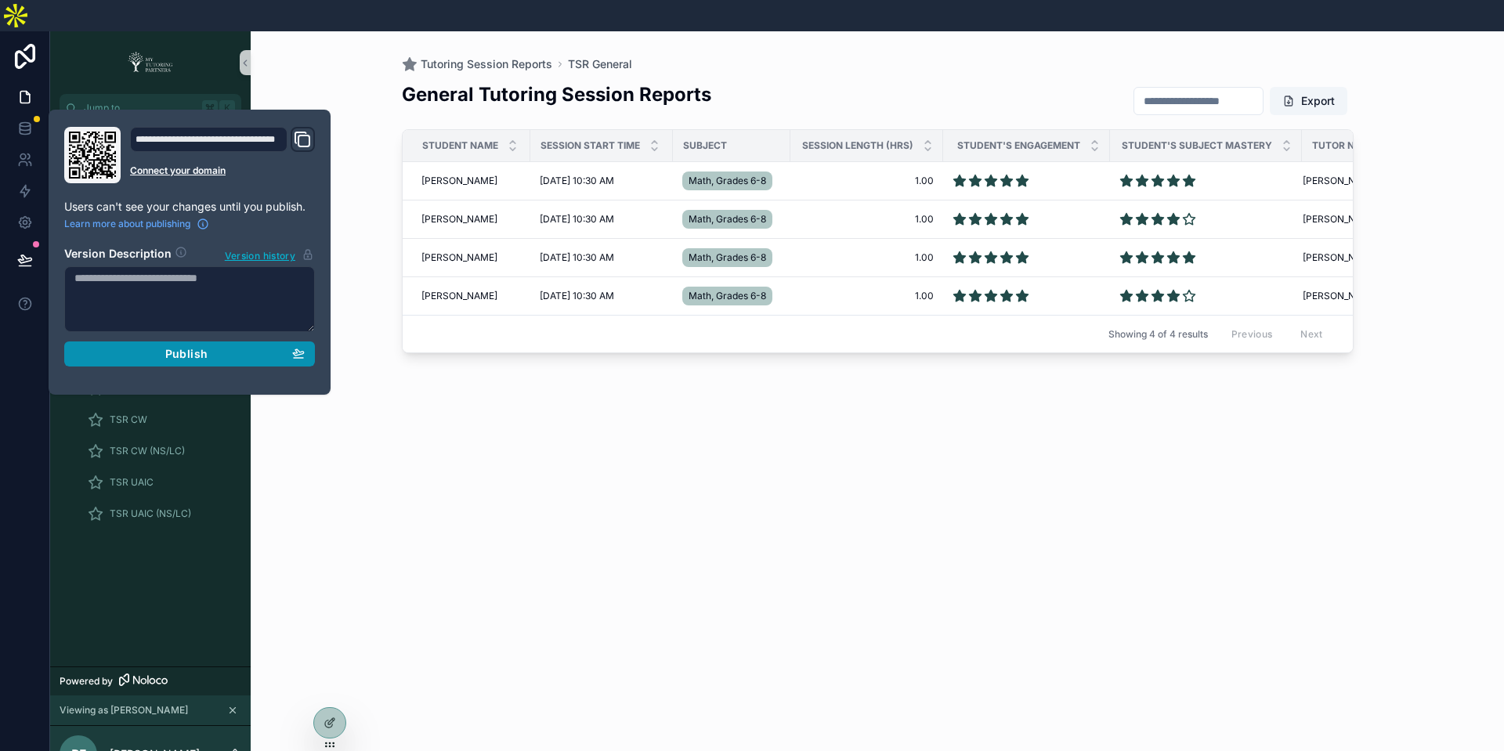
click at [183, 347] on span "Publish" at bounding box center [186, 354] width 42 height 14
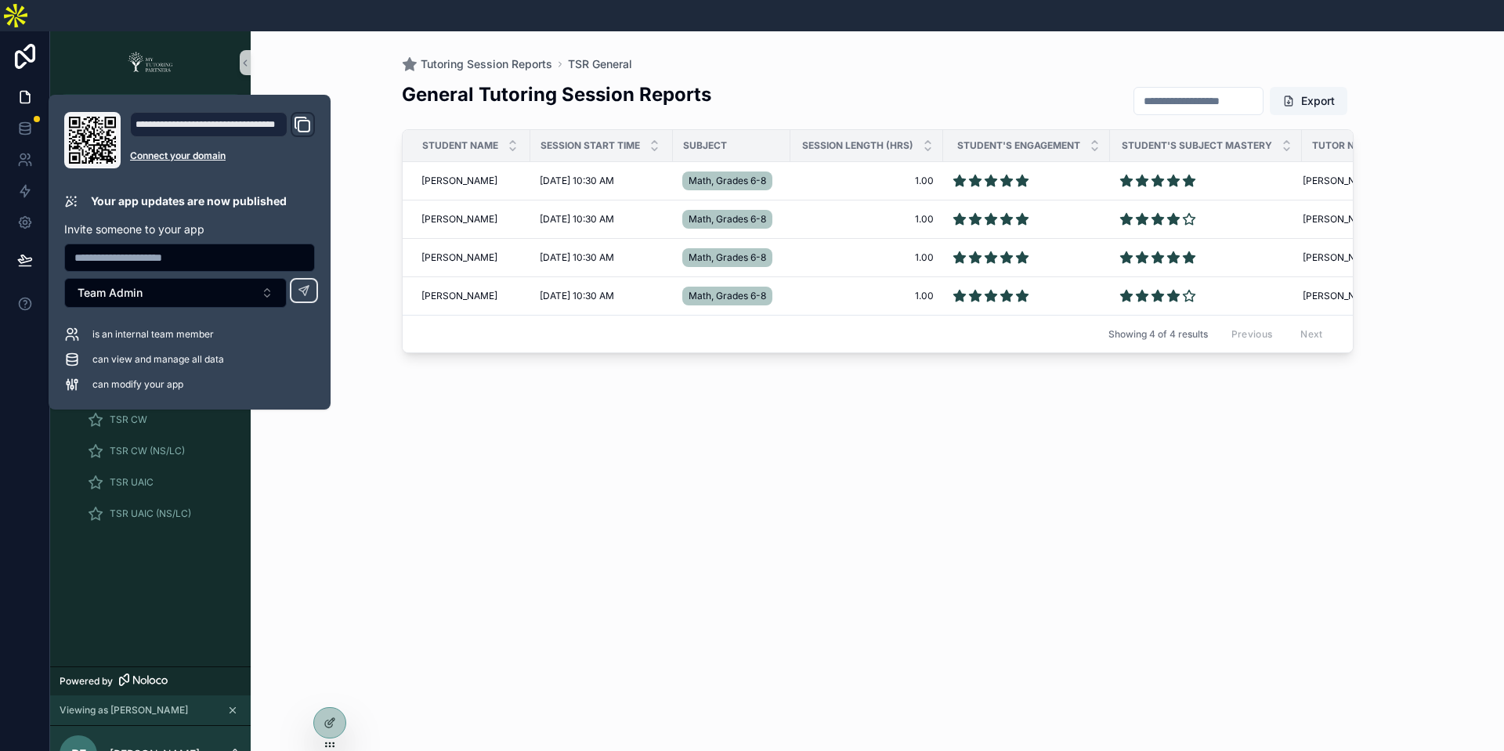
click at [622, 457] on div "General Tutoring Session Reports Export Student Name Session Start Time Subject…" at bounding box center [877, 417] width 951 height 691
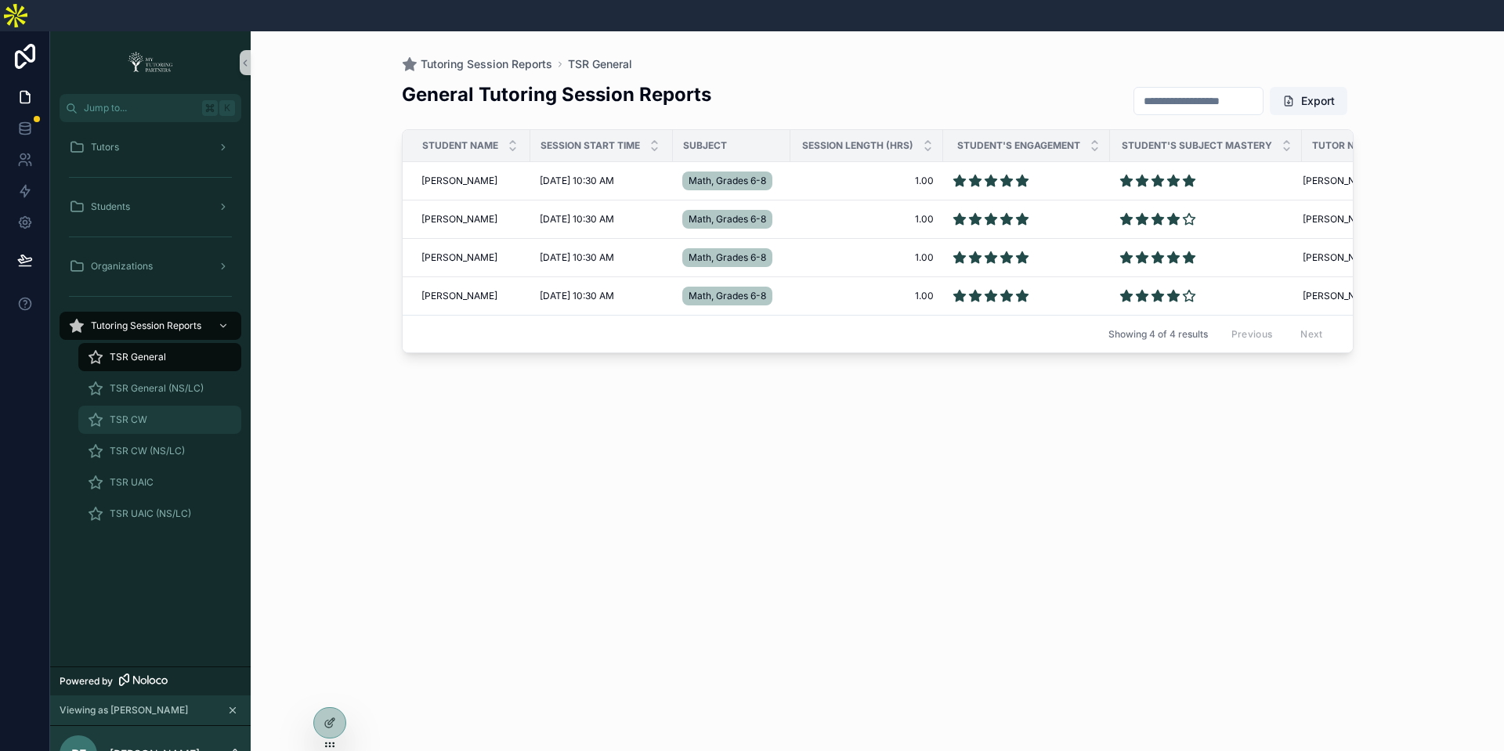
click at [164, 407] on div "TSR CW" at bounding box center [160, 419] width 144 height 25
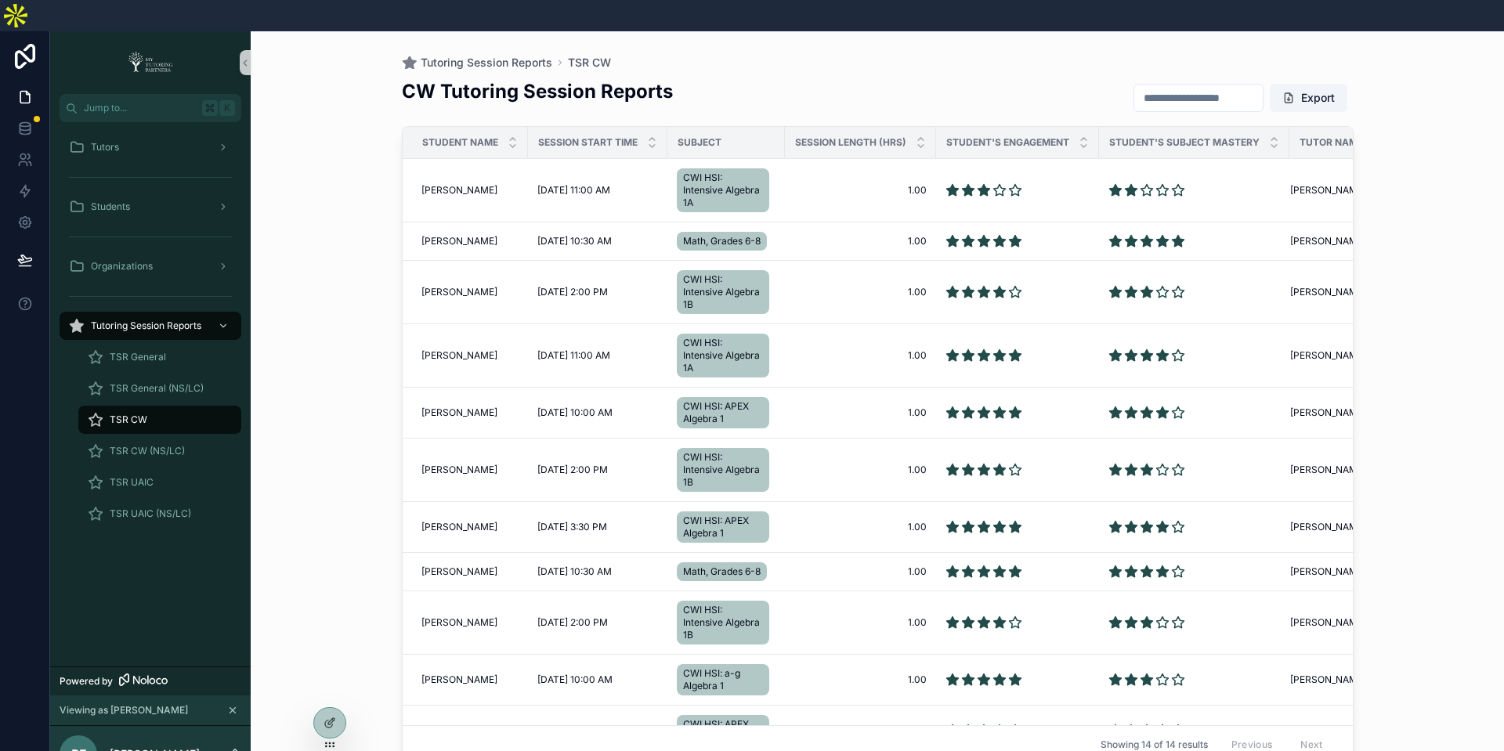
click at [1205, 87] on input "scrollable content" at bounding box center [1198, 98] width 128 height 22
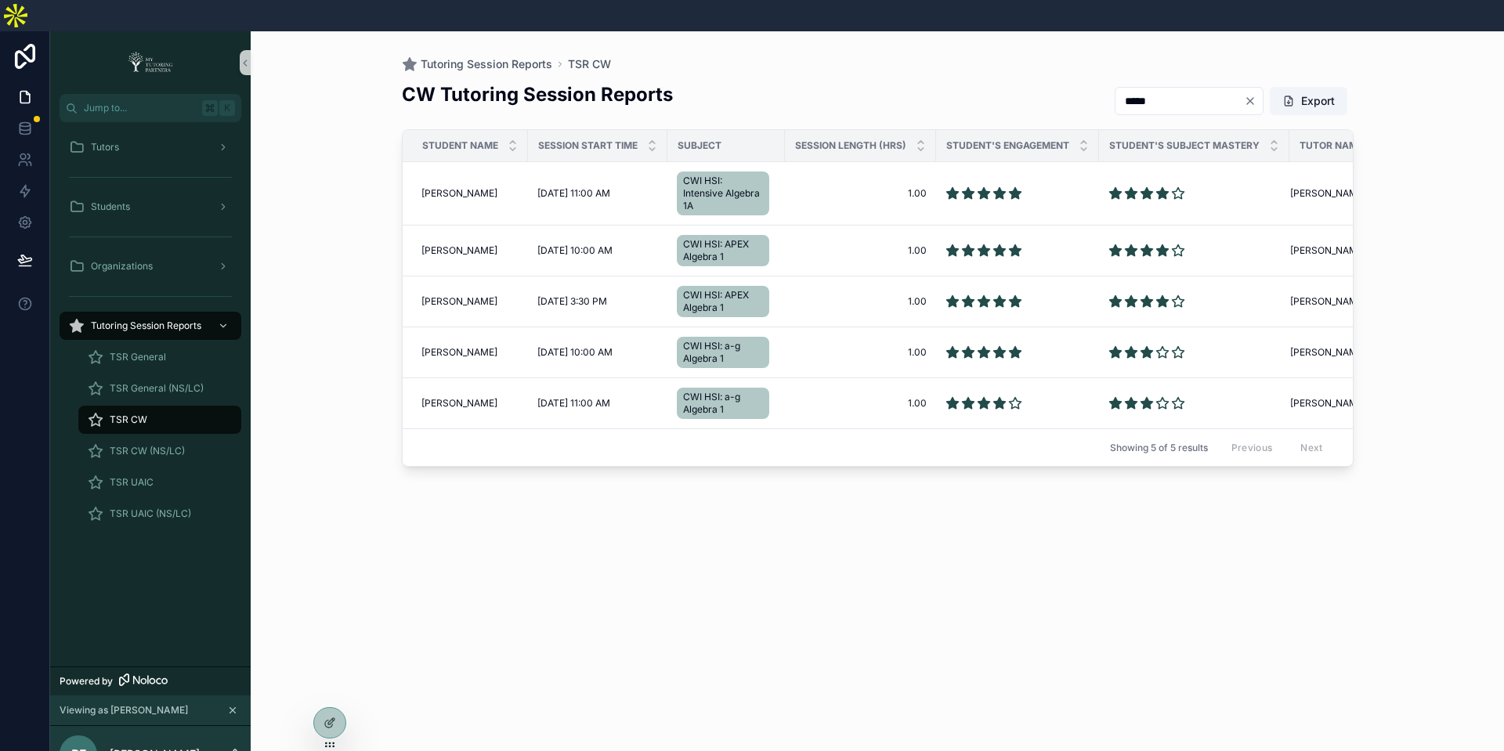
type input "*****"
click at [1101, 524] on div "CW Tutoring Session Reports ***** Export Student Name Session Start Time Subjec…" at bounding box center [877, 417] width 951 height 691
